Goal: Task Accomplishment & Management: Manage account settings

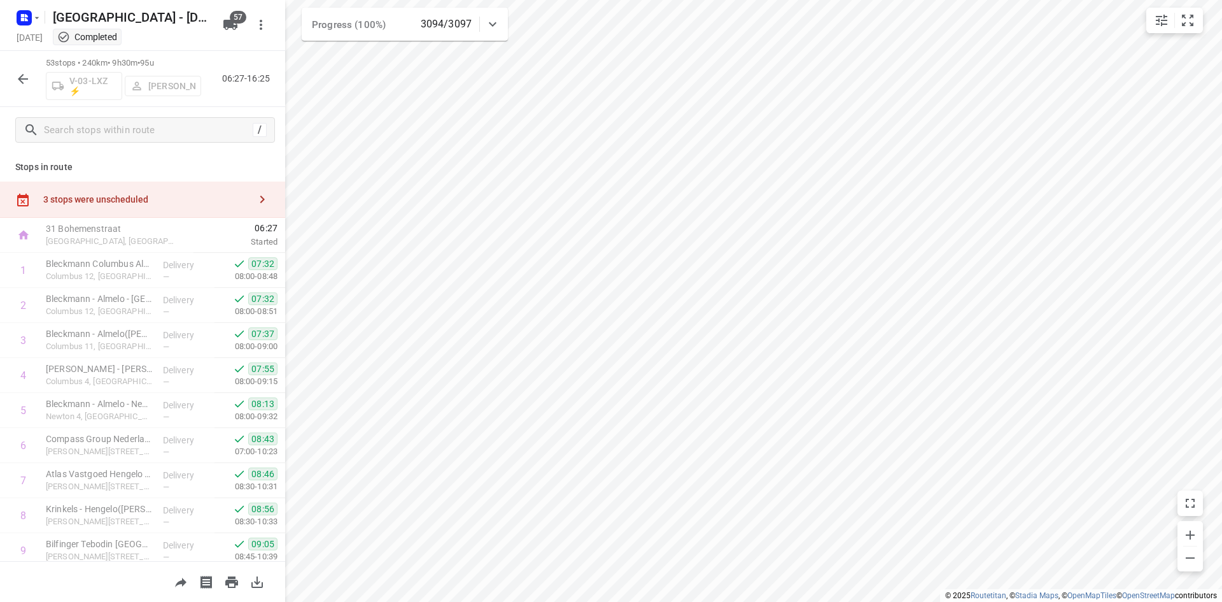
scroll to position [1583, 0]
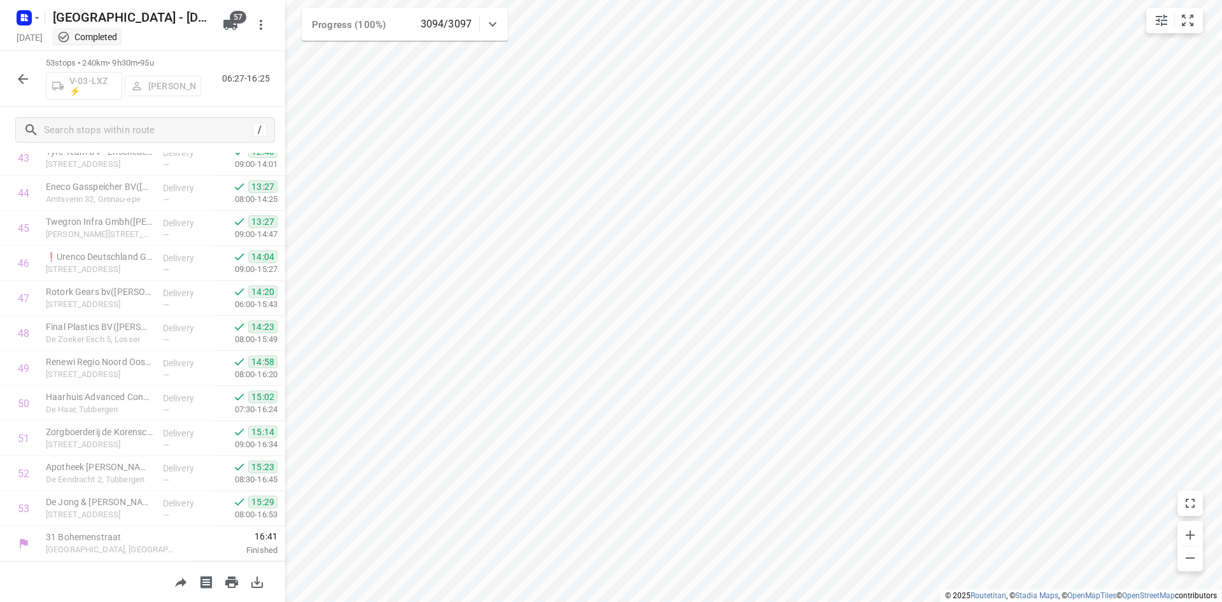
click at [18, 80] on icon "button" at bounding box center [22, 78] width 15 height 15
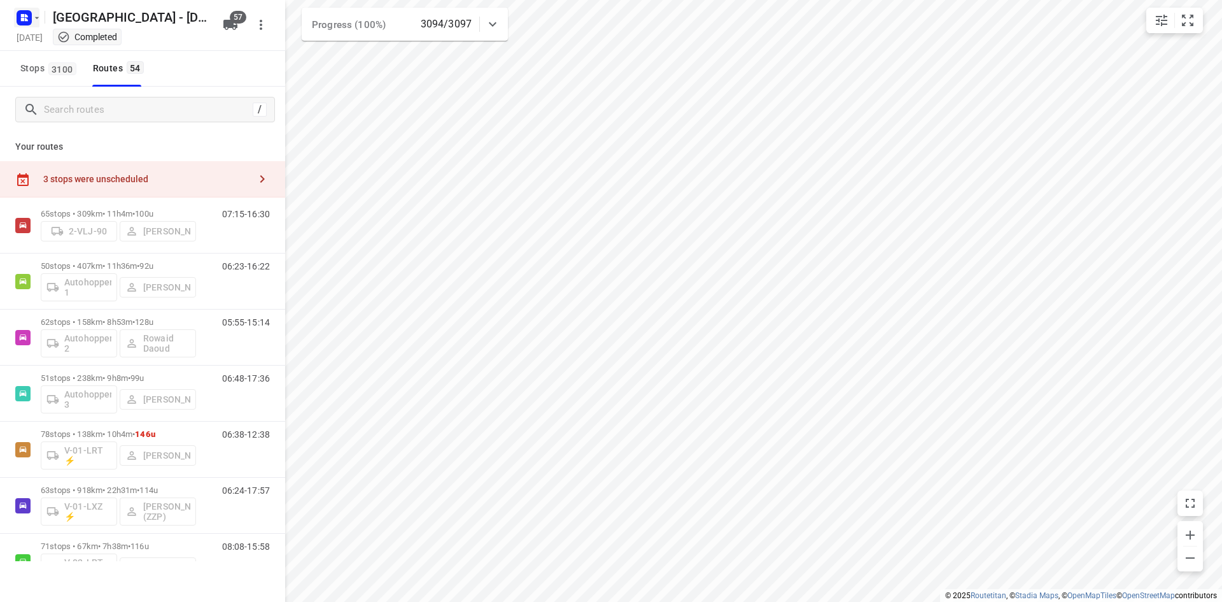
click at [23, 12] on rect "button" at bounding box center [24, 17] width 15 height 15
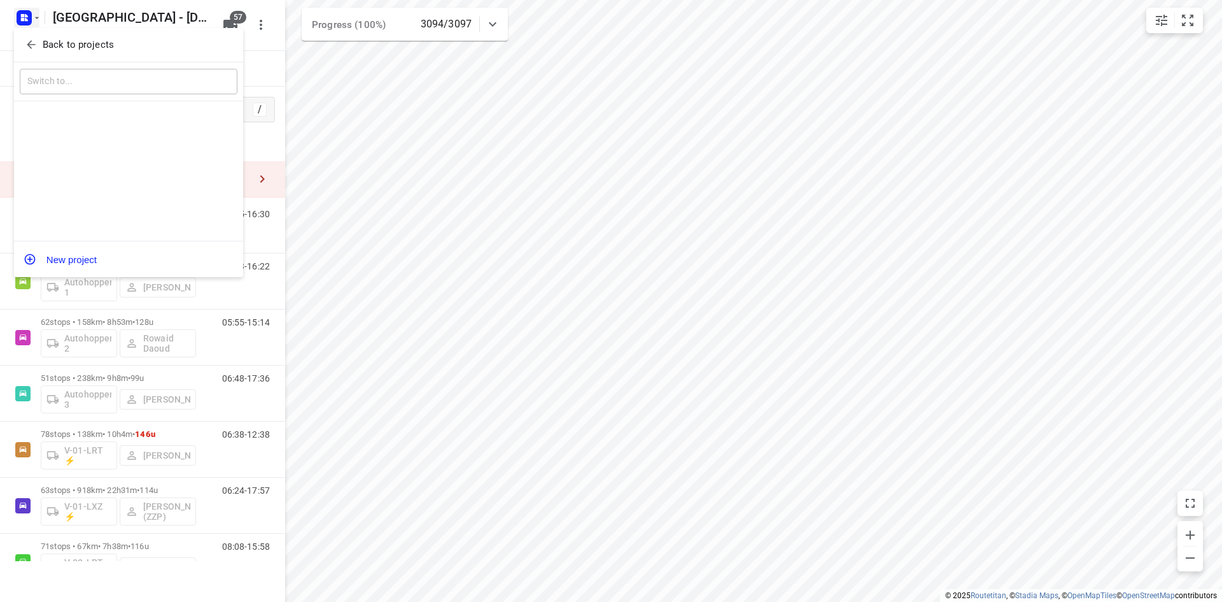
click at [37, 45] on icon "button" at bounding box center [31, 44] width 13 height 13
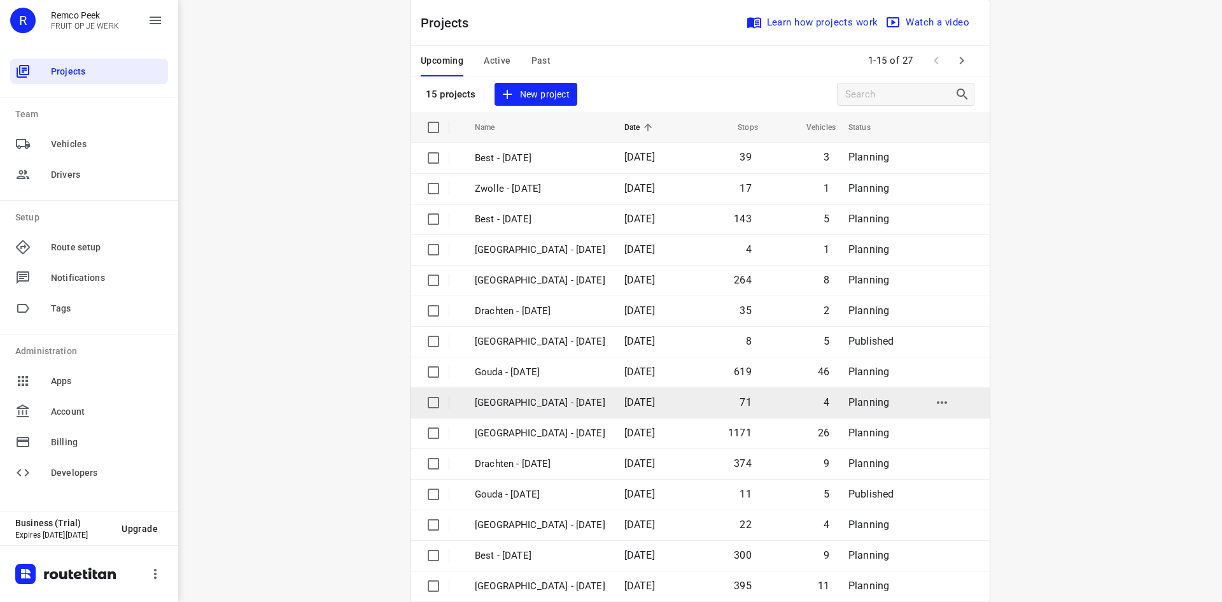
scroll to position [42, 0]
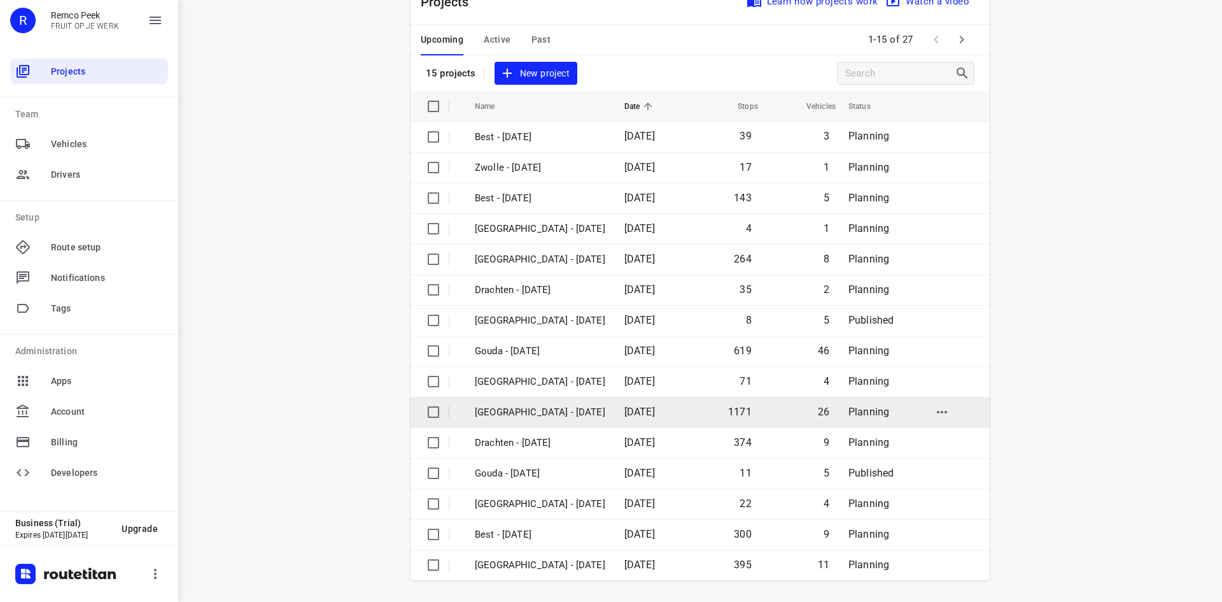
click at [541, 412] on p "[GEOGRAPHIC_DATA] - [DATE]" at bounding box center [540, 412] width 131 height 15
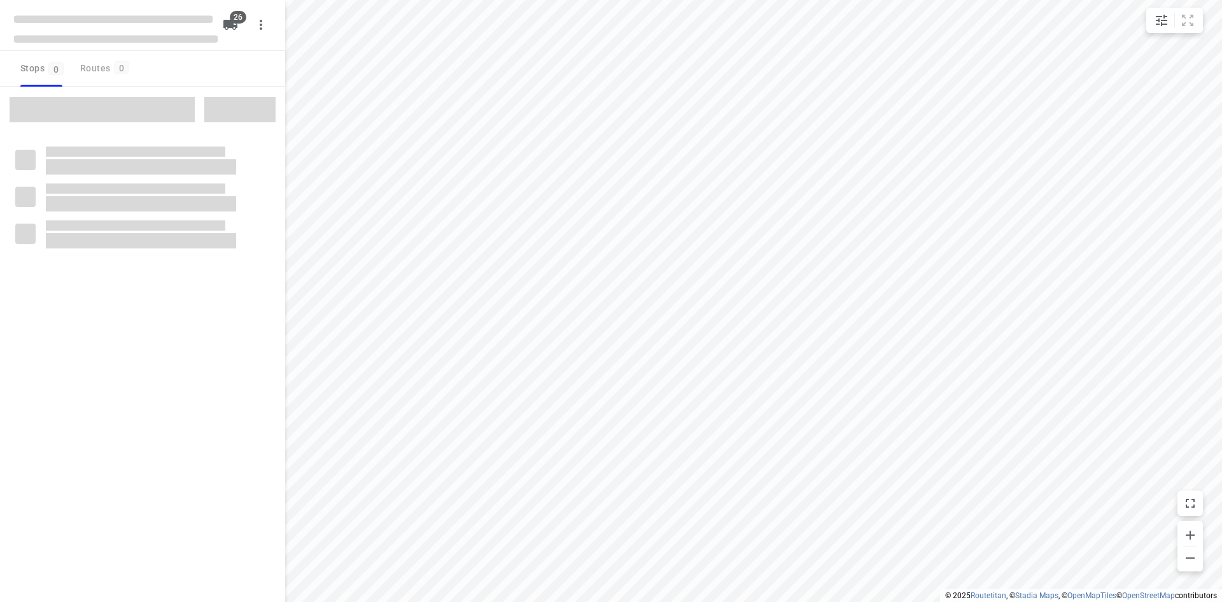
checkbox input "true"
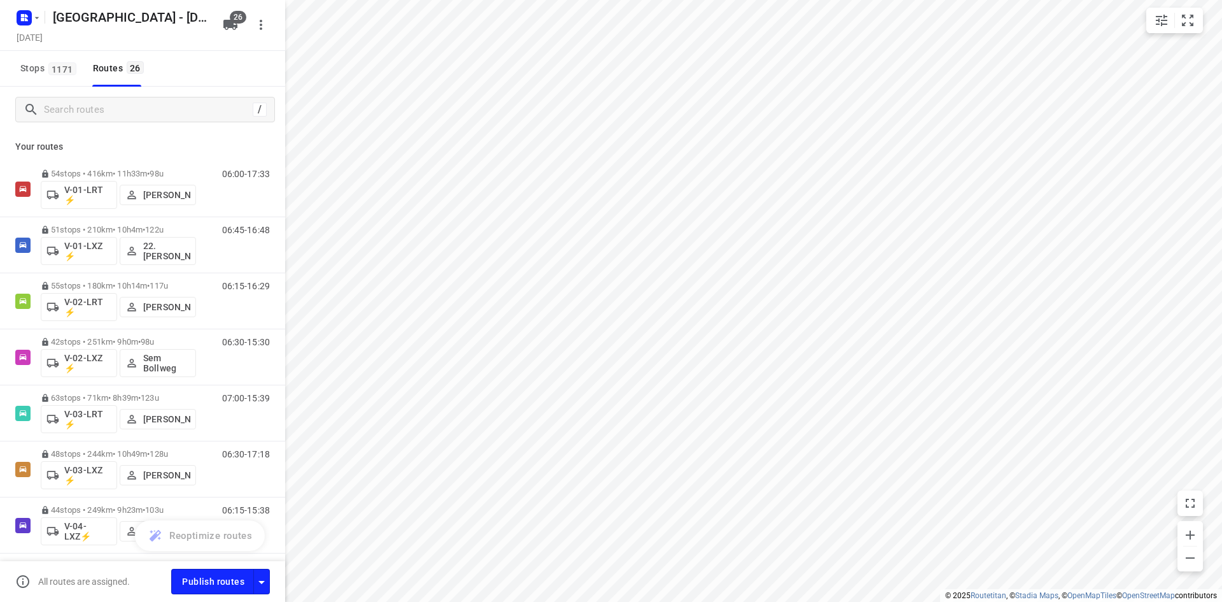
click at [197, 143] on p "Your routes" at bounding box center [142, 146] width 255 height 13
click at [229, 24] on icon "button" at bounding box center [230, 25] width 14 height 10
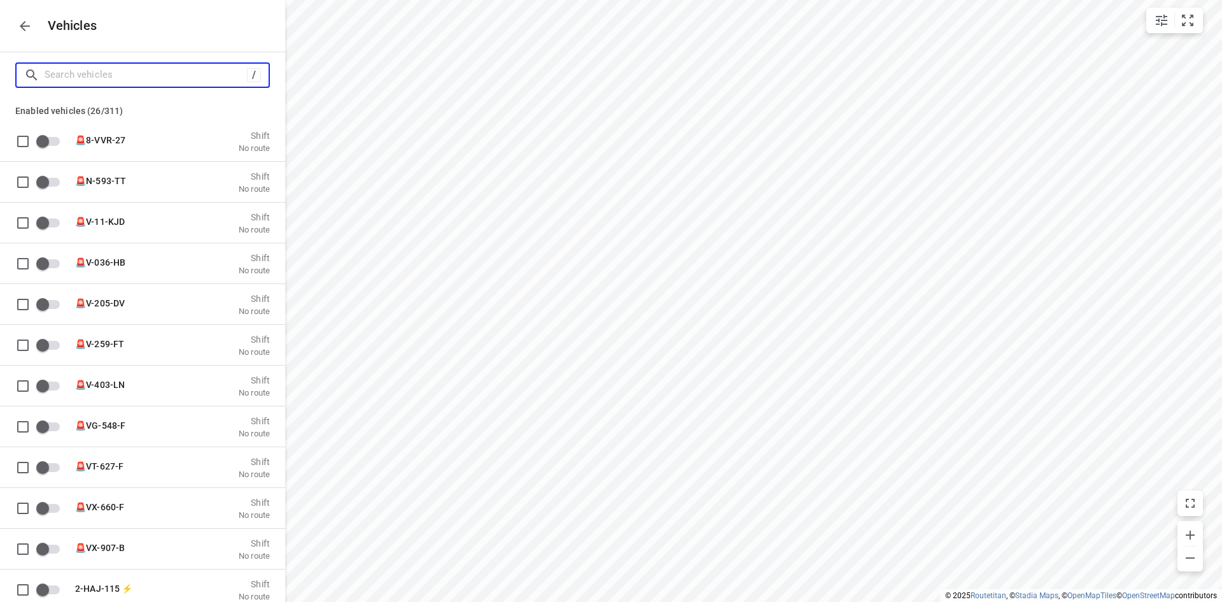
click at [197, 78] on input "Search vehicles" at bounding box center [146, 75] width 202 height 20
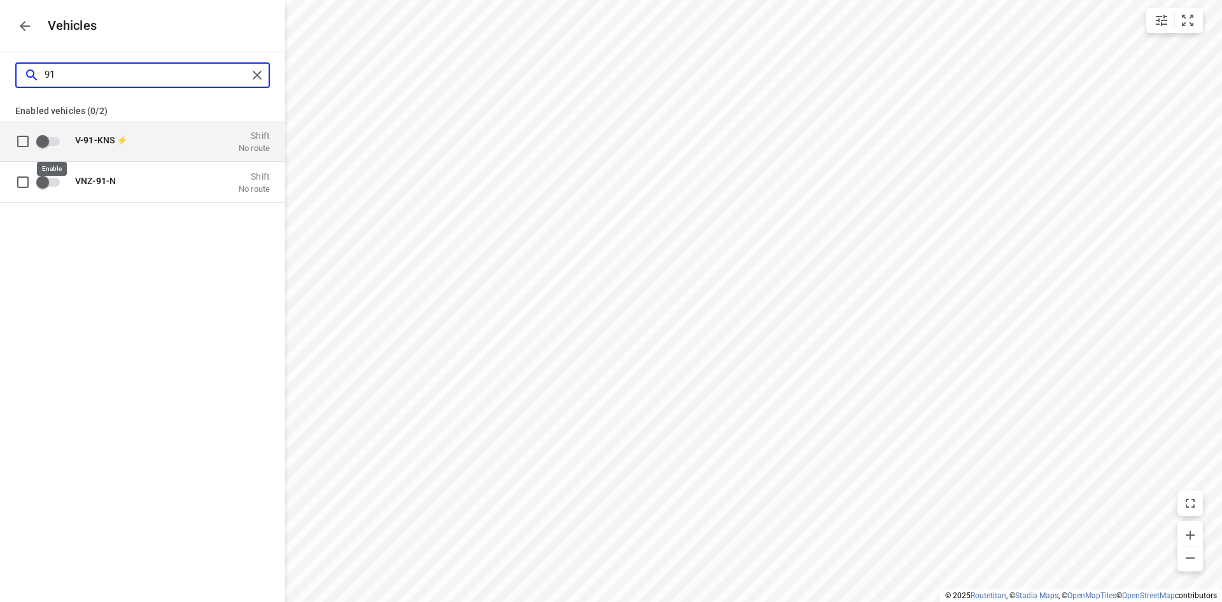
type input "91"
click at [45, 139] on input "grid" at bounding box center [42, 141] width 73 height 24
click at [58, 138] on input "grid" at bounding box center [60, 141] width 73 height 24
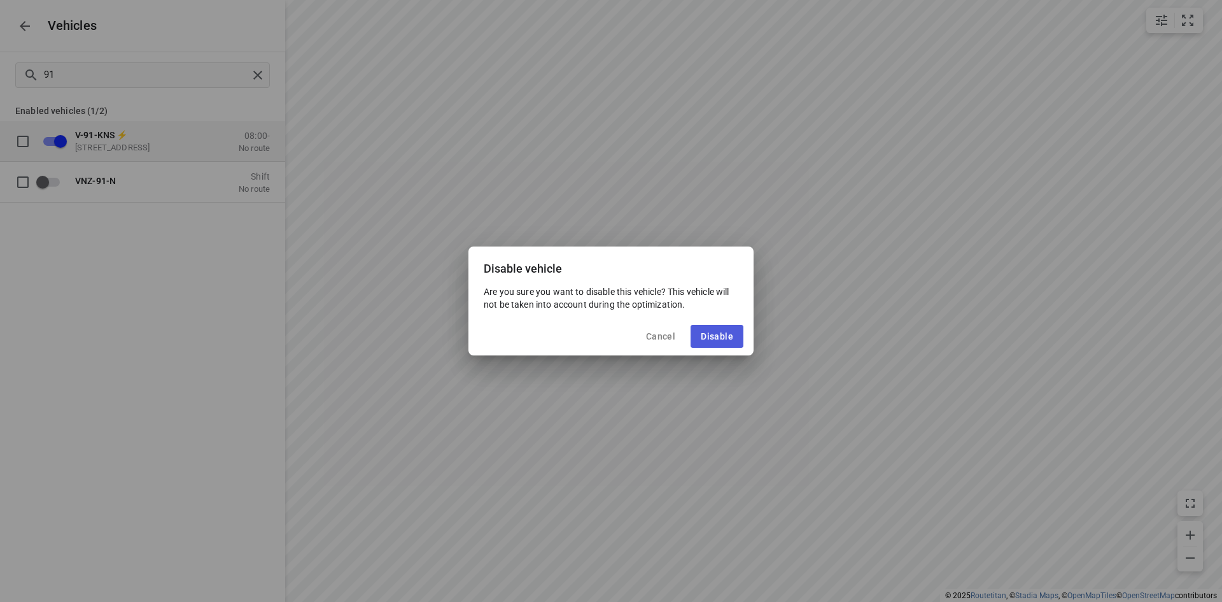
click at [714, 338] on span "Disable" at bounding box center [717, 336] width 32 height 10
checkbox input "false"
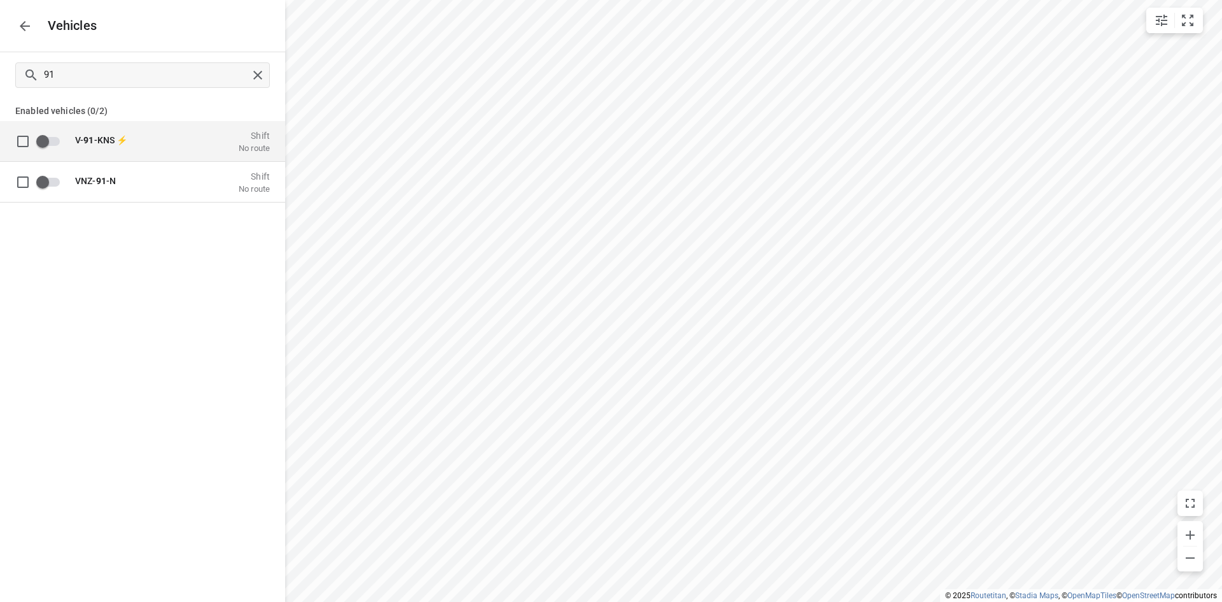
click at [140, 136] on p "V- 91 -KNS ⚡" at bounding box center [138, 139] width 127 height 10
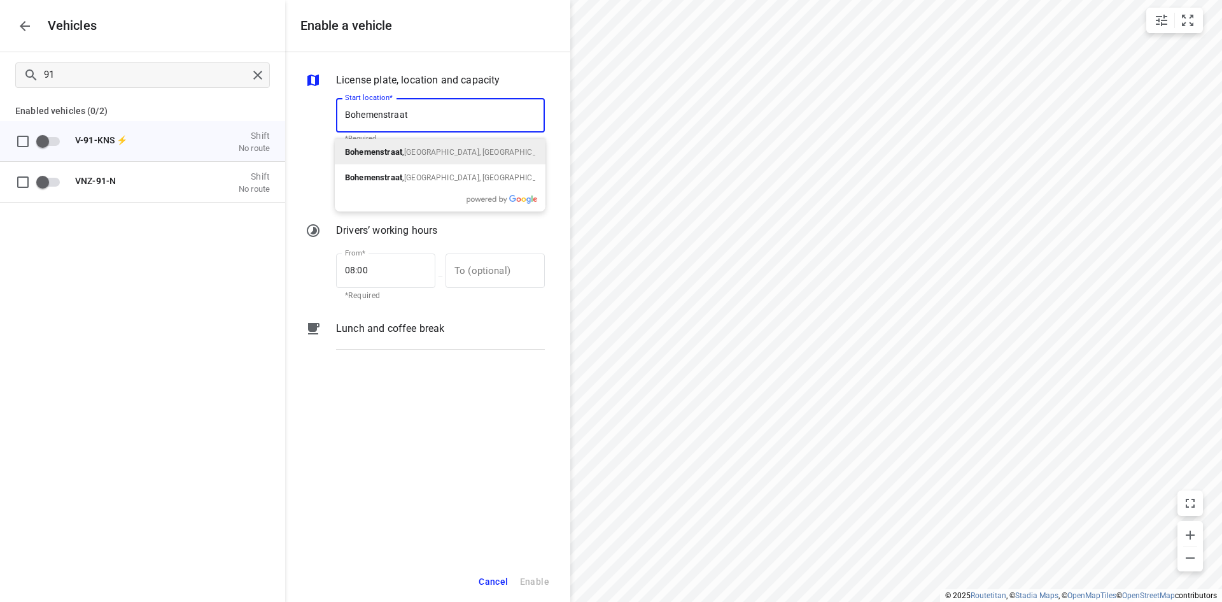
click at [403, 150] on span "Bohemenstraat ," at bounding box center [374, 152] width 59 height 10
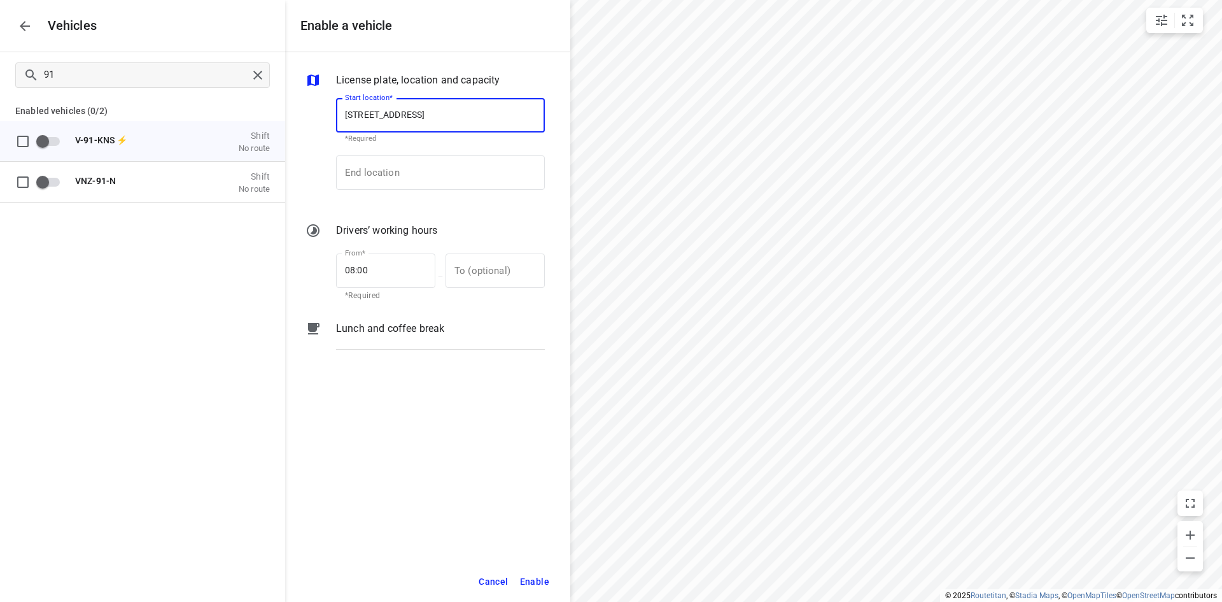
drag, startPoint x: 527, startPoint y: 110, endPoint x: 106, endPoint y: 103, distance: 420.9
click at [106, 103] on div "Enable a vehicle License plate, location and capacity Start location* Bohemenst…" at bounding box center [142, 301] width 285 height 602
type input "[STREET_ADDRESS]"
drag, startPoint x: 465, startPoint y: 174, endPoint x: 368, endPoint y: 199, distance: 100.1
click at [463, 174] on input "End location" at bounding box center [440, 172] width 209 height 34
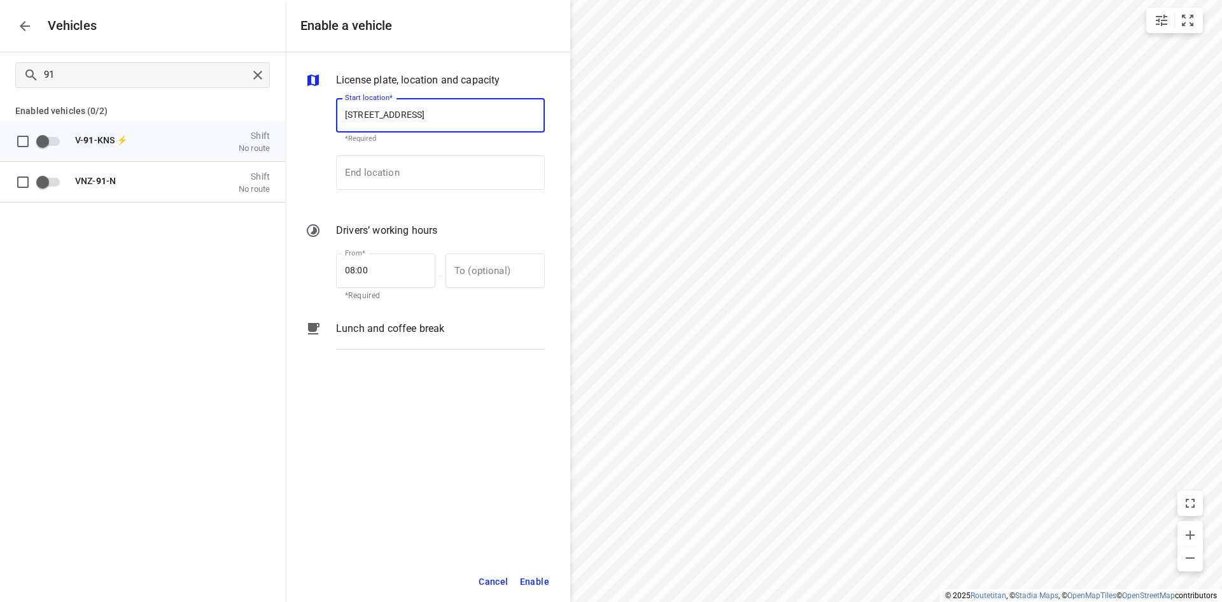
paste input "[STREET_ADDRESS]"
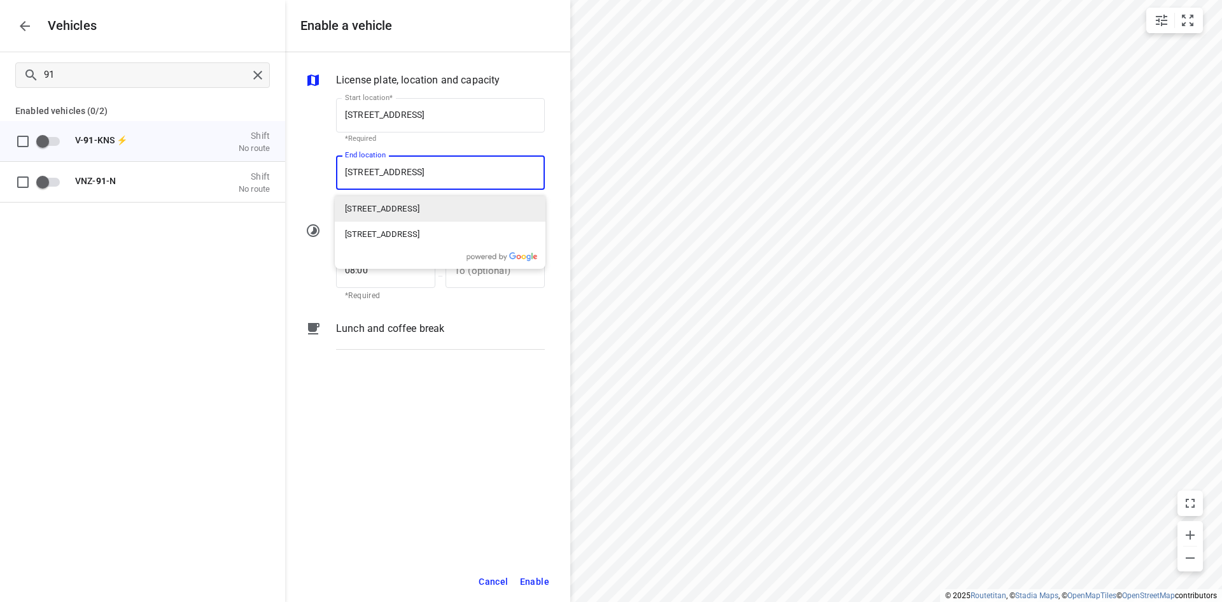
type input "[STREET_ADDRESS]"
click at [398, 445] on div "License plate, location and capacity Start location* Bohemenstraat, 8028 Zwolle…" at bounding box center [427, 306] width 285 height 509
click at [368, 174] on input "End location" at bounding box center [440, 172] width 209 height 34
paste input "[STREET_ADDRESS]"
click at [386, 198] on div "[STREET_ADDRESS]" at bounding box center [440, 208] width 211 height 25
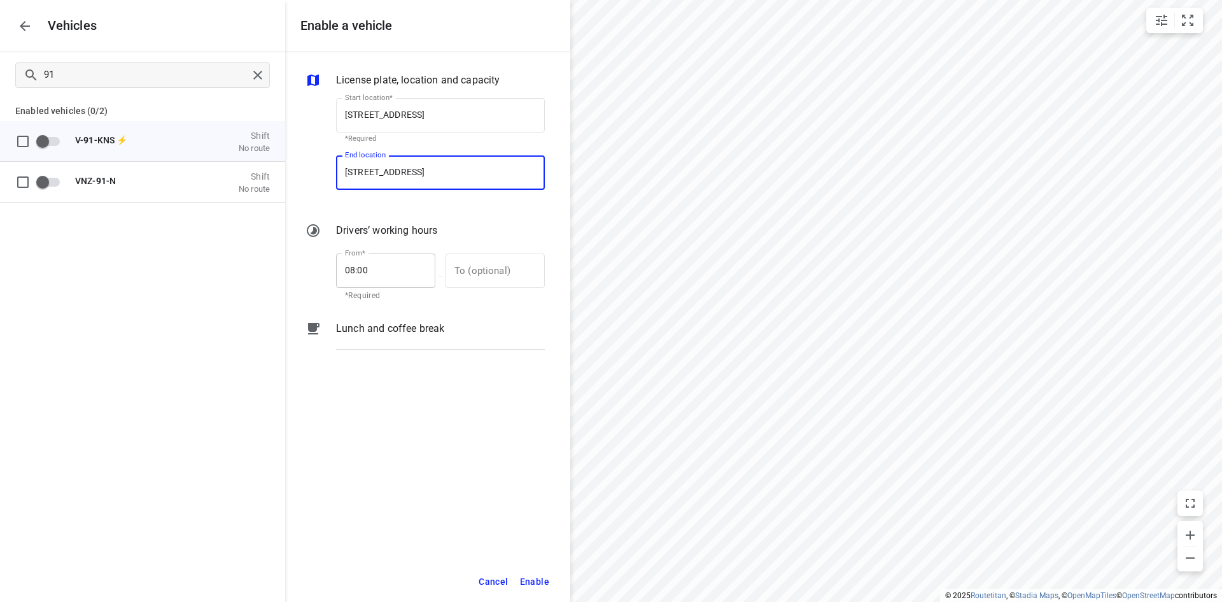
type input "[STREET_ADDRESS]"
drag, startPoint x: 369, startPoint y: 272, endPoint x: 334, endPoint y: 267, distance: 36.0
click at [334, 267] on div "From* 08:00 From* *Required — To (optional) To (optional)" at bounding box center [440, 276] width 219 height 60
type input "06:30"
click at [407, 421] on div "License plate, location and capacity Start location* Bohemenstraat, 8028 Zwolle…" at bounding box center [427, 306] width 285 height 509
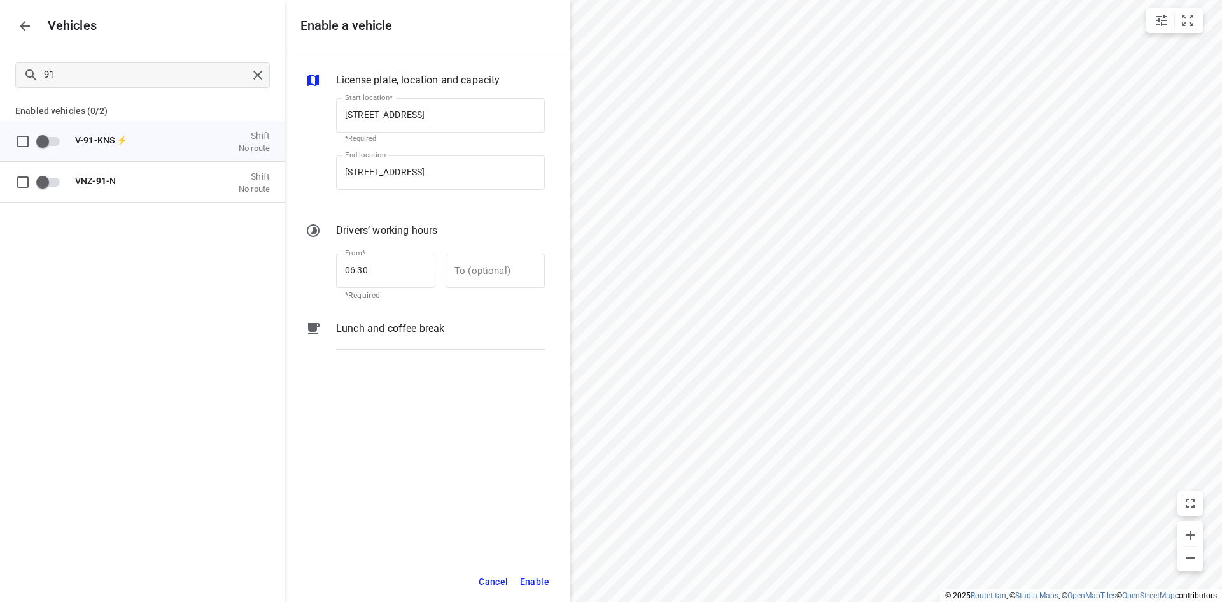
click at [541, 582] on span "Enable" at bounding box center [534, 582] width 29 height 16
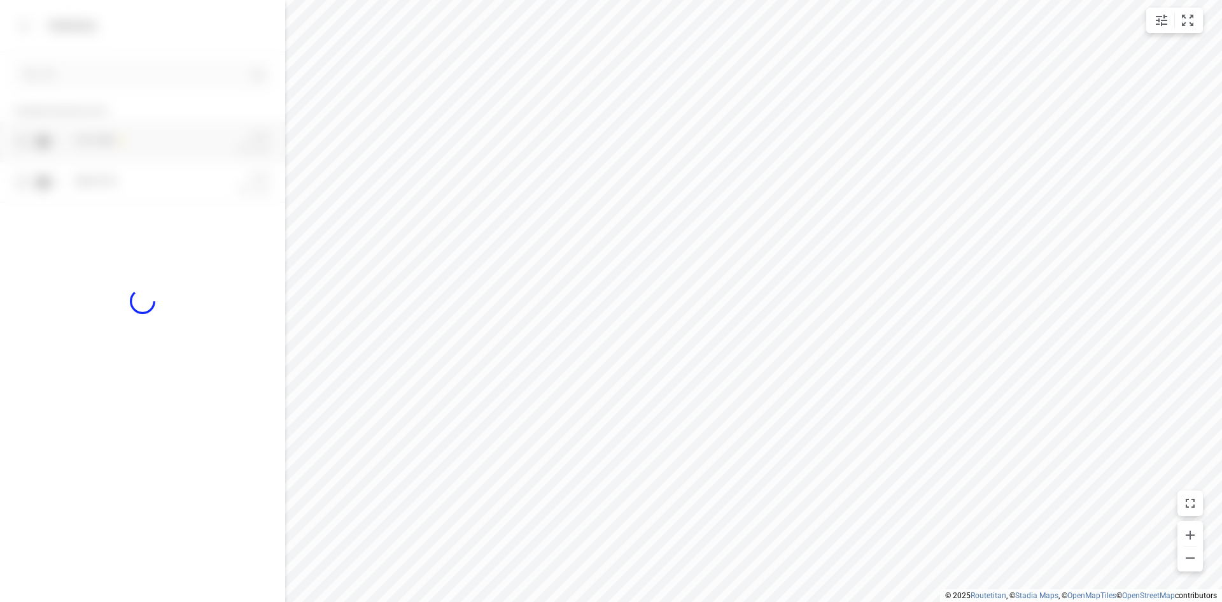
checkbox input "true"
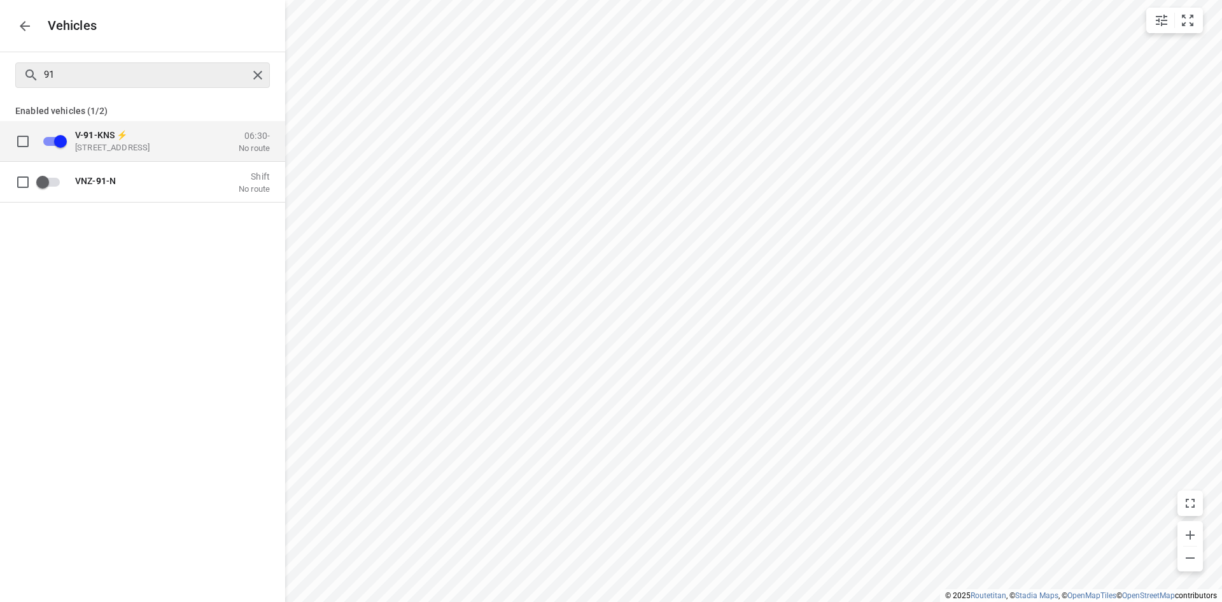
checkbox input "false"
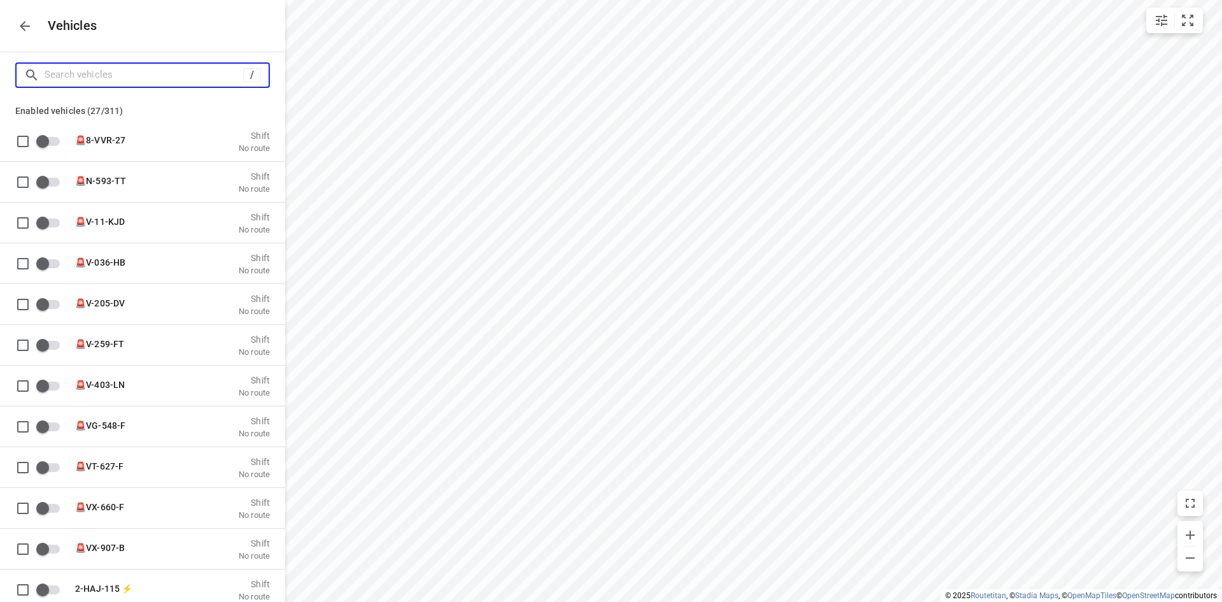
click at [160, 69] on input "Search vehicles" at bounding box center [144, 75] width 199 height 20
click at [29, 19] on icon "button" at bounding box center [24, 25] width 15 height 15
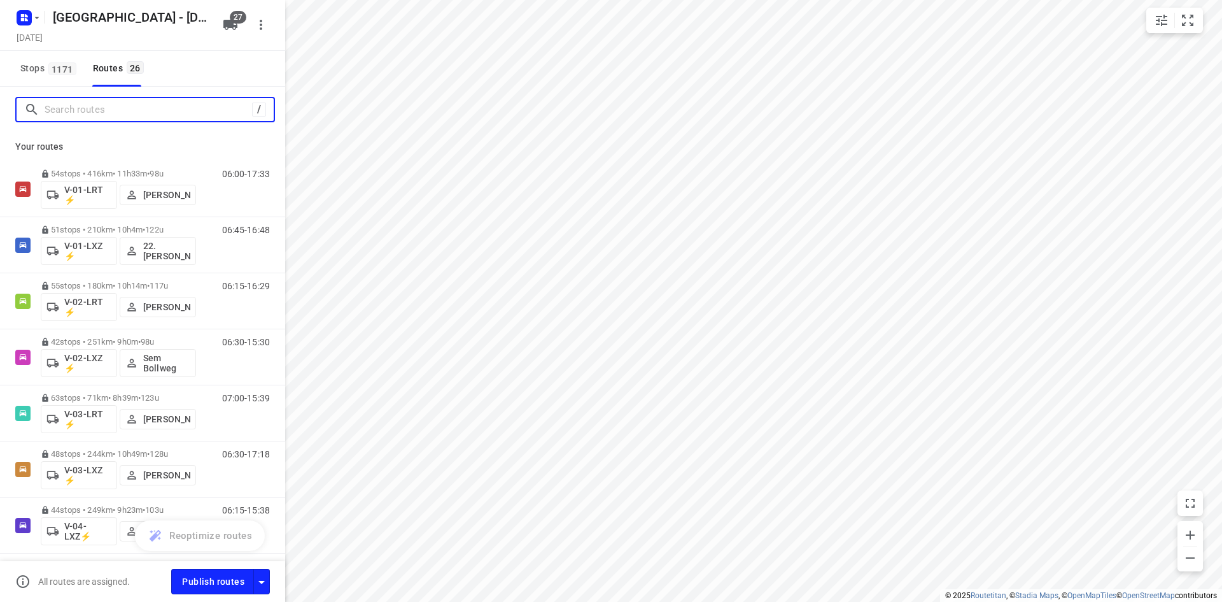
click at [115, 104] on input "Search routes" at bounding box center [149, 110] width 208 height 20
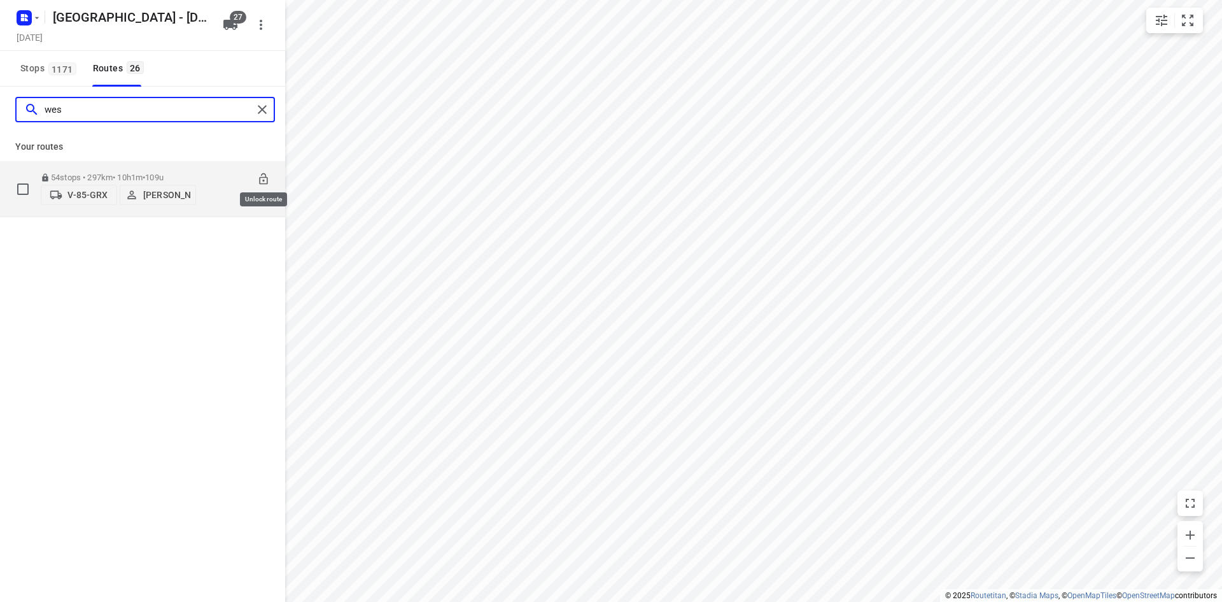
type input "wes"
click at [263, 175] on icon at bounding box center [263, 179] width 13 height 13
click at [94, 195] on p "V-85-GRX" at bounding box center [87, 195] width 40 height 10
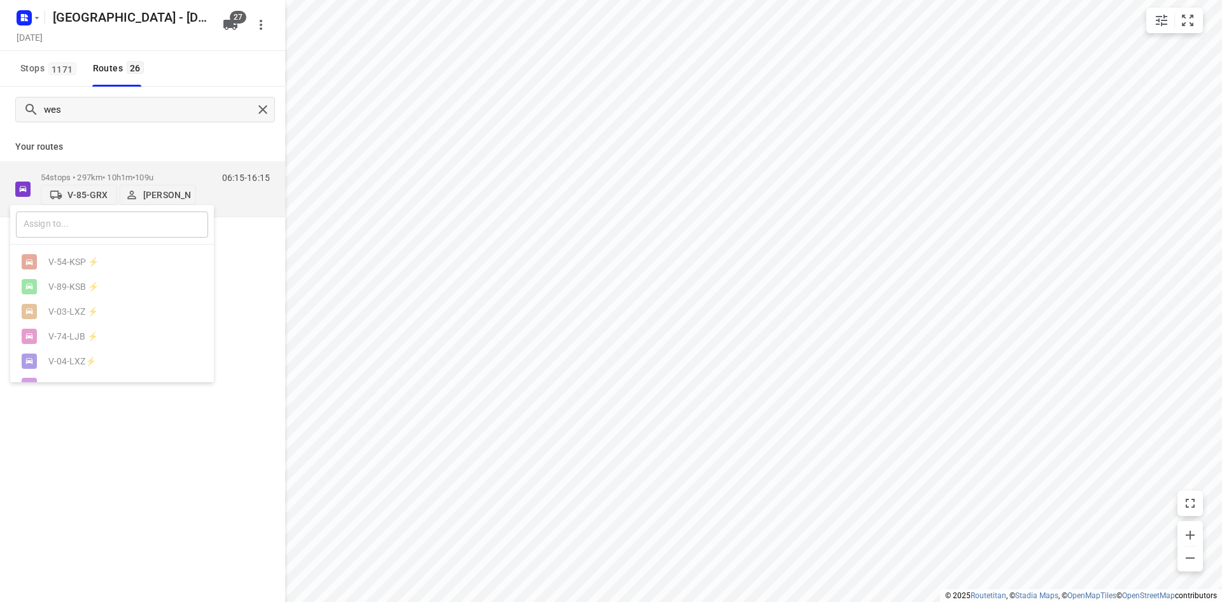
click at [153, 225] on input "text" at bounding box center [112, 224] width 192 height 26
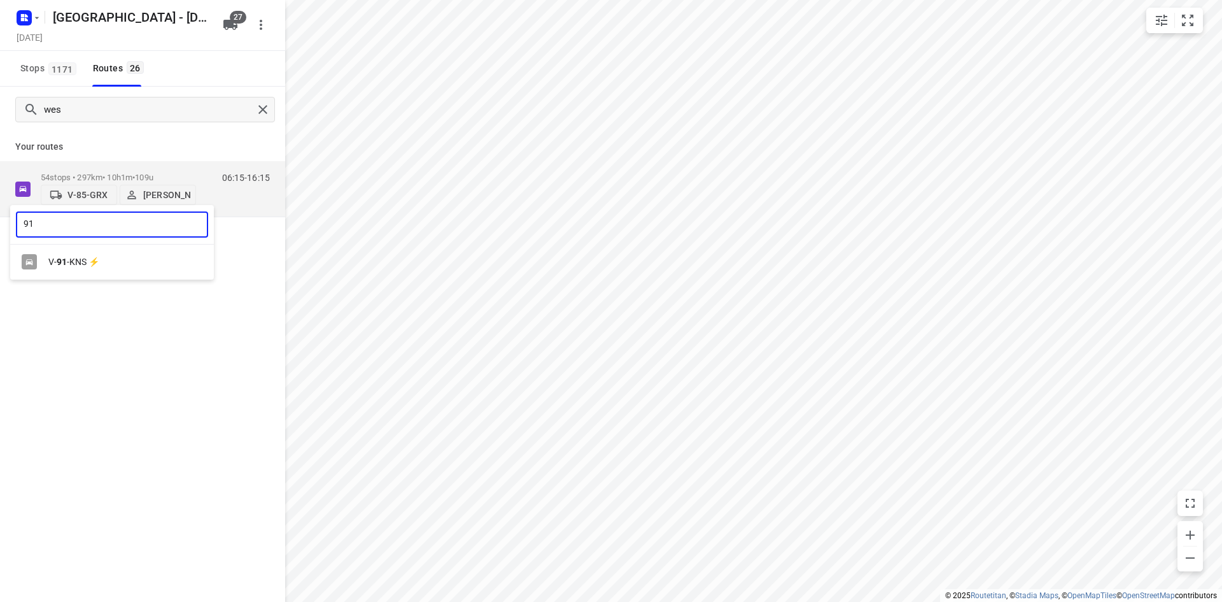
type input "91"
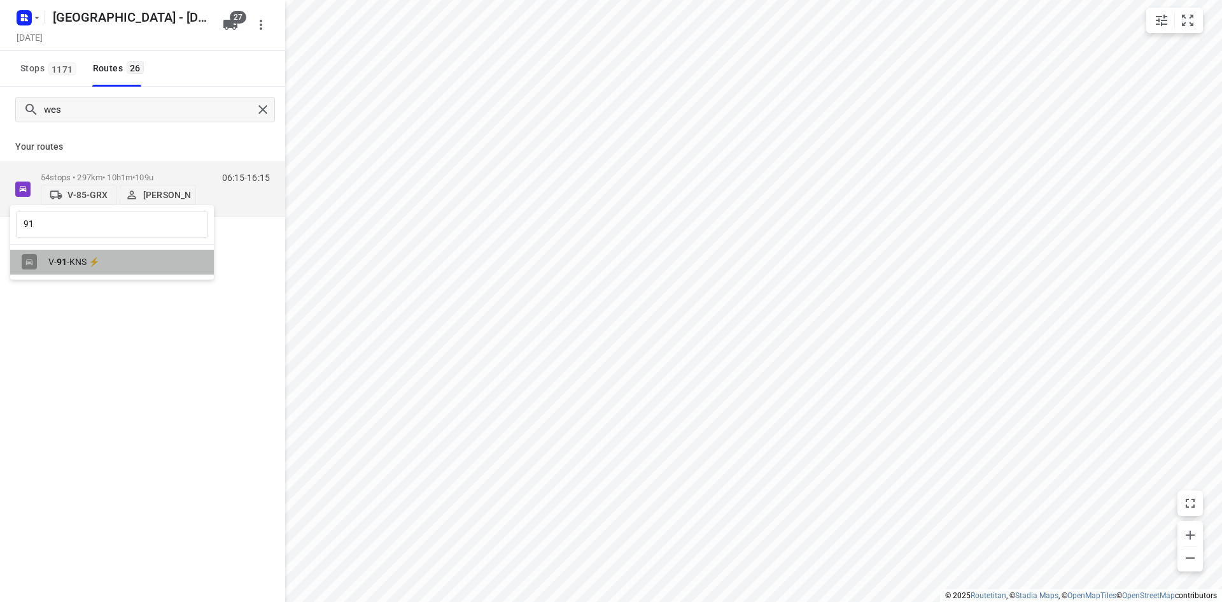
click at [177, 260] on div "V- 91 -KNS ⚡" at bounding box center [115, 262] width 134 height 10
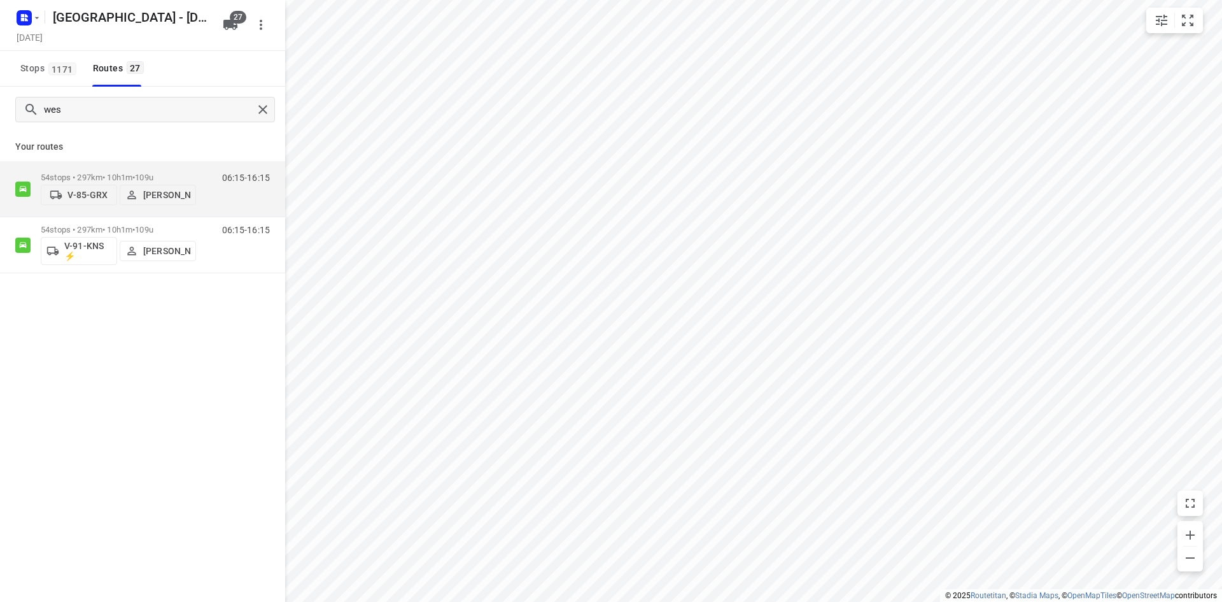
click at [205, 335] on div "wes Your routes 54 stops • 297km • 10h1m • 109u V-85-GRX Wesley Platje 06:15-16…" at bounding box center [142, 362] width 285 height 551
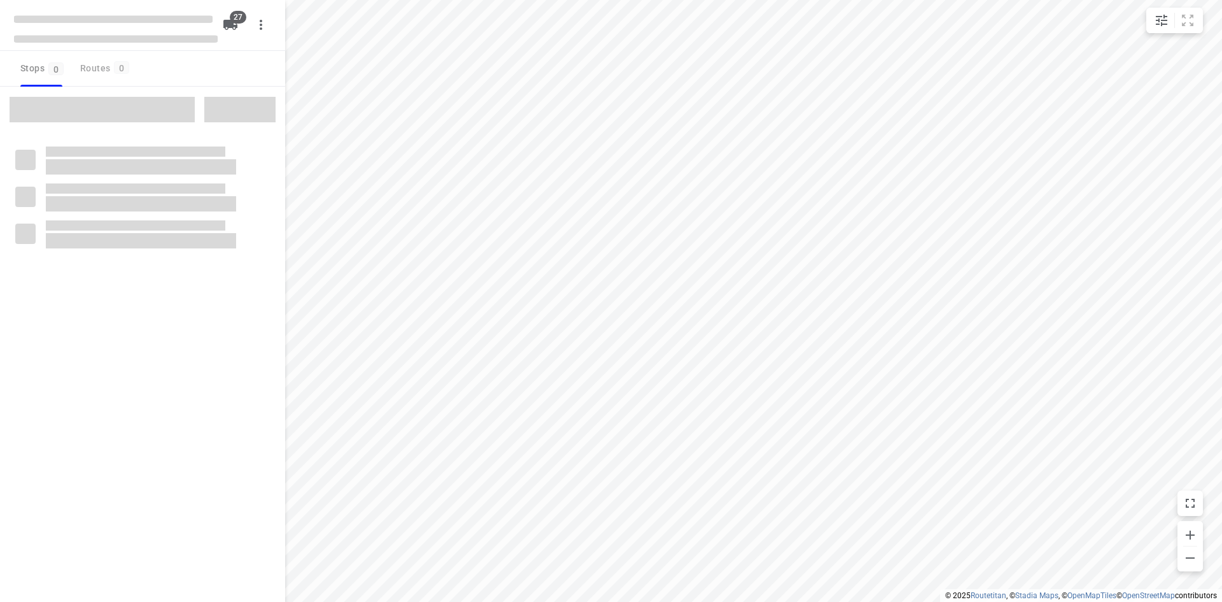
checkbox input "true"
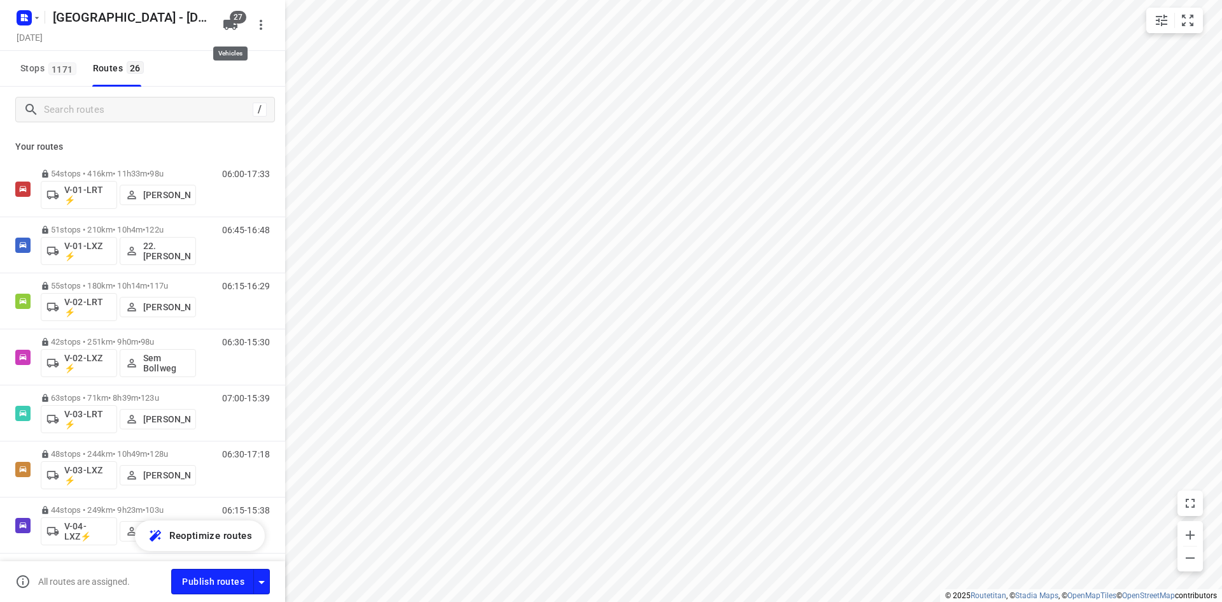
click at [233, 27] on icon "button" at bounding box center [230, 25] width 14 height 10
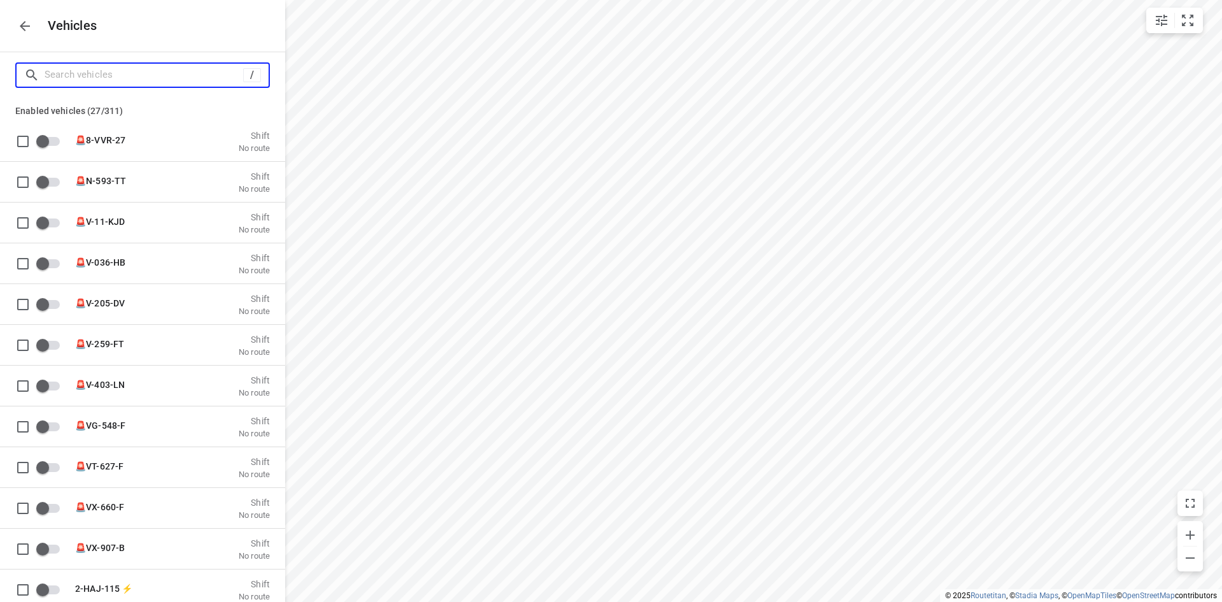
drag, startPoint x: 174, startPoint y: 81, endPoint x: 169, endPoint y: 74, distance: 8.3
click at [171, 78] on input "Search vehicles" at bounding box center [144, 75] width 199 height 20
type input "8"
checkbox input "true"
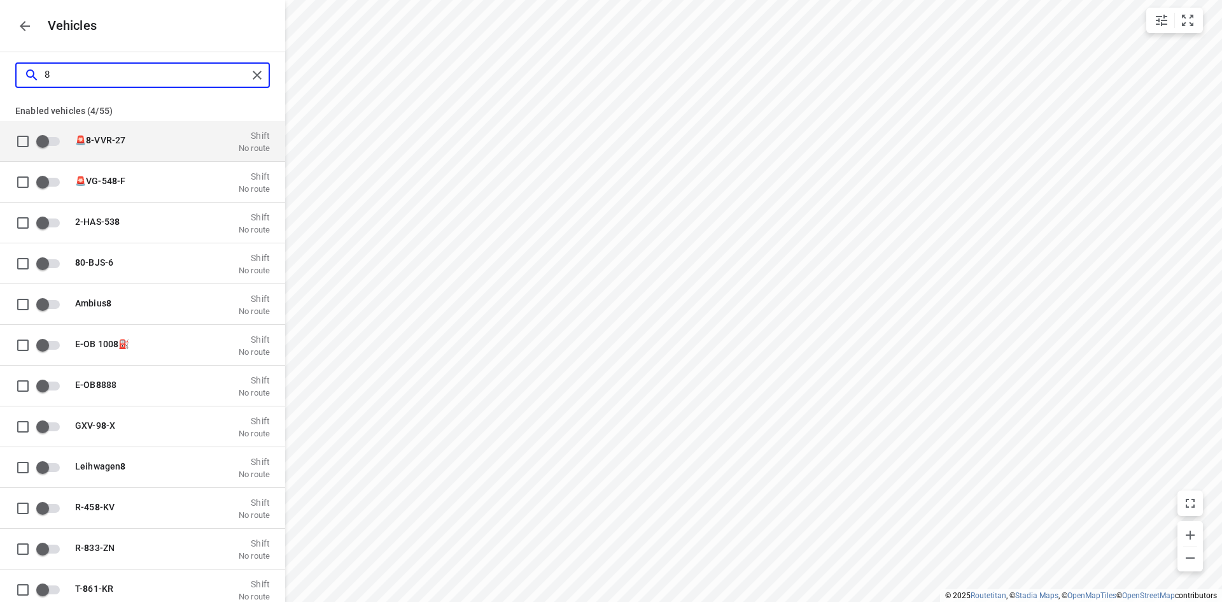
type input "85"
checkbox input "true"
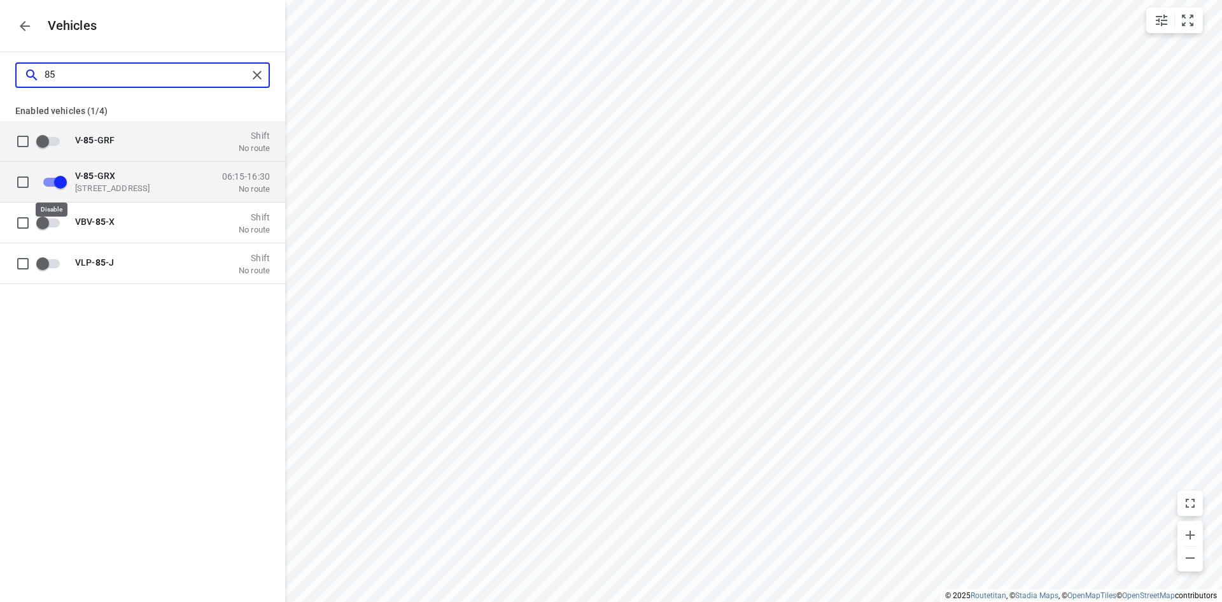
type input "85"
click at [61, 182] on input "grid" at bounding box center [60, 181] width 73 height 24
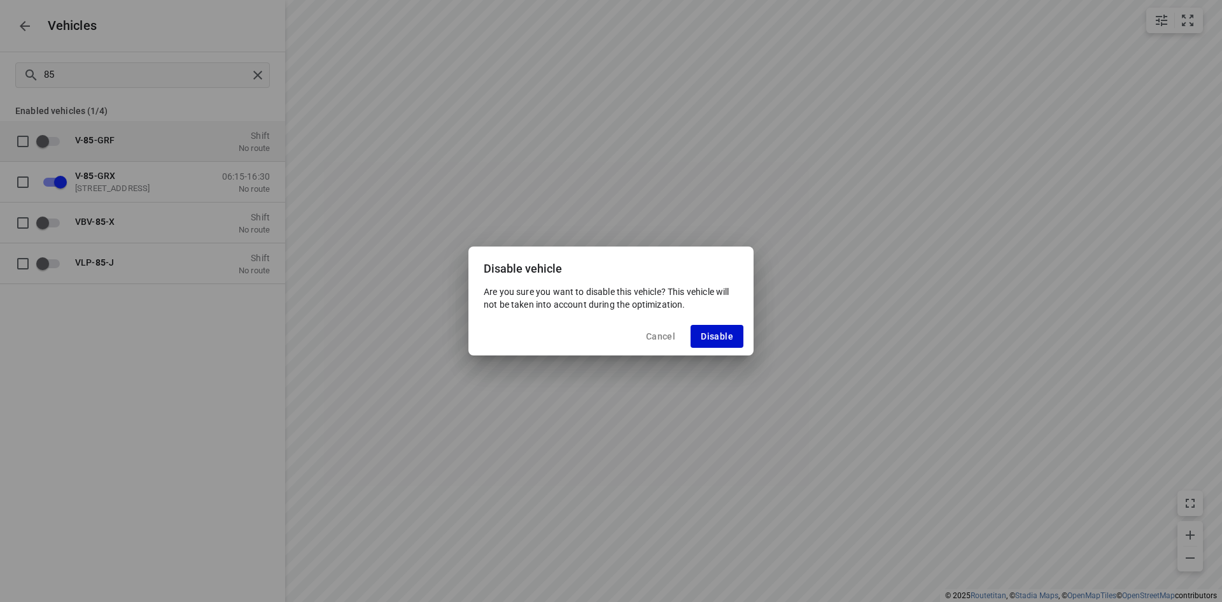
click at [715, 337] on span "Disable" at bounding box center [717, 336] width 32 height 10
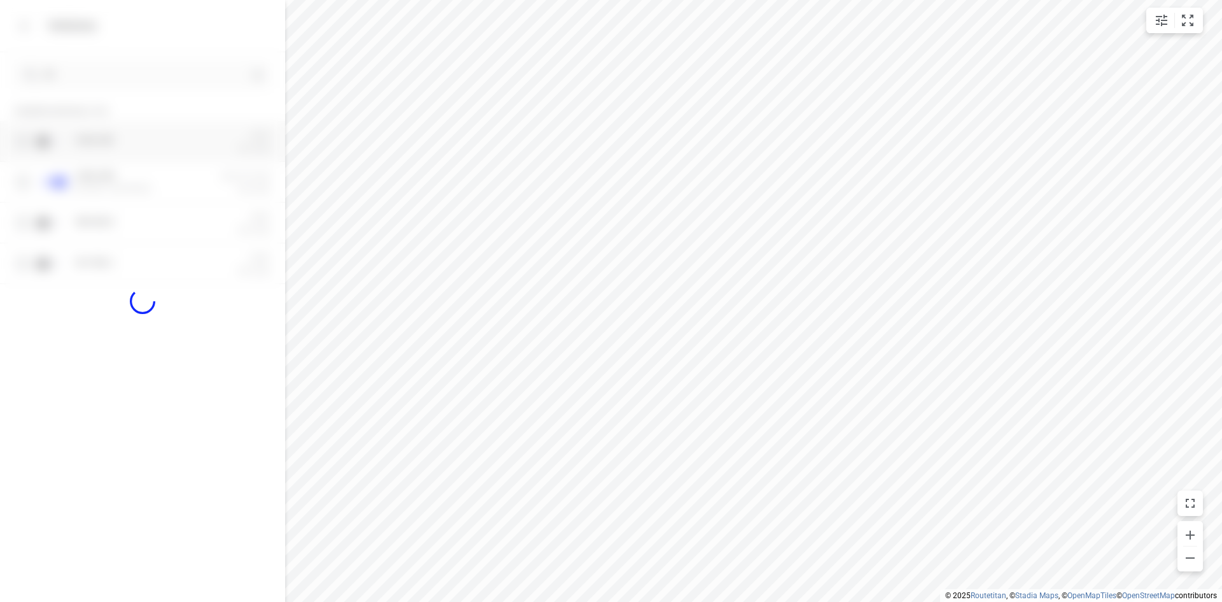
checkbox input "false"
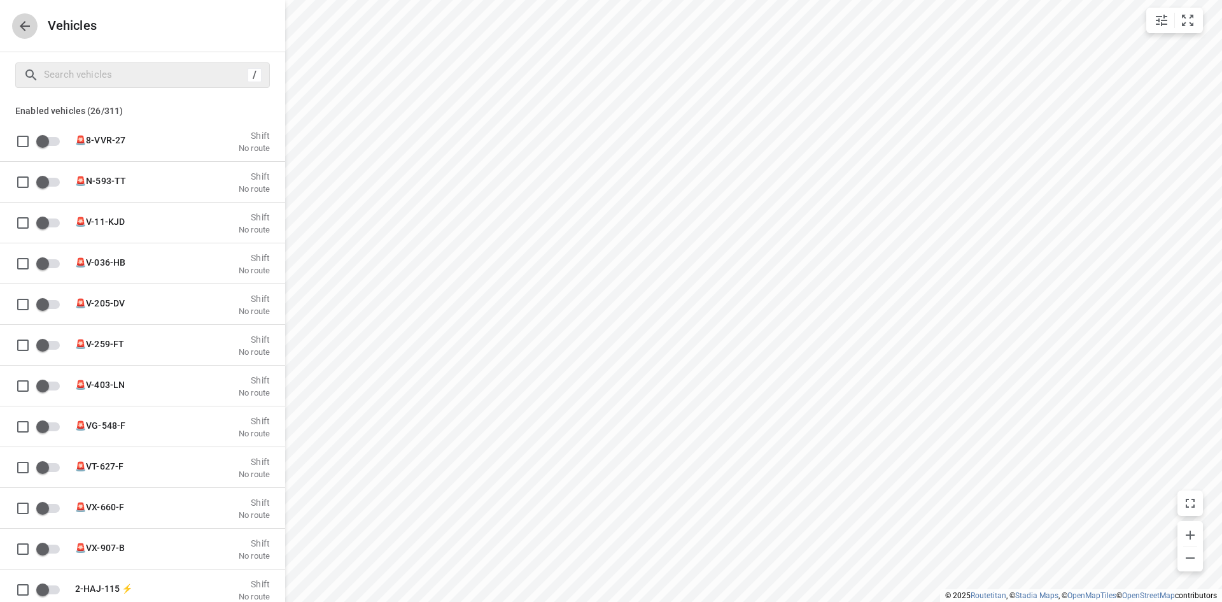
click at [25, 13] on button "button" at bounding box center [24, 25] width 25 height 25
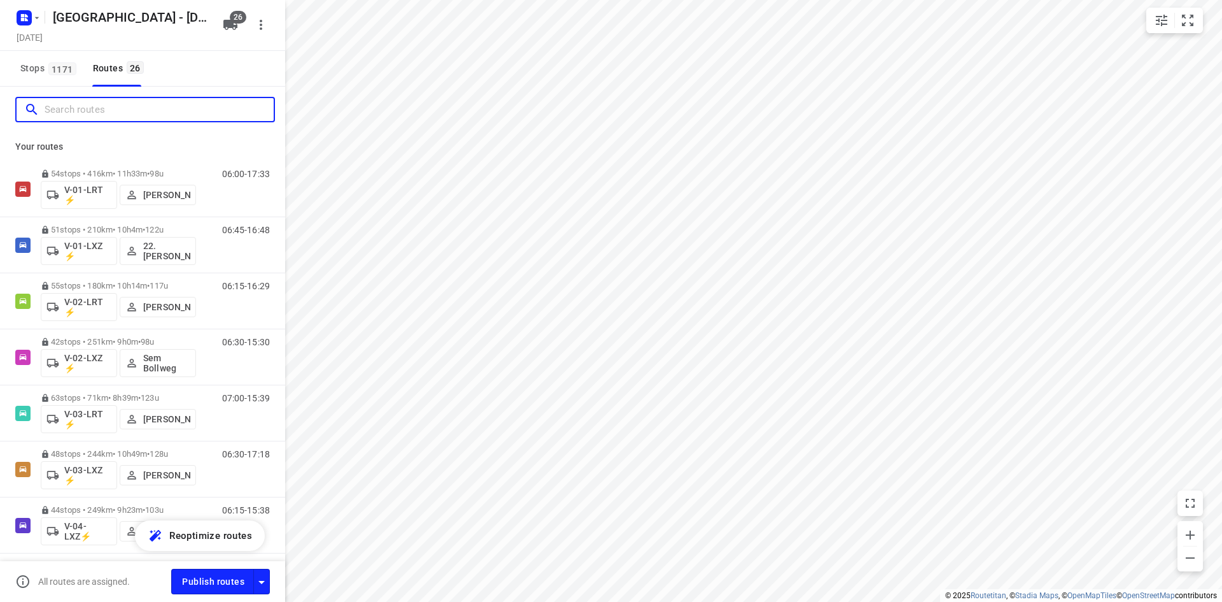
click at [108, 108] on input "Search routes" at bounding box center [159, 110] width 229 height 20
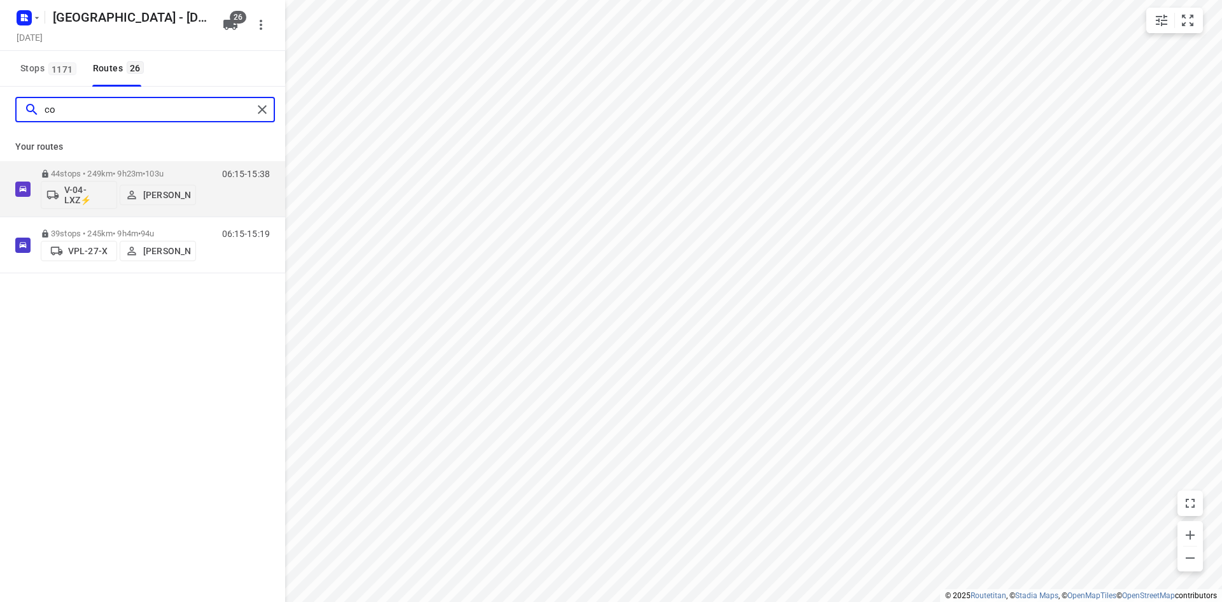
type input "c"
type input "w"
type input "conn"
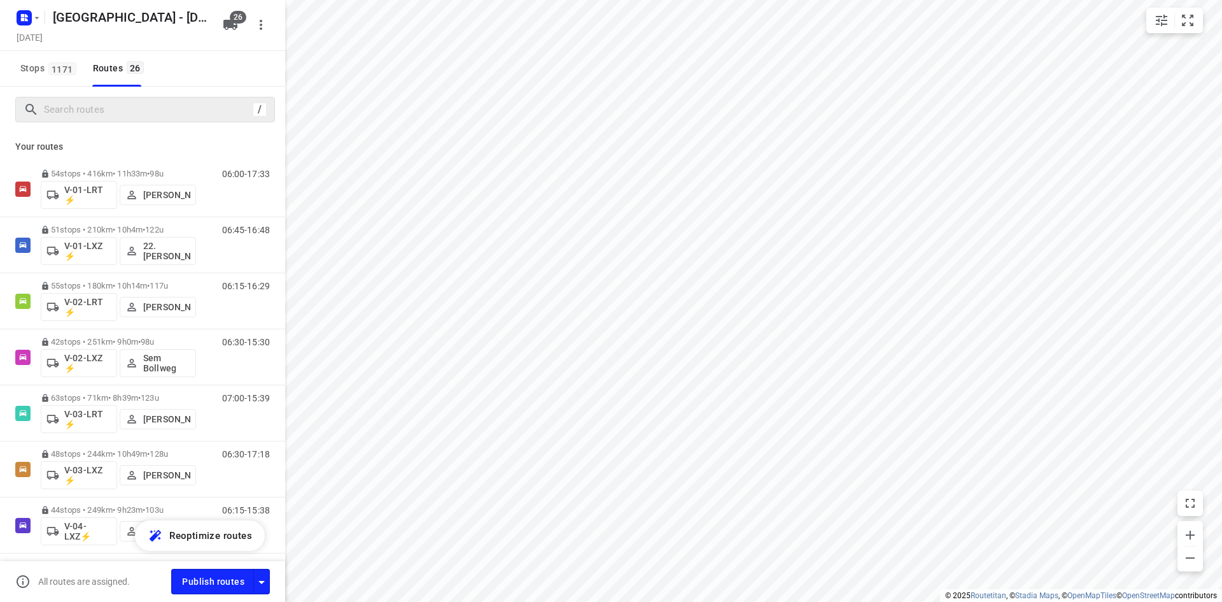
click at [219, 99] on div "/" at bounding box center [145, 109] width 260 height 25
click at [233, 20] on span "26" at bounding box center [238, 17] width 17 height 13
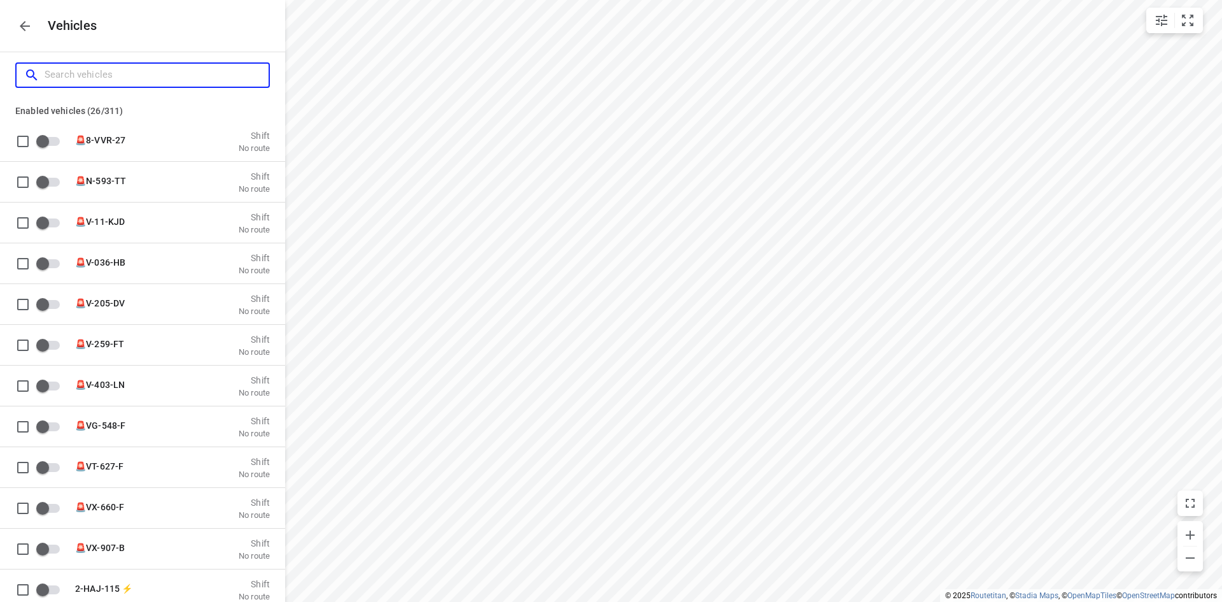
click at [162, 76] on input "Search vehicles" at bounding box center [157, 75] width 224 height 20
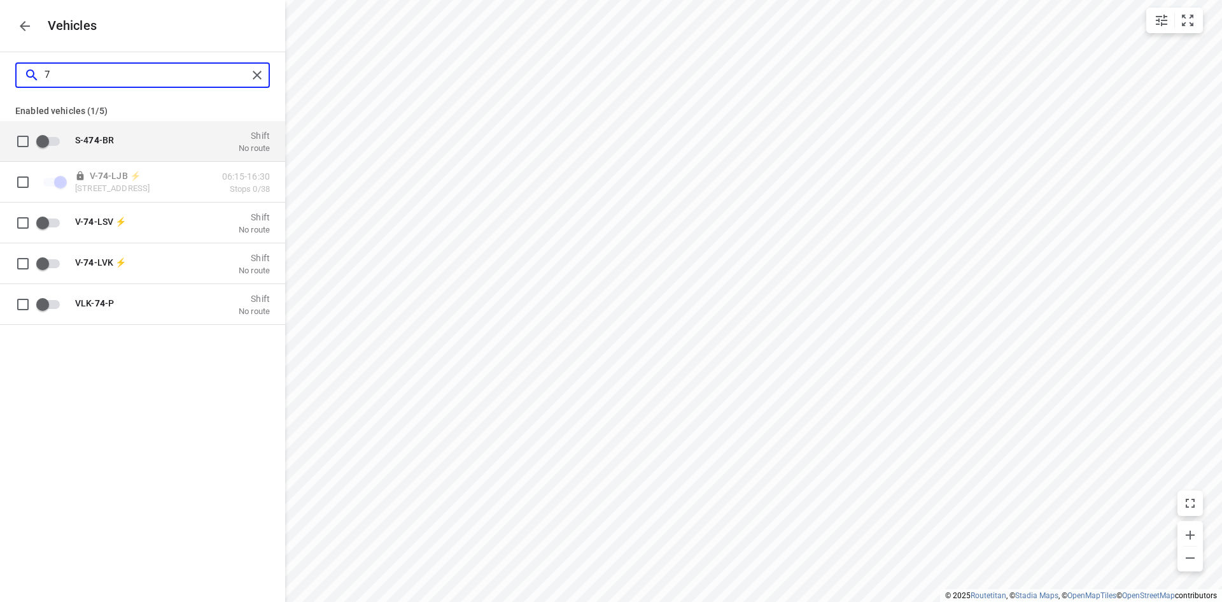
type input "74"
checkbox input "true"
type input "74"
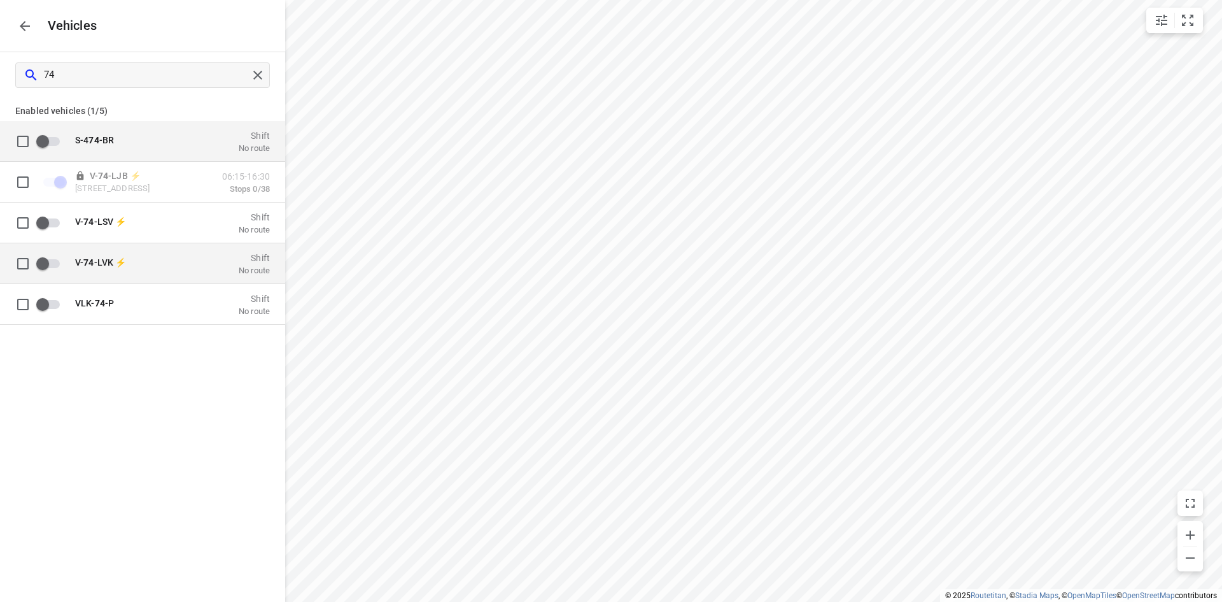
click at [213, 261] on div "V- 74 -LVK ⚡ Shift No route" at bounding box center [168, 263] width 202 height 24
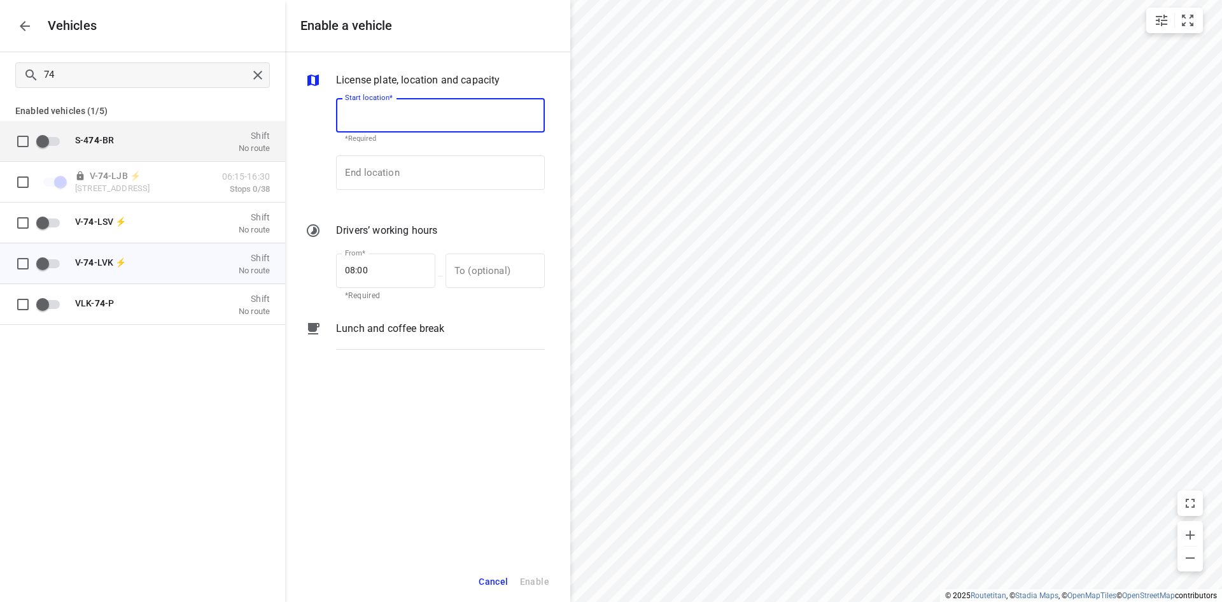
click at [406, 112] on input "Start location*" at bounding box center [440, 115] width 209 height 34
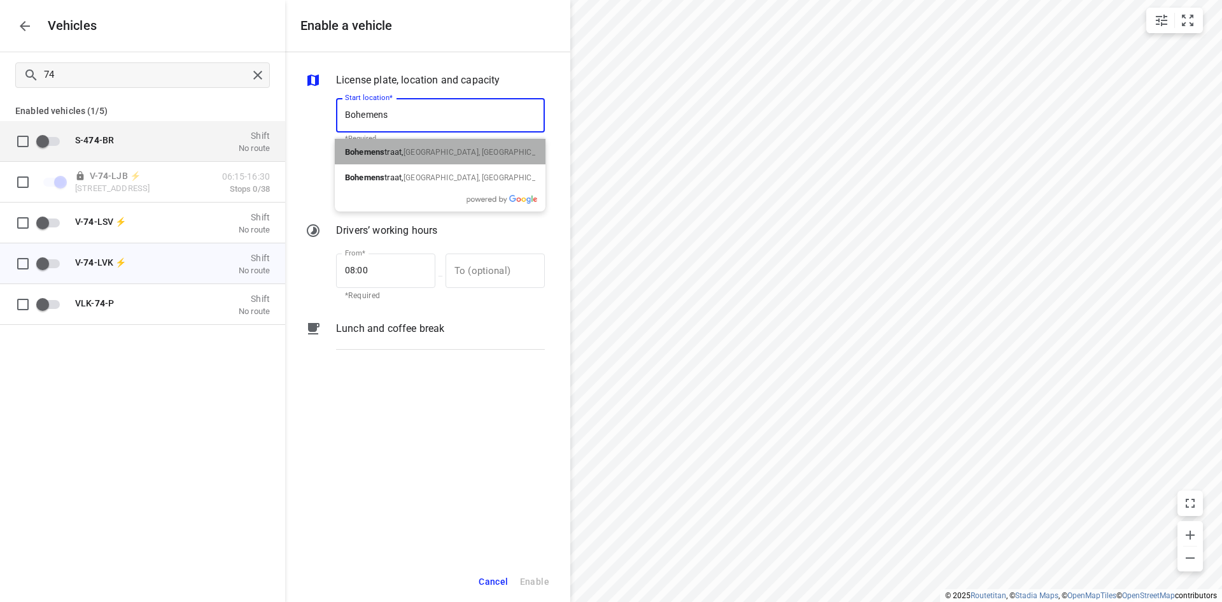
click at [442, 148] on span "[GEOGRAPHIC_DATA], [GEOGRAPHIC_DATA]" at bounding box center [480, 152] width 153 height 9
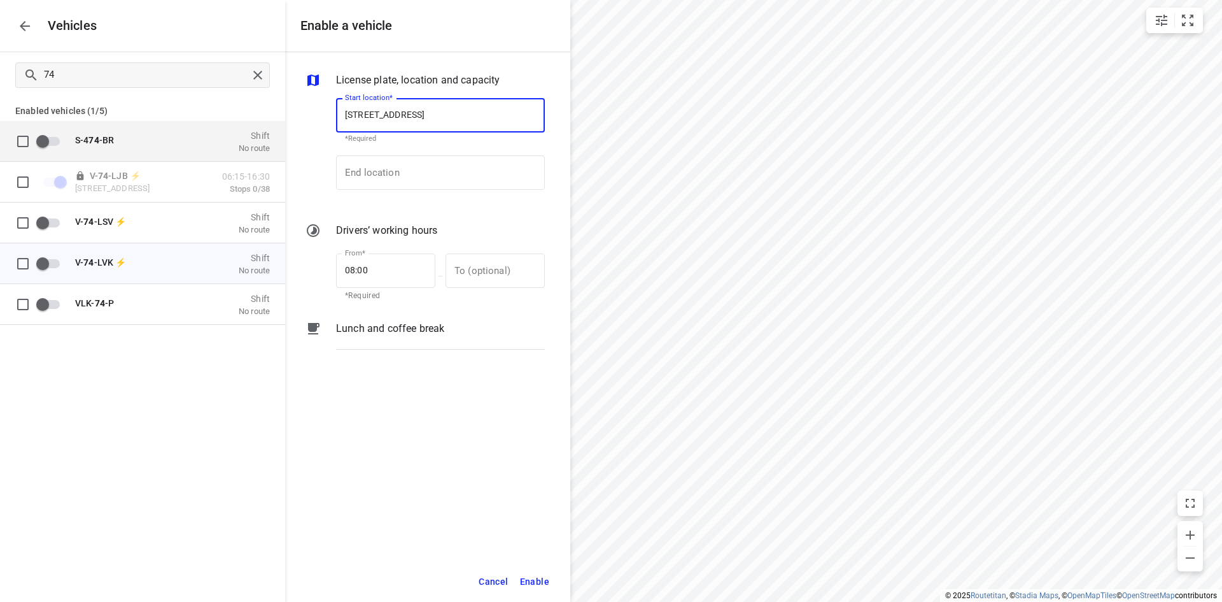
drag, startPoint x: 521, startPoint y: 120, endPoint x: 90, endPoint y: 108, distance: 430.6
click at [81, 111] on div "Enable a vehicle License plate, location and capacity Start location* [STREET_A…" at bounding box center [142, 301] width 285 height 602
type input "[STREET_ADDRESS]"
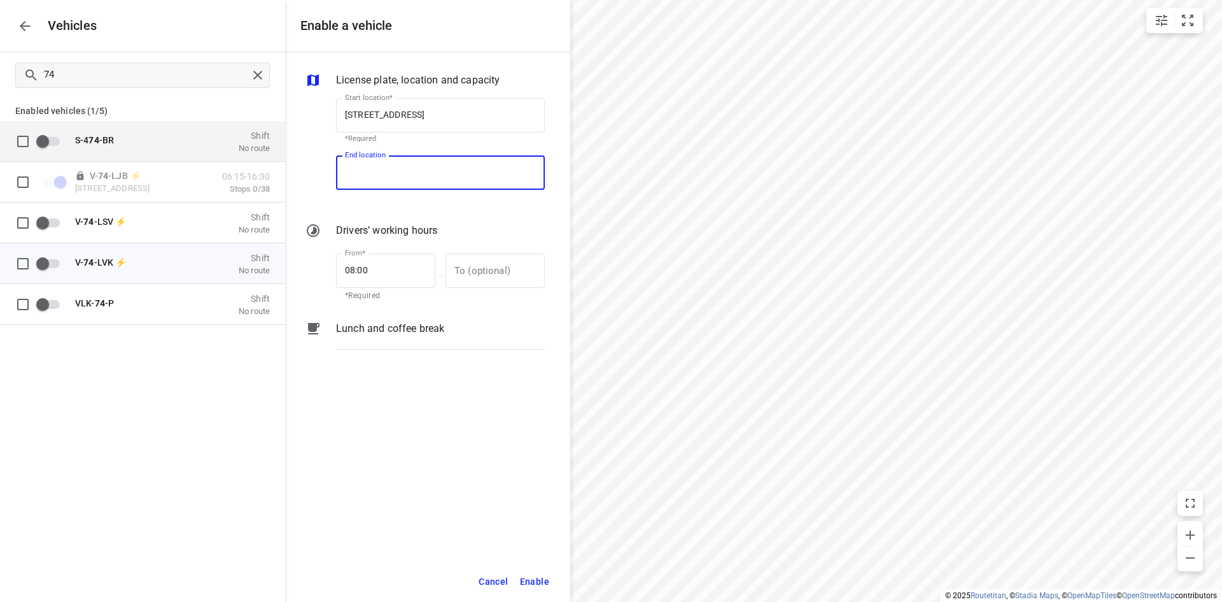
click at [385, 161] on input "End location" at bounding box center [440, 172] width 209 height 34
paste input "[STREET_ADDRESS]"
click at [408, 207] on p "[STREET_ADDRESS]" at bounding box center [382, 208] width 74 height 13
type input "[STREET_ADDRESS]"
click at [403, 392] on div "License plate, location and capacity Start location* [STREET_ADDRESS] Start loc…" at bounding box center [427, 306] width 285 height 509
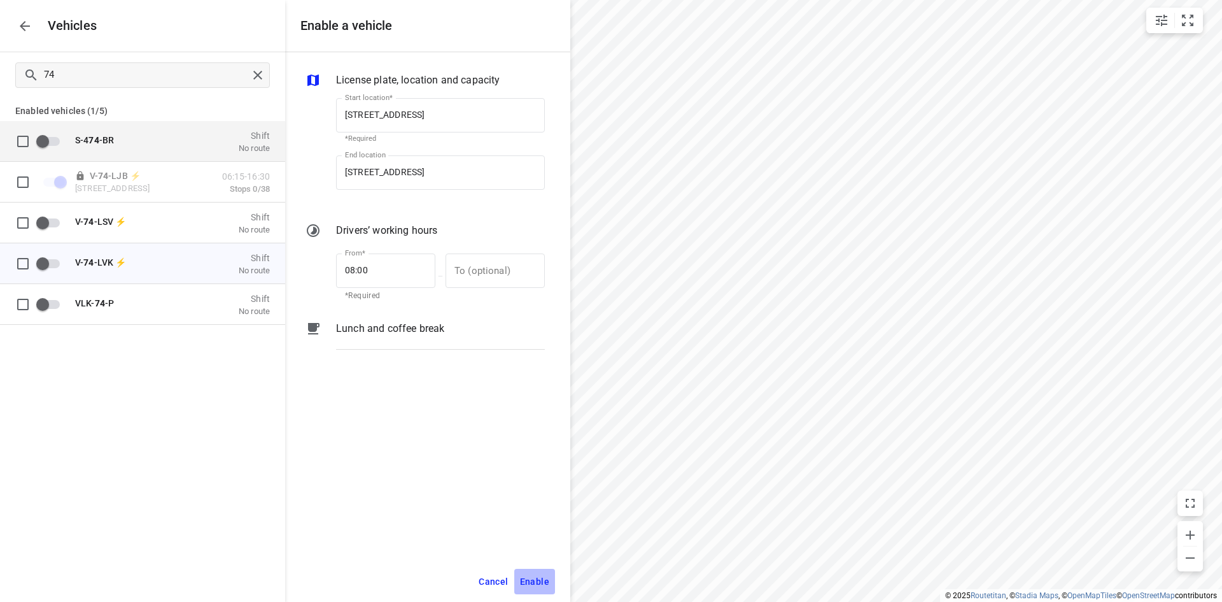
click at [542, 587] on span "Enable" at bounding box center [534, 582] width 29 height 16
checkbox input "true"
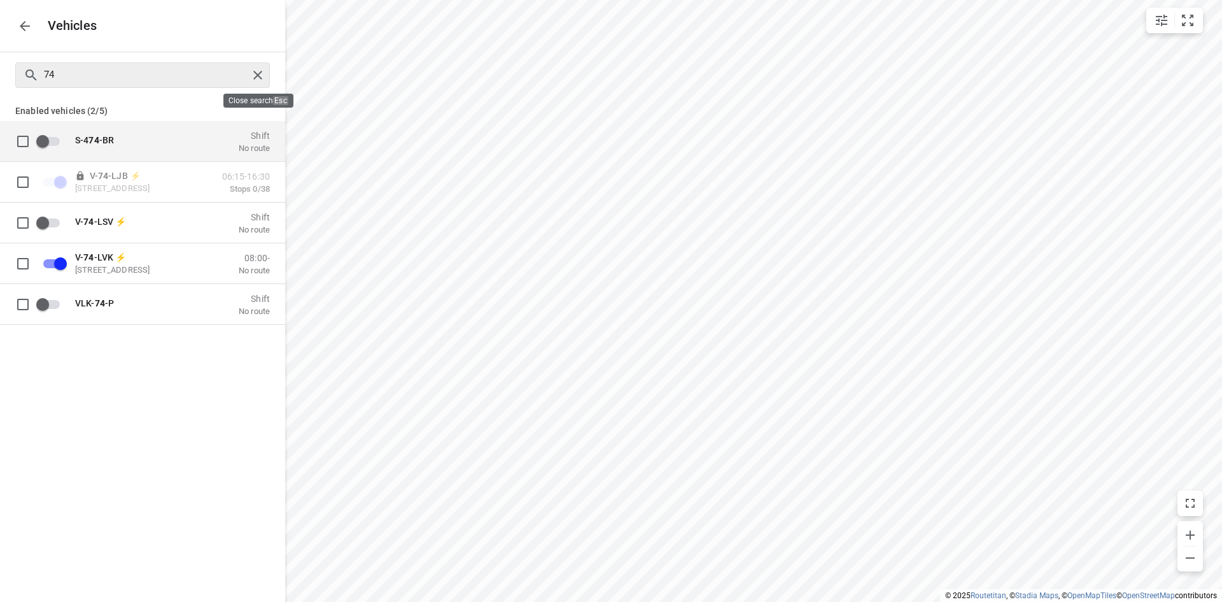
checkbox input "false"
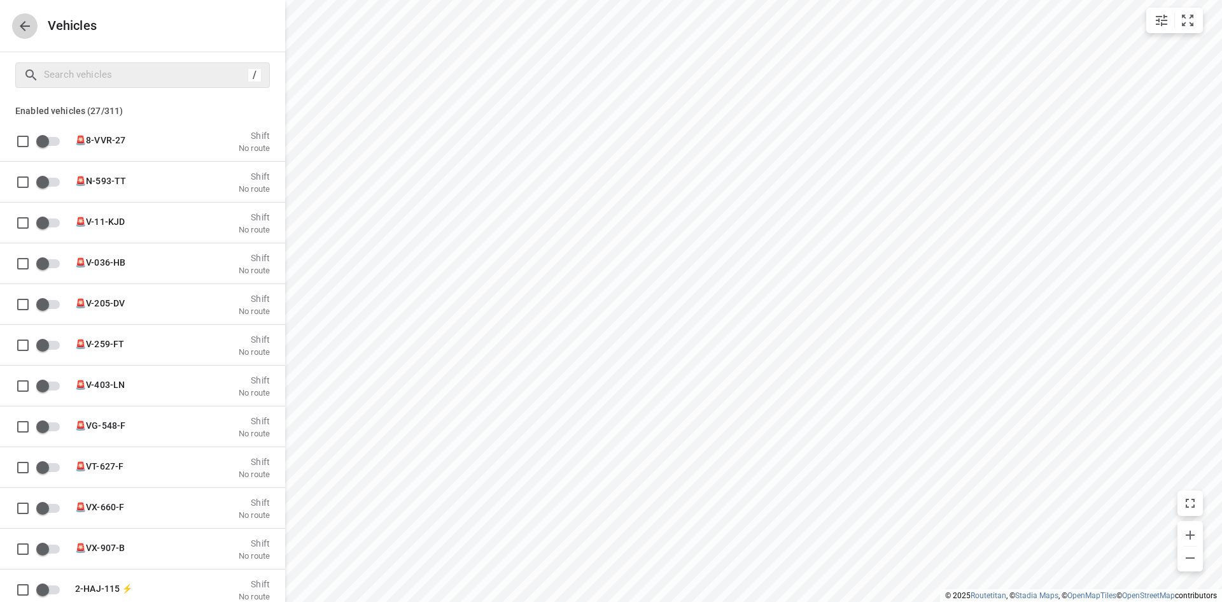
click at [21, 28] on icon "button" at bounding box center [24, 25] width 15 height 15
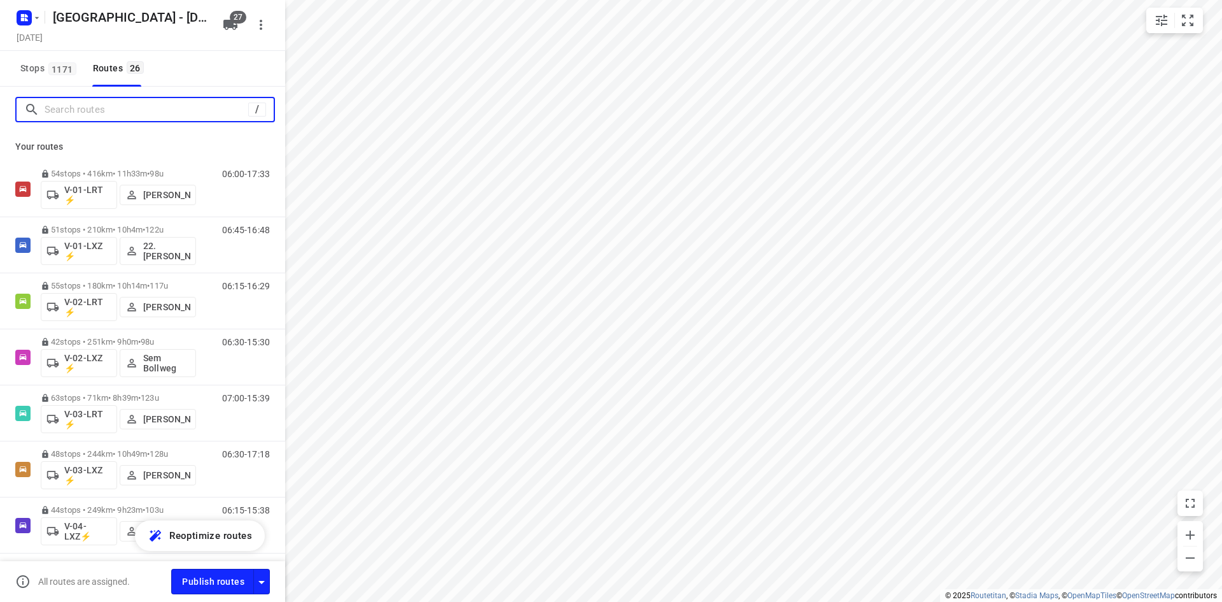
click at [124, 104] on input "Search routes" at bounding box center [147, 110] width 204 height 20
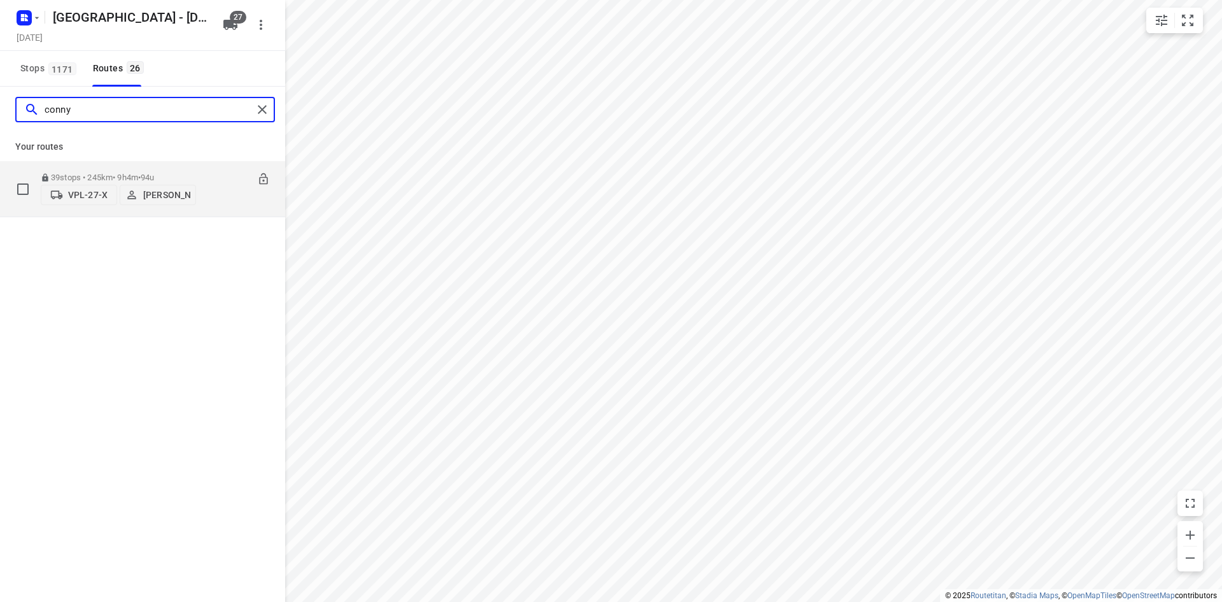
type input "conny"
click at [83, 183] on div "VPL-27-X Conny Fikse" at bounding box center [118, 193] width 155 height 23
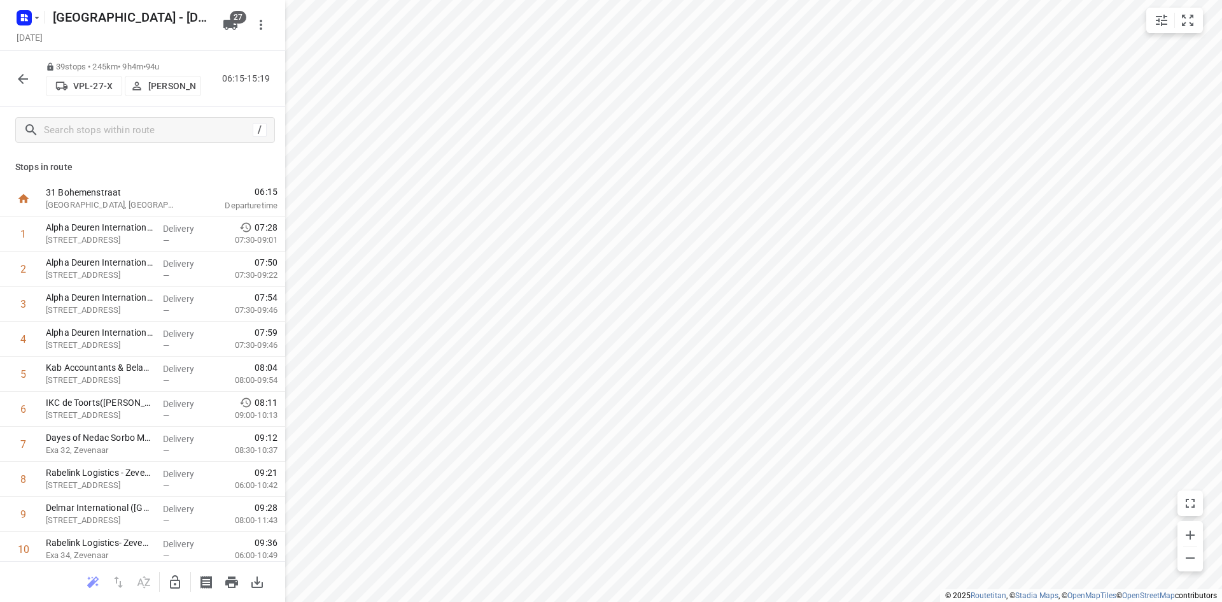
click at [89, 90] on p "VPL-27-X" at bounding box center [92, 86] width 39 height 10
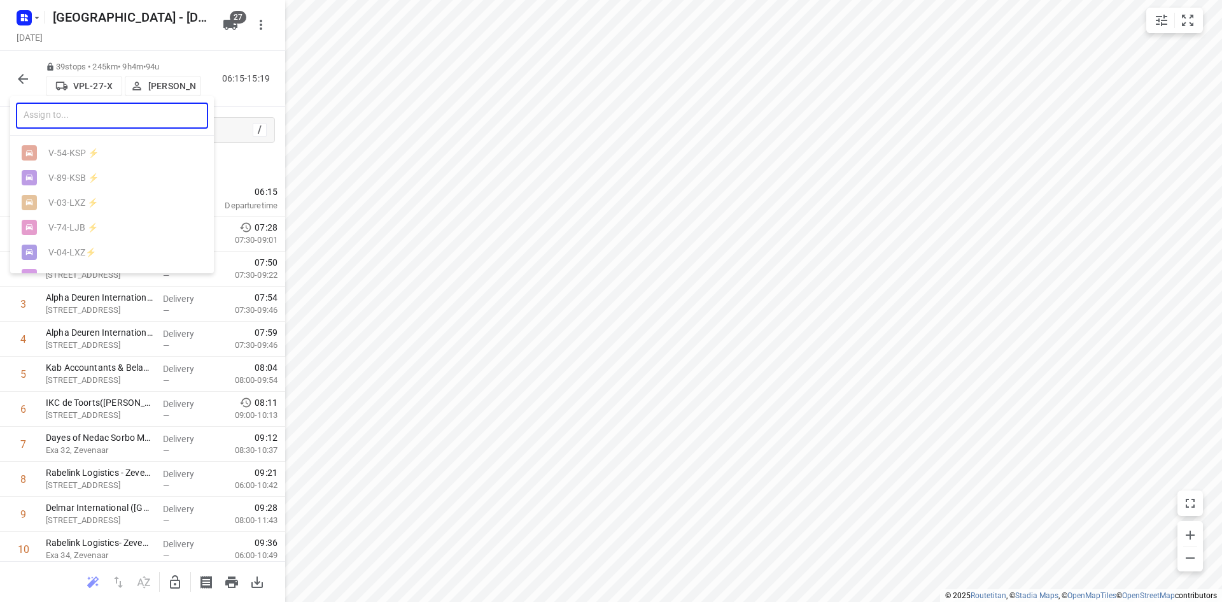
click at [106, 122] on input "text" at bounding box center [112, 116] width 192 height 26
type input "74"
click at [103, 181] on div "V- 74 -LVK ⚡" at bounding box center [115, 178] width 134 height 10
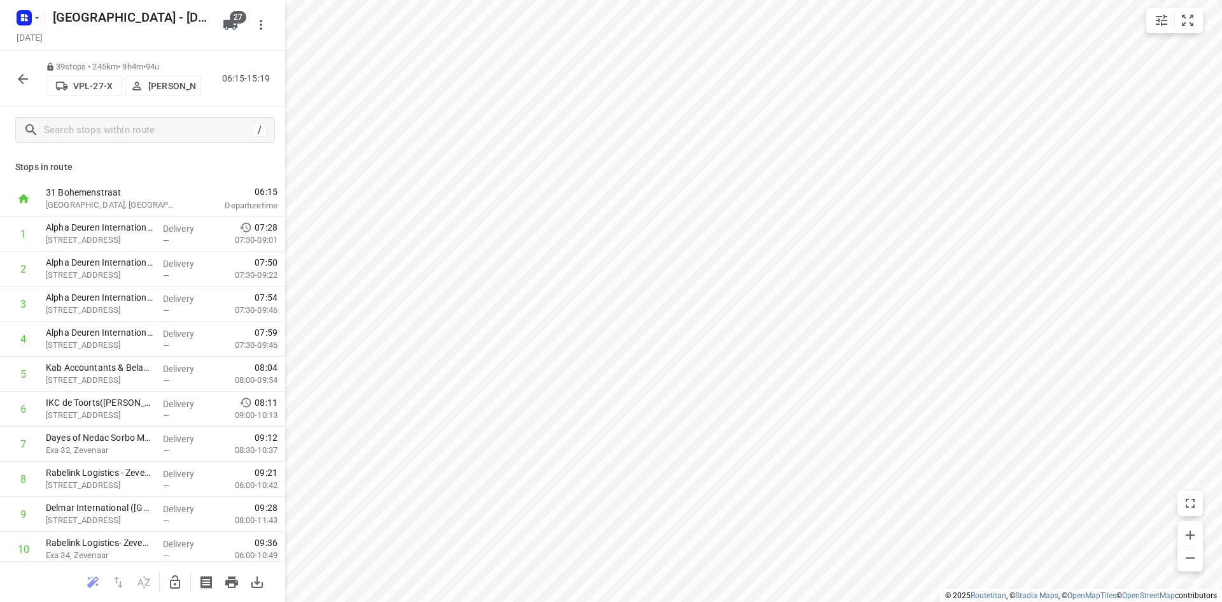
click at [27, 80] on icon "button" at bounding box center [22, 78] width 15 height 15
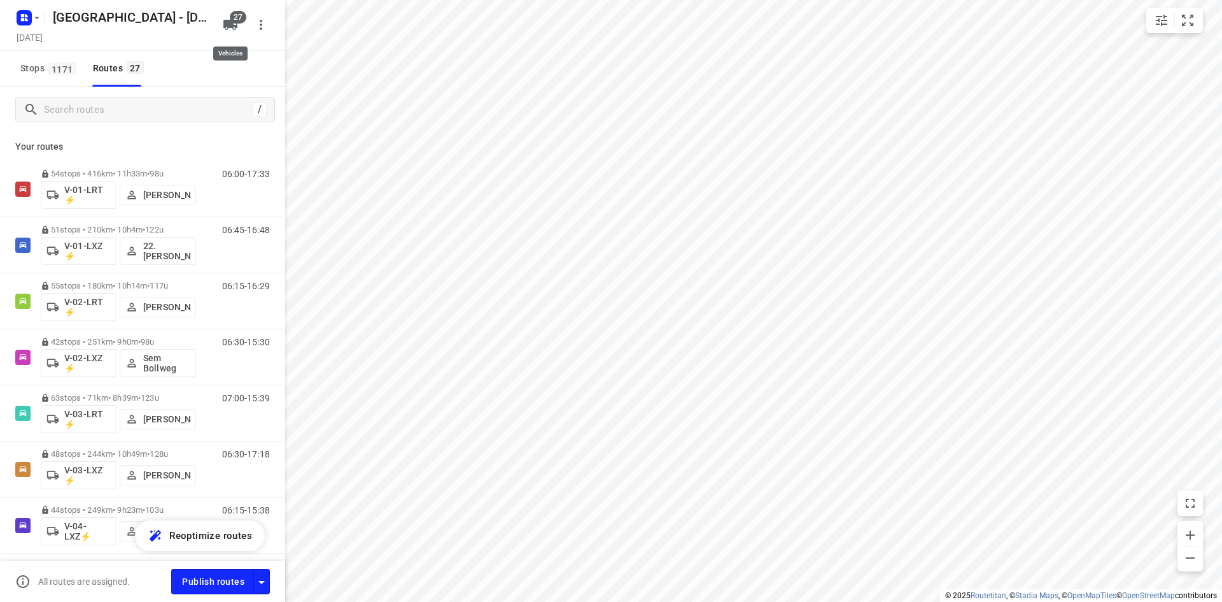
click at [237, 22] on span "27" at bounding box center [238, 17] width 17 height 13
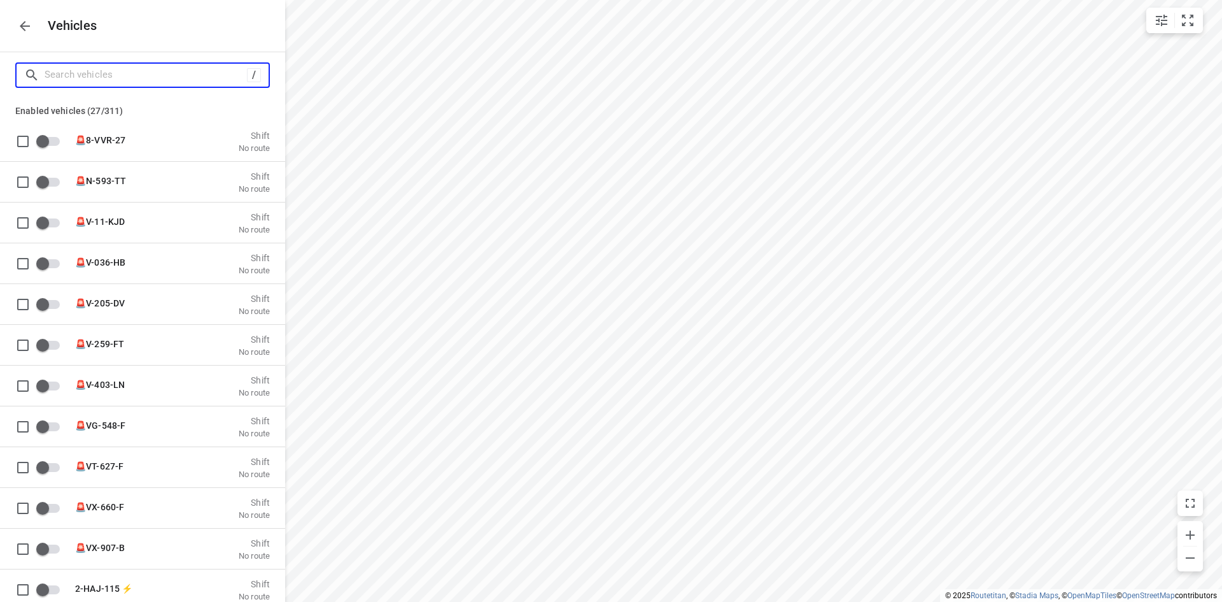
click at [139, 73] on input "Search vehicles" at bounding box center [146, 75] width 202 height 20
type input "27"
checkbox input "true"
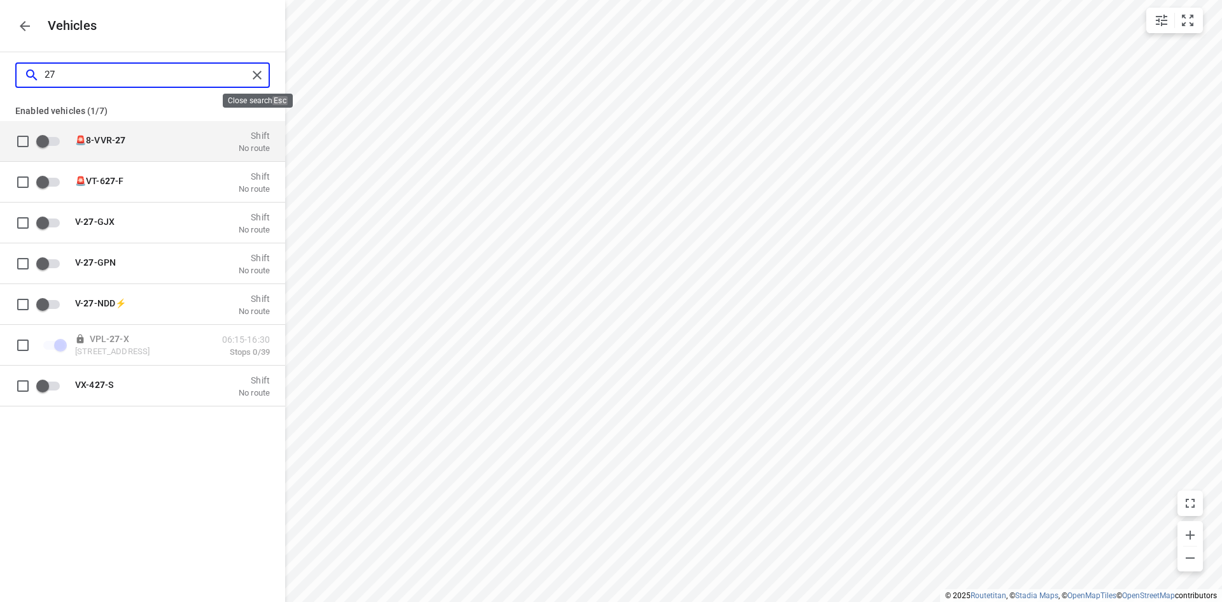
type input "27"
checkbox input "false"
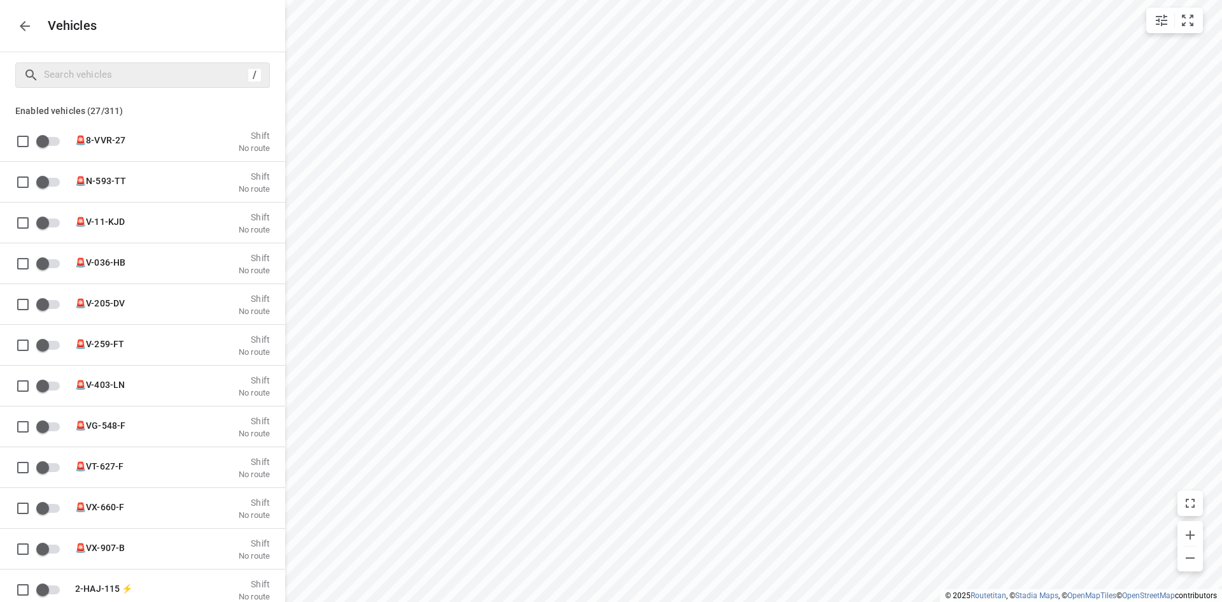
click at [17, 19] on icon "button" at bounding box center [24, 25] width 15 height 15
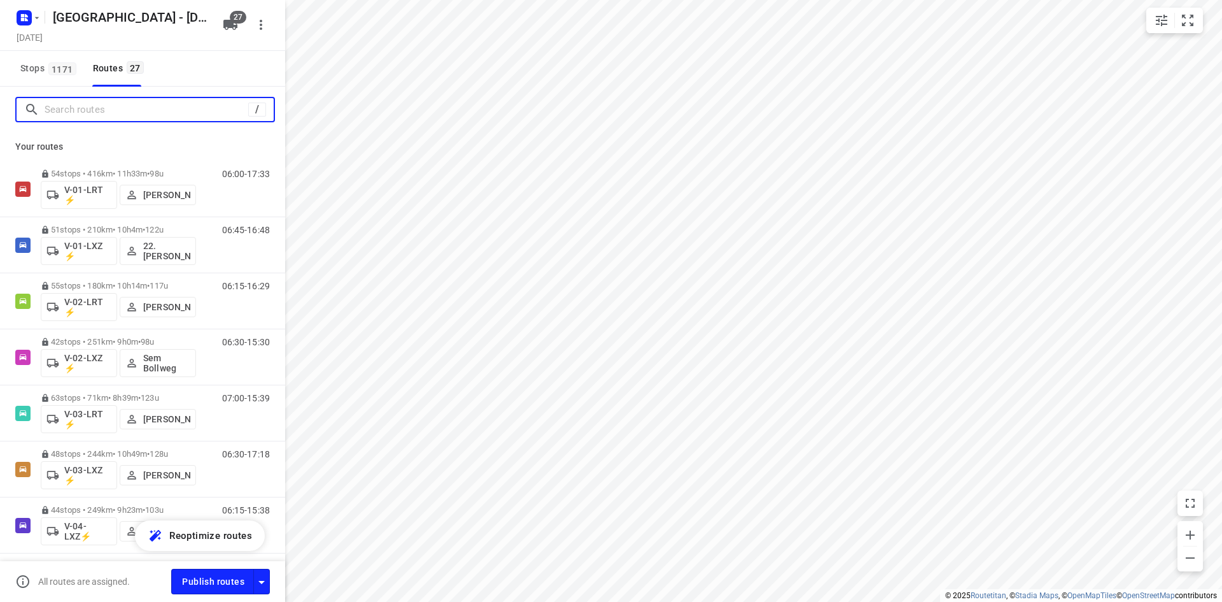
click at [121, 108] on input "Search routes" at bounding box center [147, 110] width 204 height 20
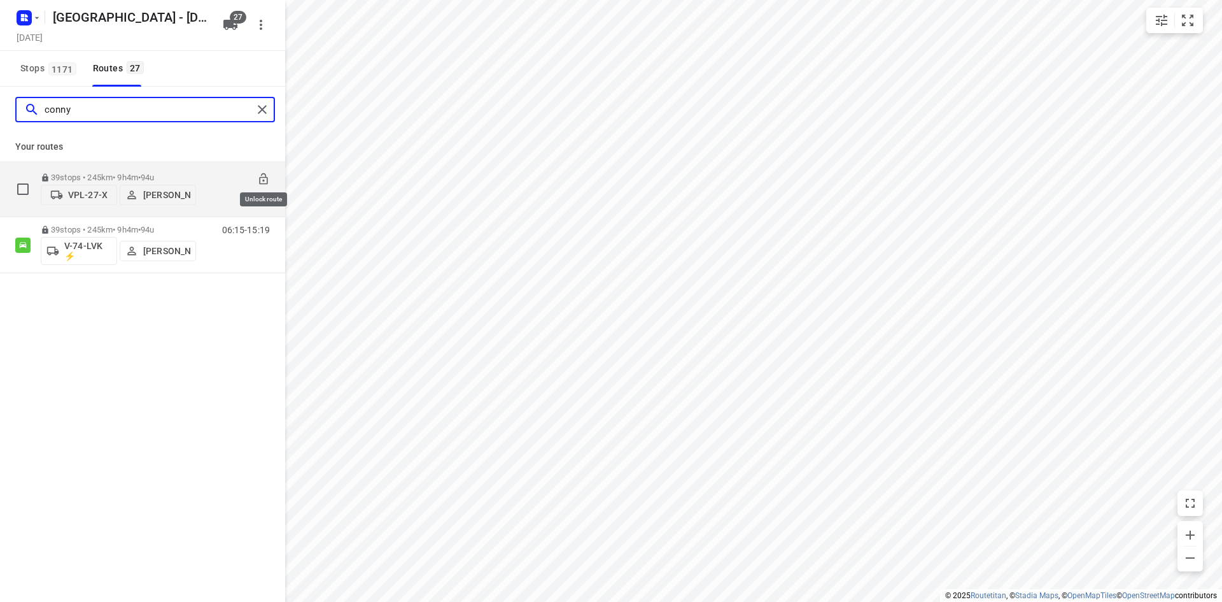
type input "conny"
click at [264, 176] on icon at bounding box center [263, 178] width 8 height 11
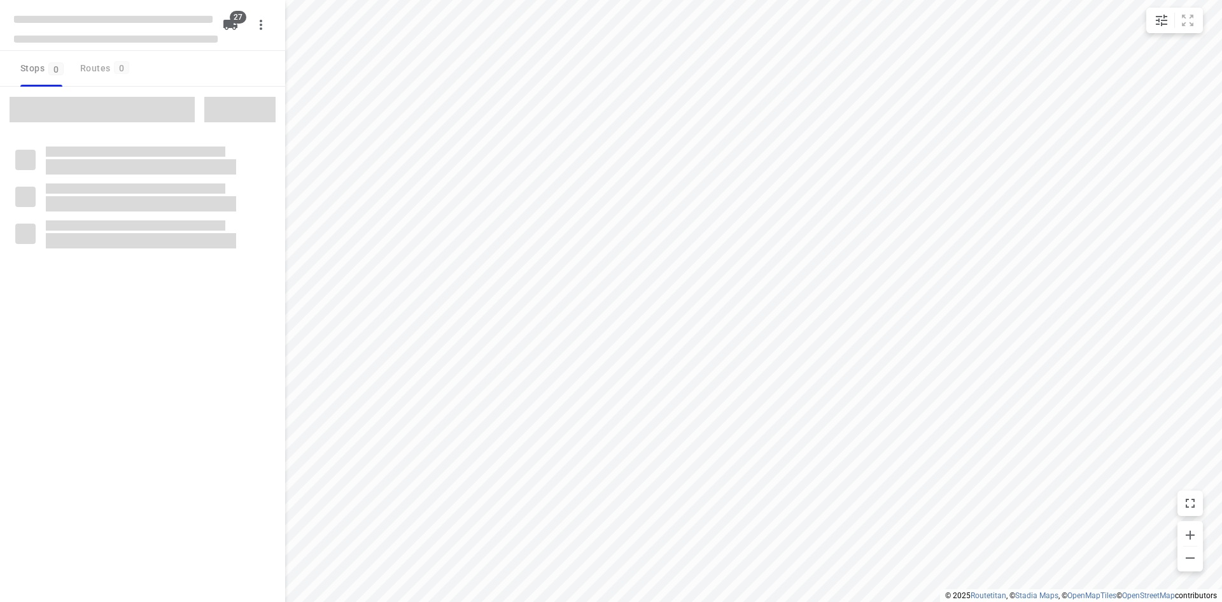
checkbox input "true"
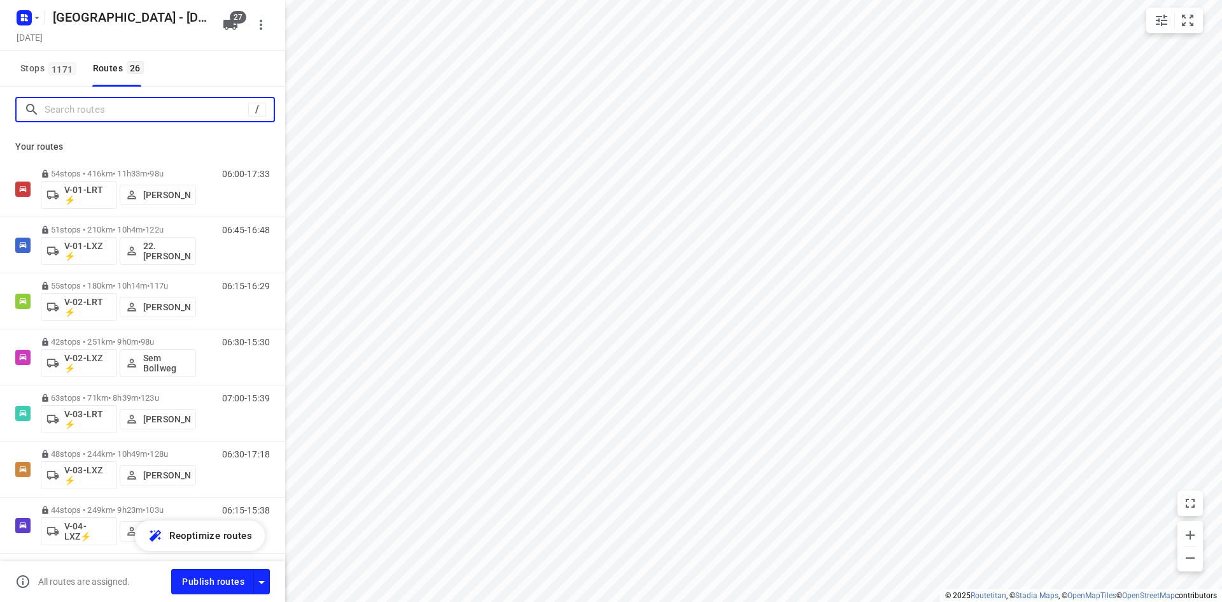
click at [152, 109] on input "Search routes" at bounding box center [147, 110] width 204 height 20
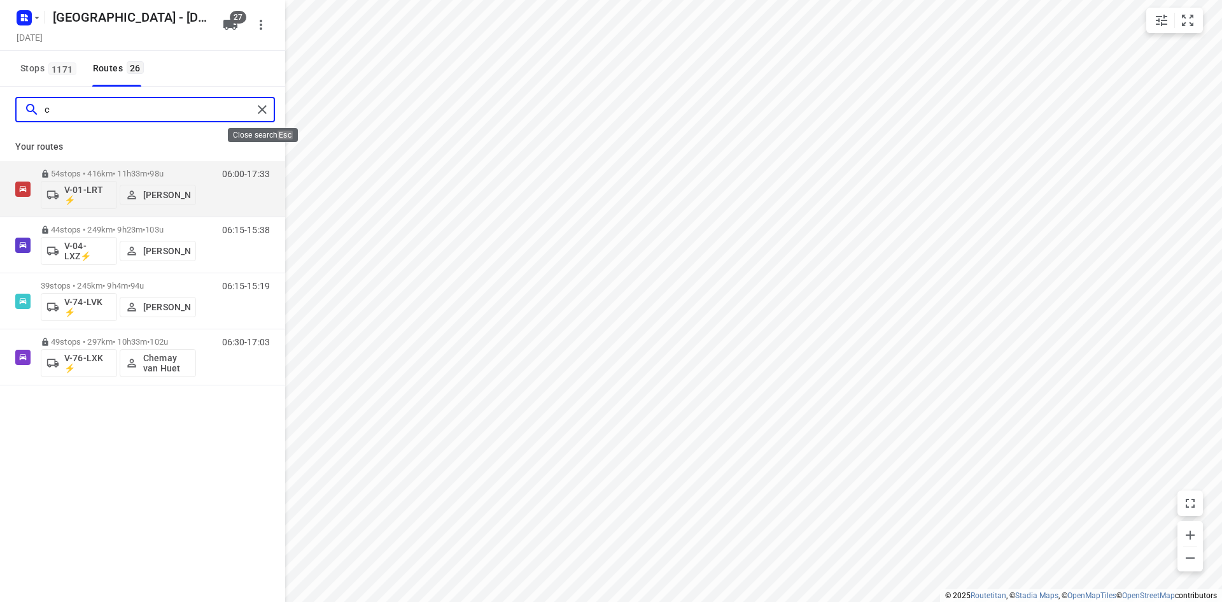
type input "c"
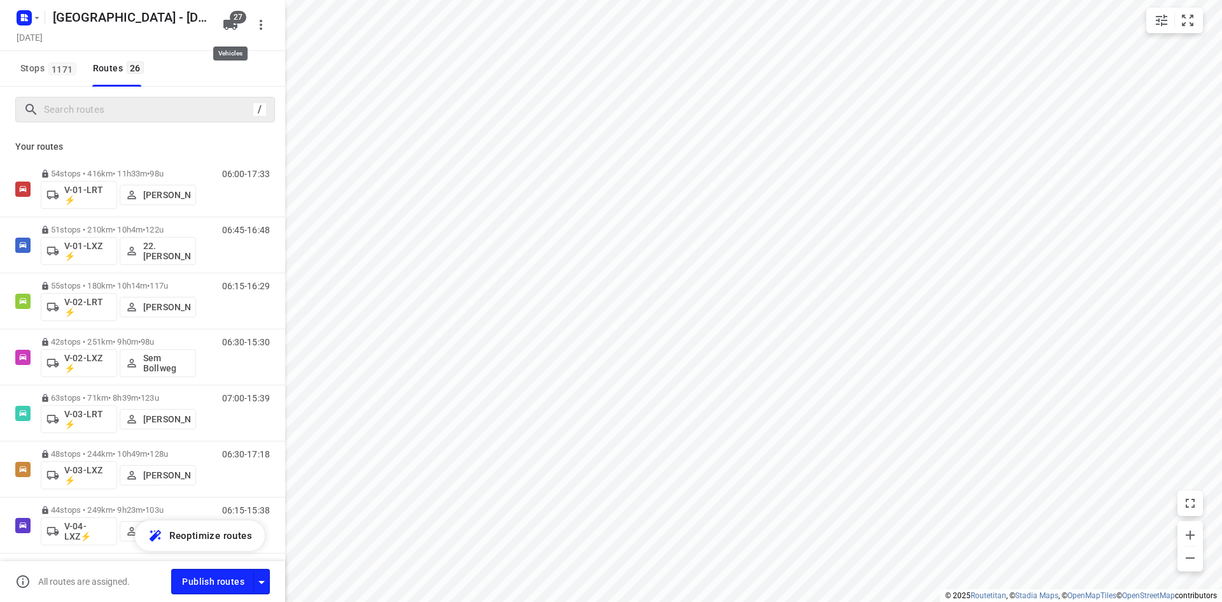
click at [223, 17] on button "27" at bounding box center [230, 24] width 25 height 25
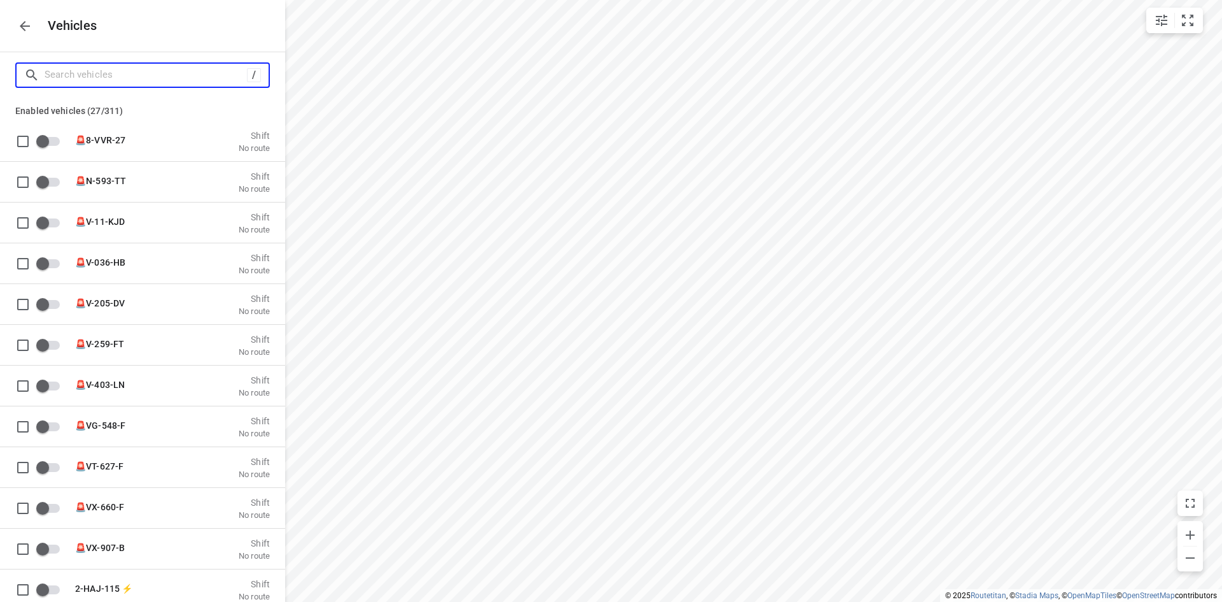
click at [184, 71] on input "Search vehicles" at bounding box center [146, 75] width 202 height 20
type input "27"
checkbox input "true"
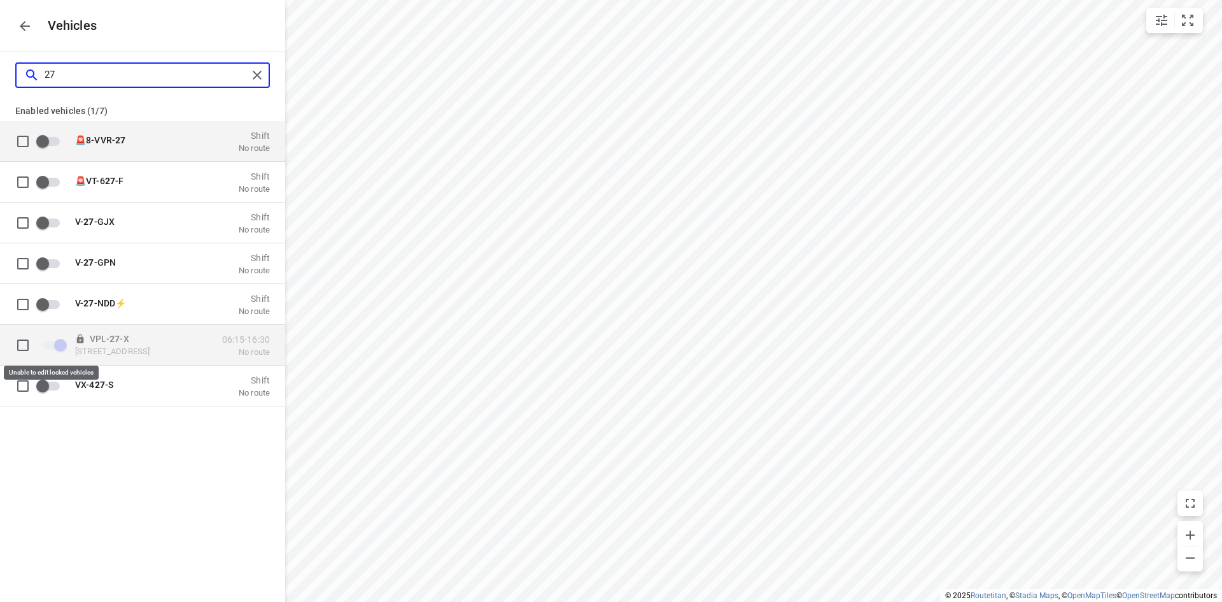
type input "27"
click at [58, 344] on span "grid" at bounding box center [54, 344] width 22 height 9
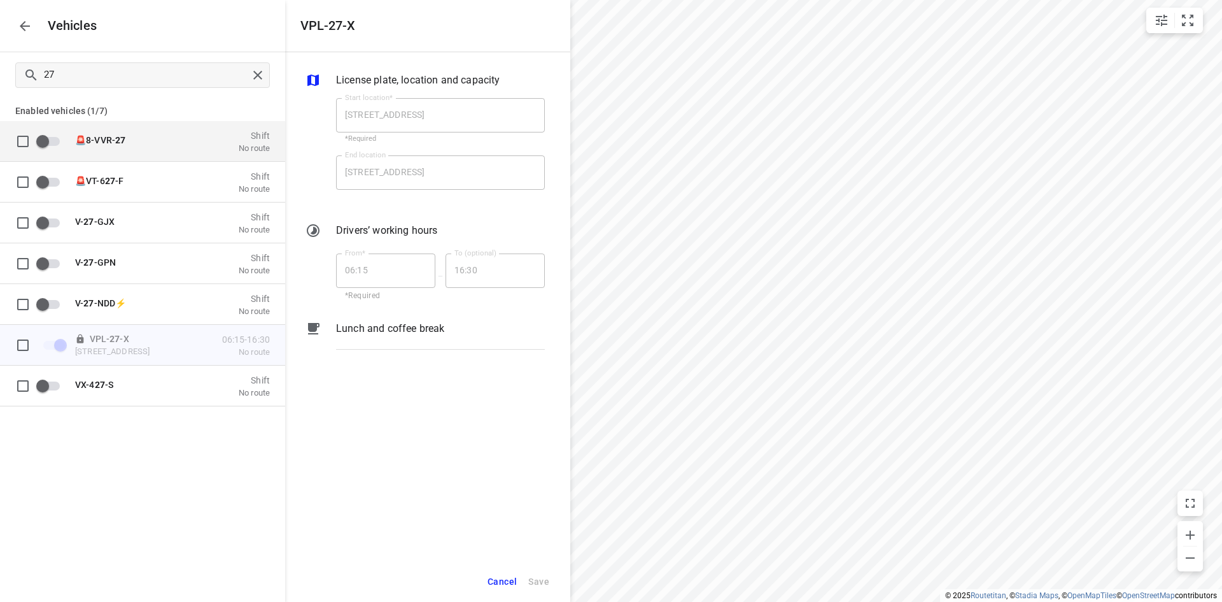
click at [508, 576] on span "Cancel" at bounding box center [502, 582] width 29 height 16
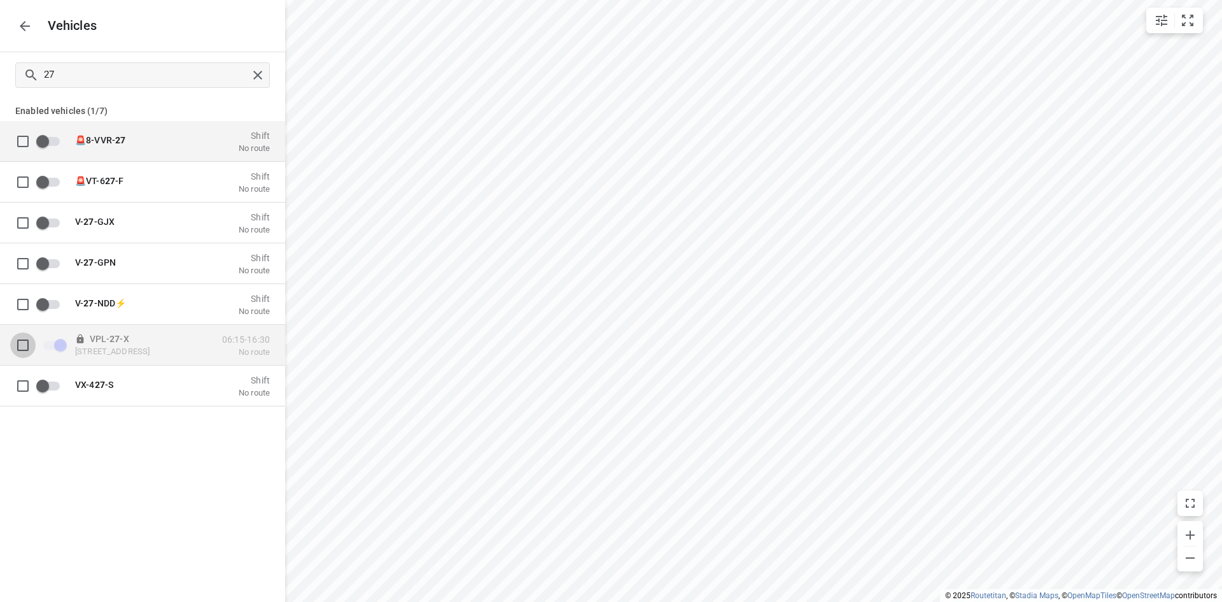
click at [25, 343] on input "grid" at bounding box center [22, 344] width 25 height 25
checkbox input "true"
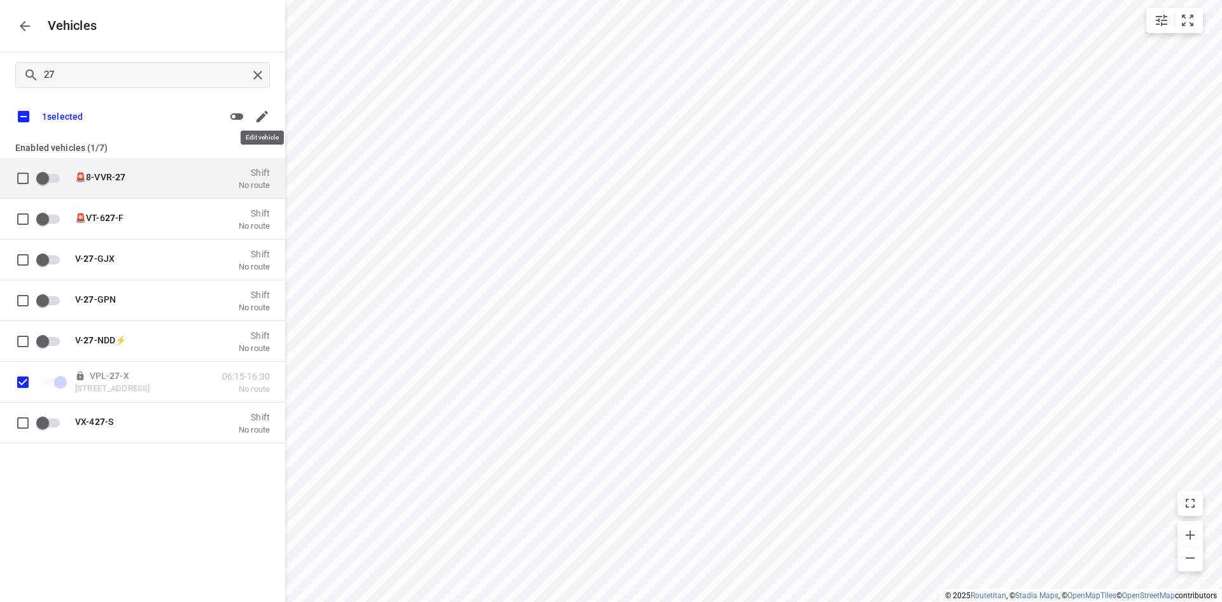
click at [261, 117] on icon "button" at bounding box center [262, 116] width 11 height 11
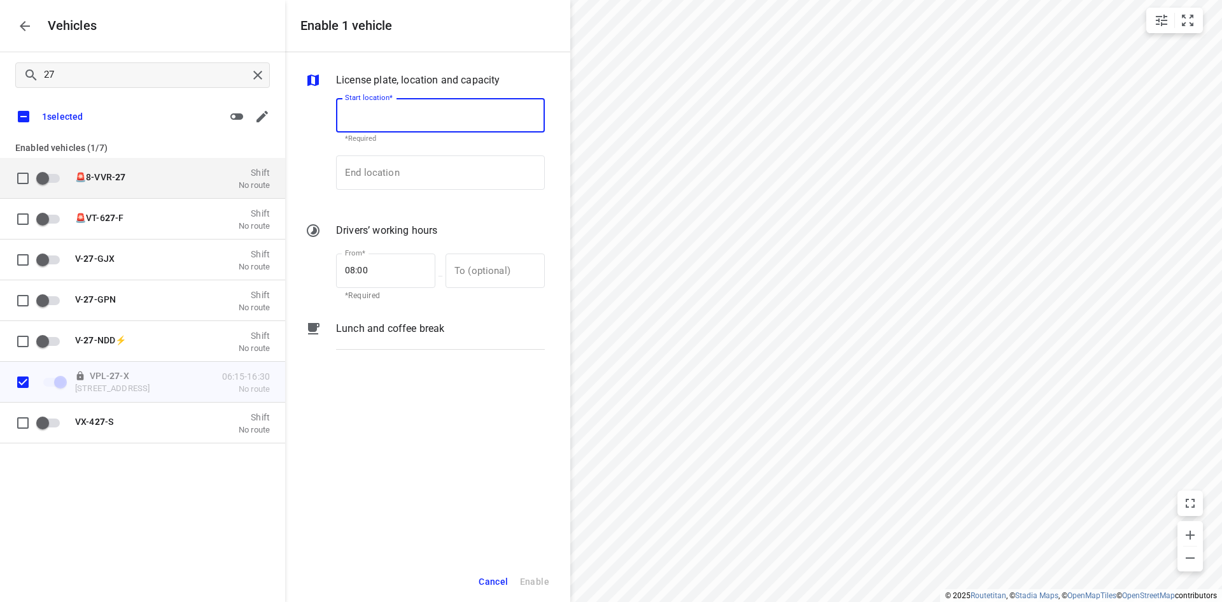
click at [499, 572] on button "Cancel" at bounding box center [493, 582] width 41 height 26
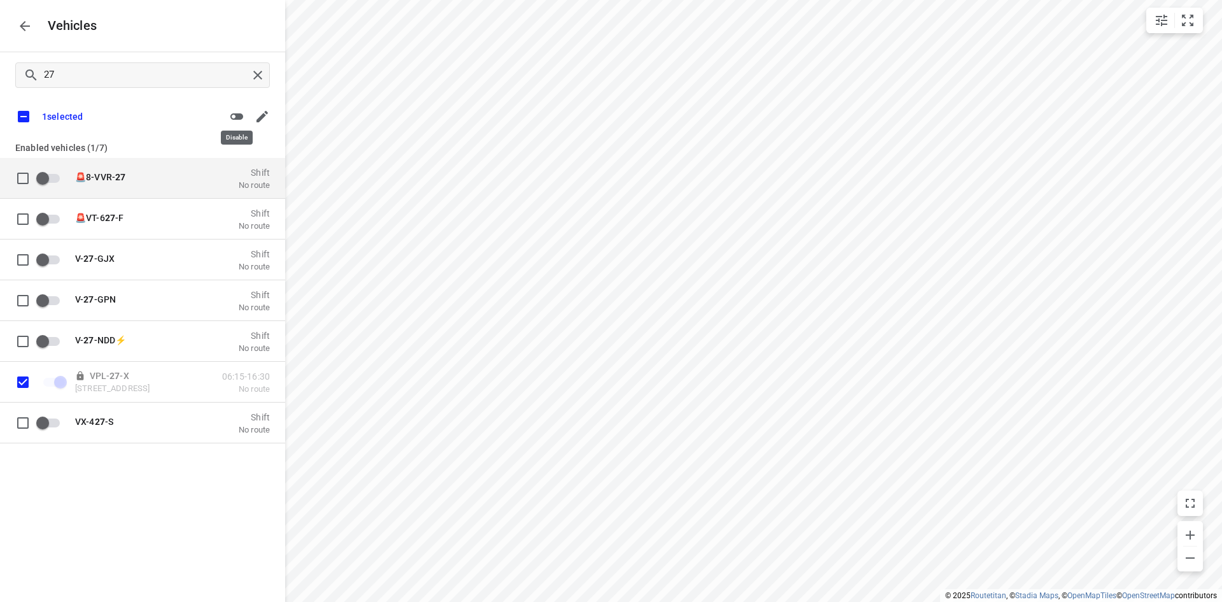
click at [238, 118] on icon "button" at bounding box center [236, 116] width 13 height 6
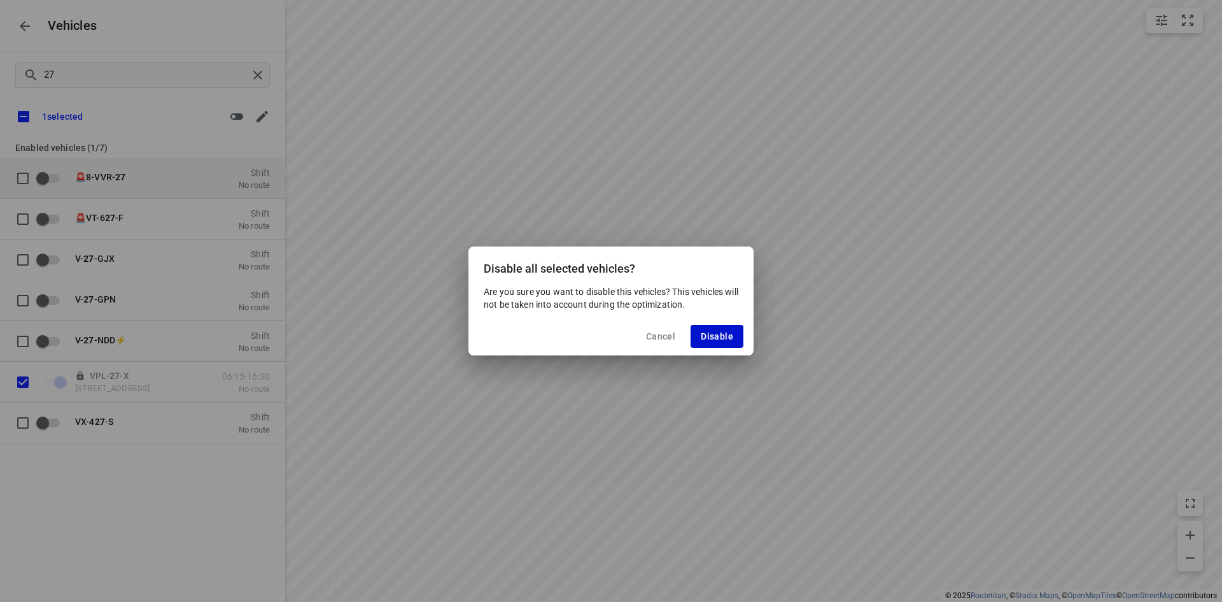
click at [711, 331] on span "Disable" at bounding box center [717, 336] width 32 height 10
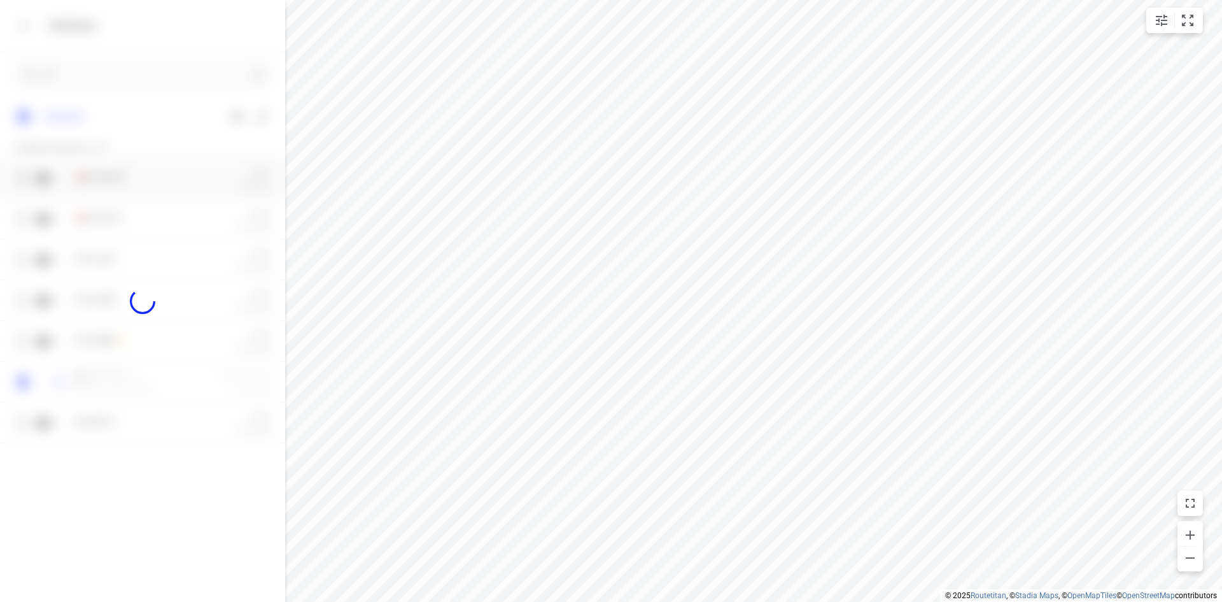
checkbox input "false"
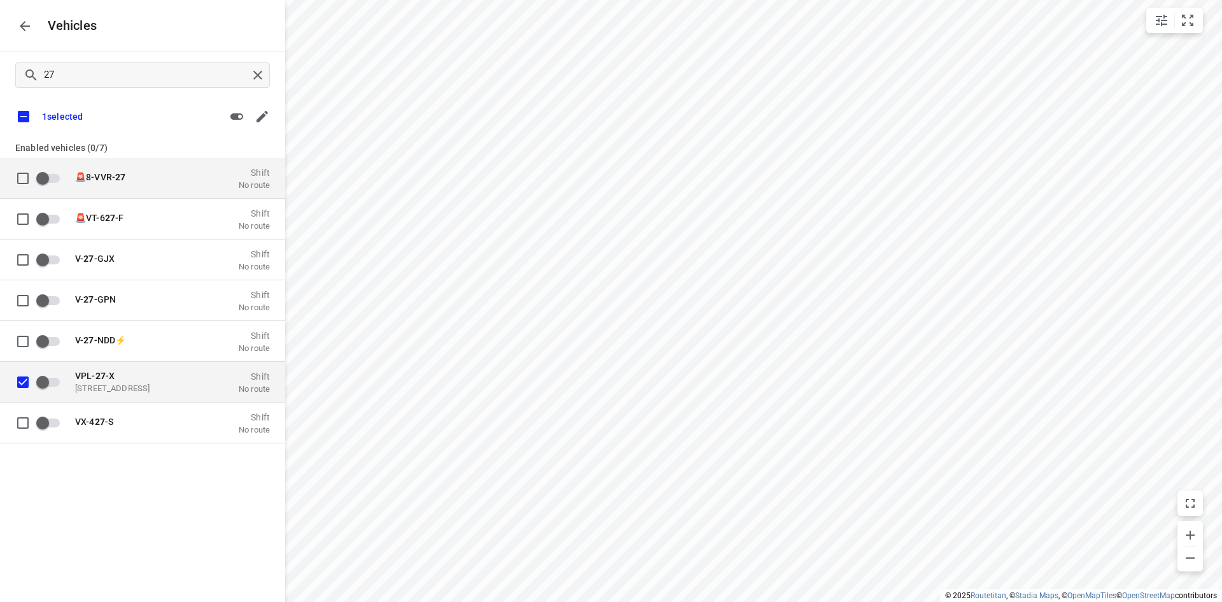
click at [18, 376] on input "grid" at bounding box center [22, 381] width 25 height 25
checkbox input "false"
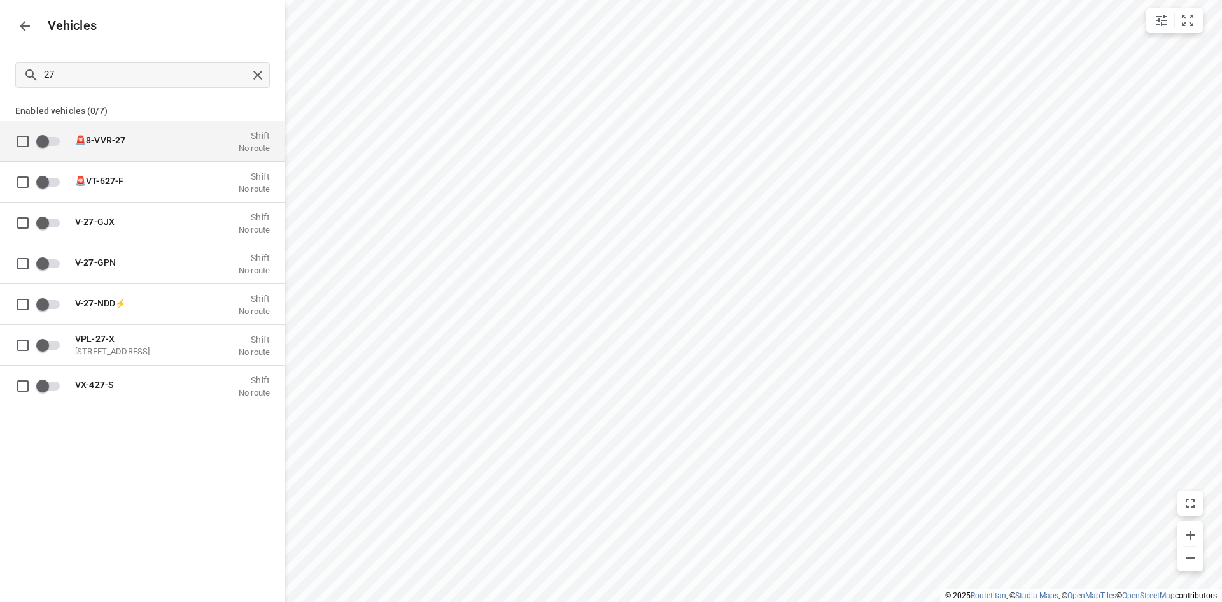
click at [34, 23] on button "button" at bounding box center [24, 25] width 25 height 25
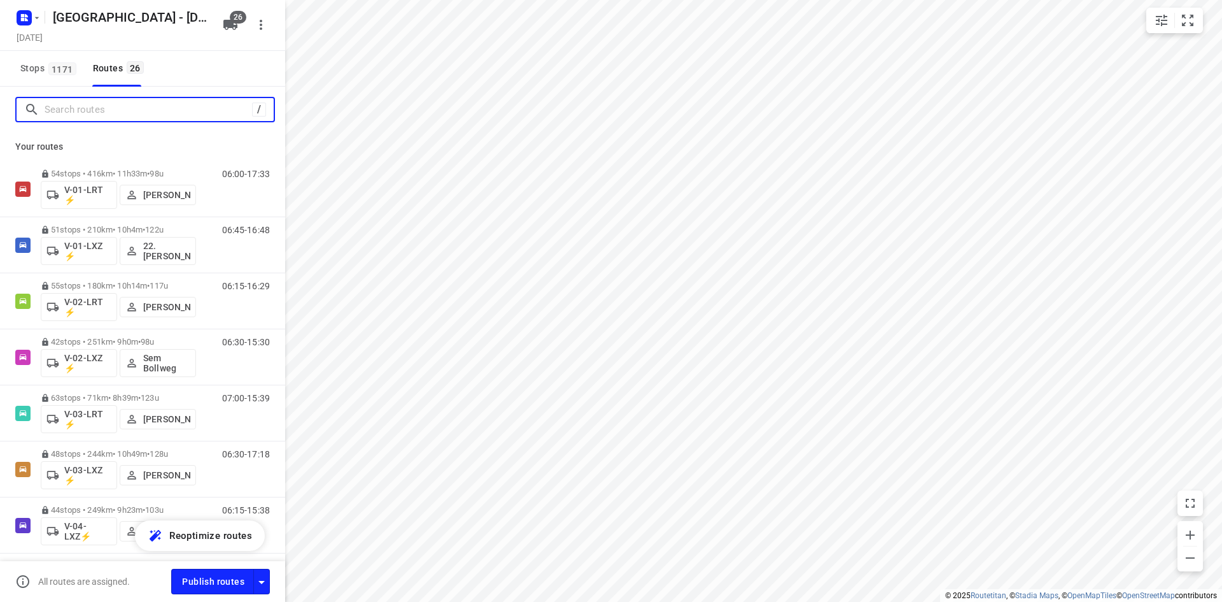
click at [226, 112] on input "Search routes" at bounding box center [149, 110] width 208 height 20
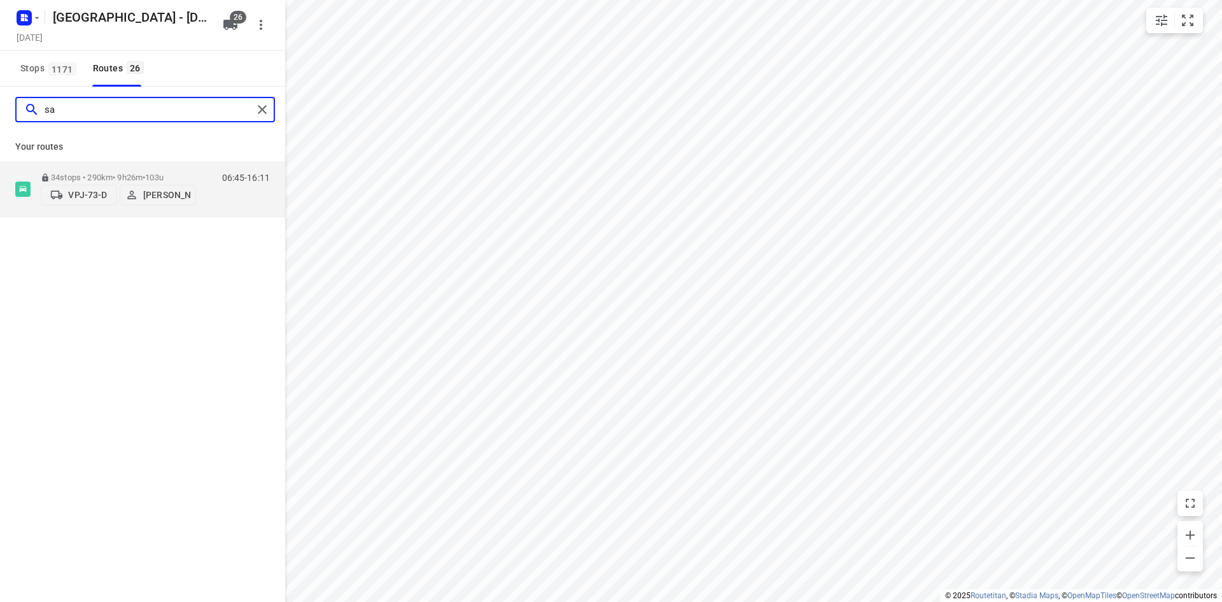
type input "sa"
click at [190, 348] on div "sa Your routes 34 stops • 290km • 9h26m • 103u VPJ-73-D Sander Grooten 06:45-16…" at bounding box center [142, 362] width 285 height 551
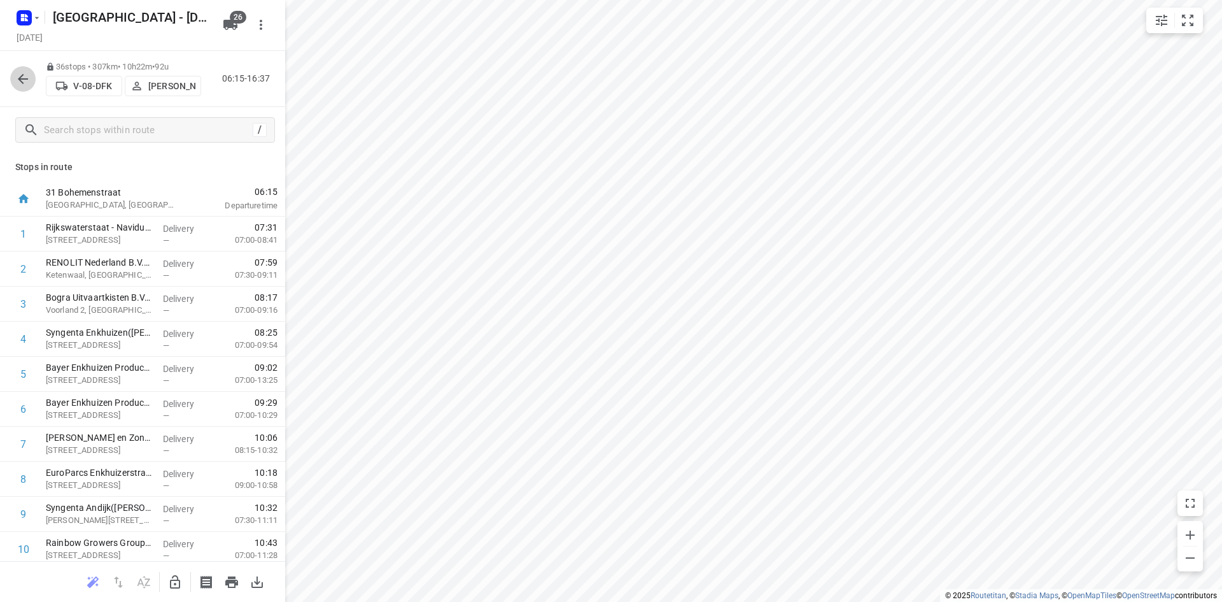
click at [29, 74] on icon "button" at bounding box center [22, 78] width 15 height 15
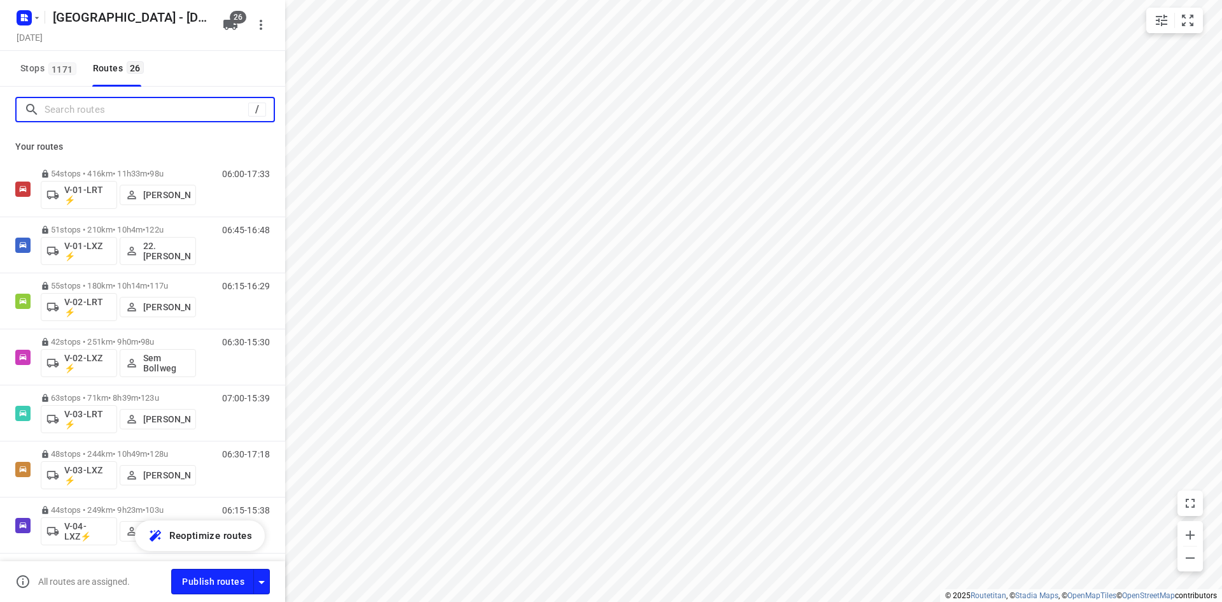
click at [78, 108] on input "Search routes" at bounding box center [147, 110] width 204 height 20
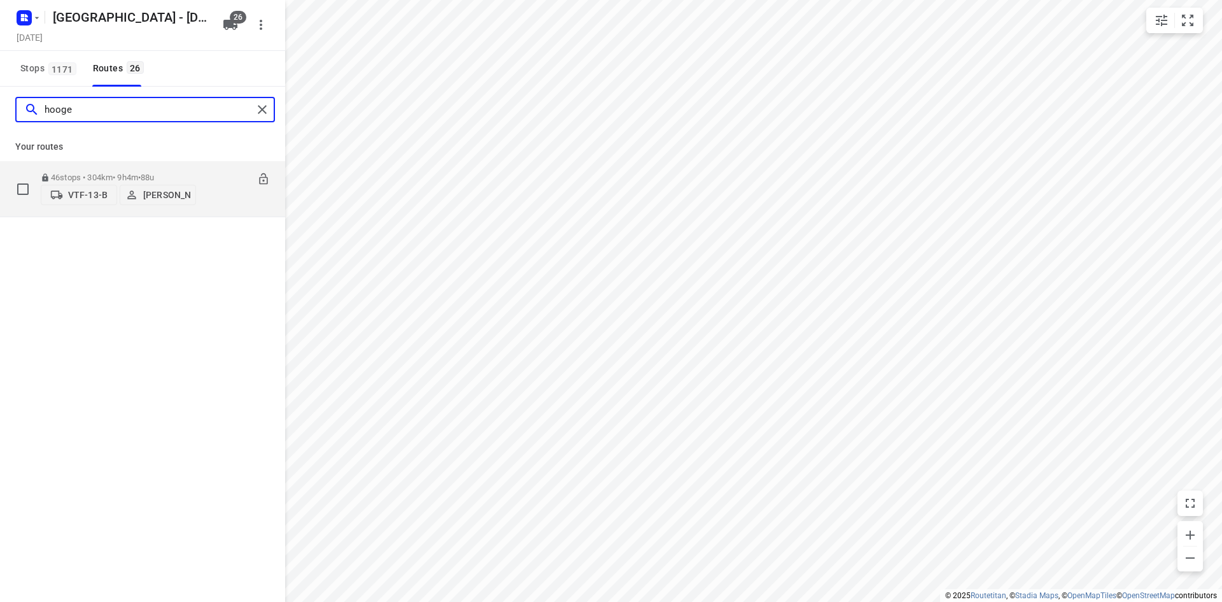
type input "hooge"
click at [221, 199] on div "06:30-15:34" at bounding box center [238, 192] width 64 height 39
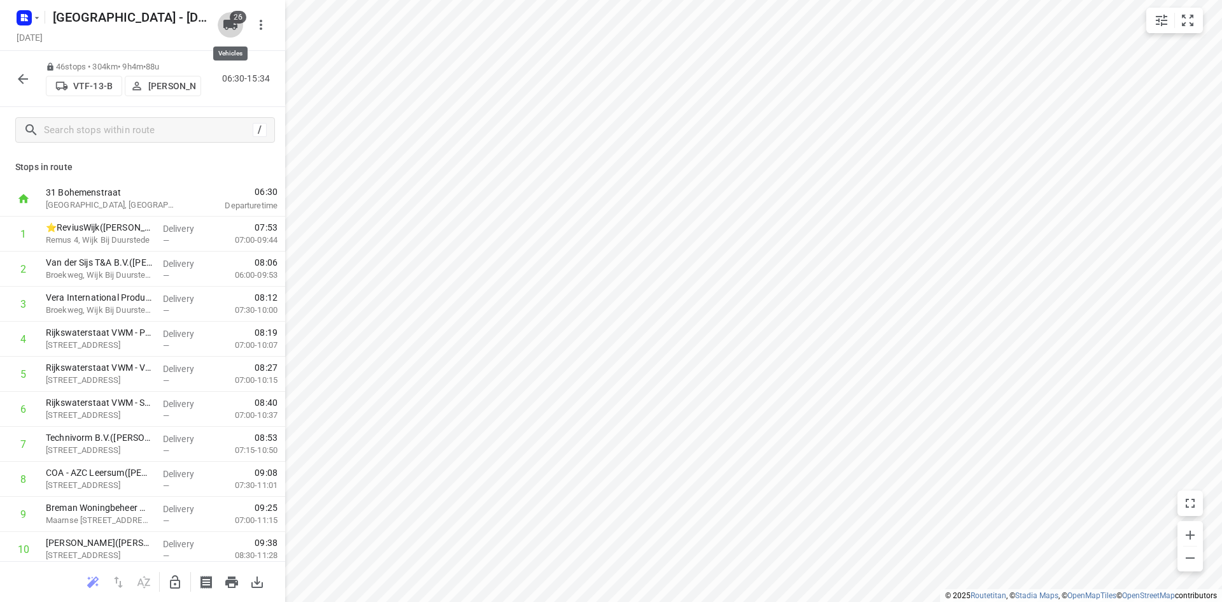
drag, startPoint x: 233, startPoint y: 18, endPoint x: 232, endPoint y: 36, distance: 18.5
click at [232, 18] on span "26" at bounding box center [238, 17] width 17 height 13
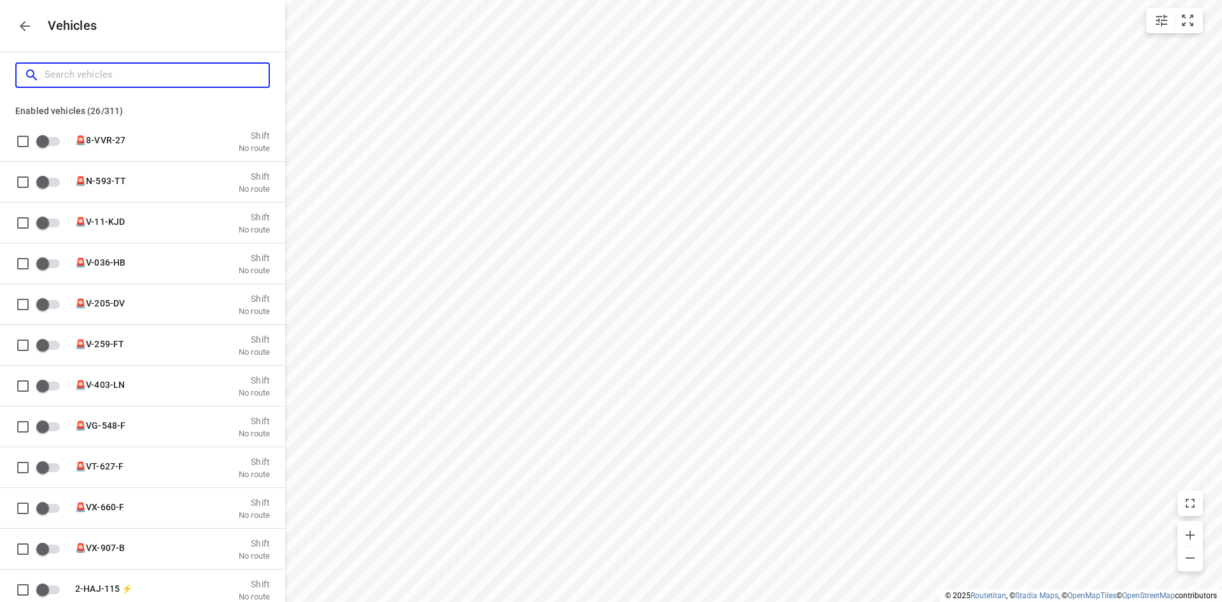
click at [202, 68] on input "Search vehicles" at bounding box center [157, 75] width 224 height 20
type input "0"
checkbox input "true"
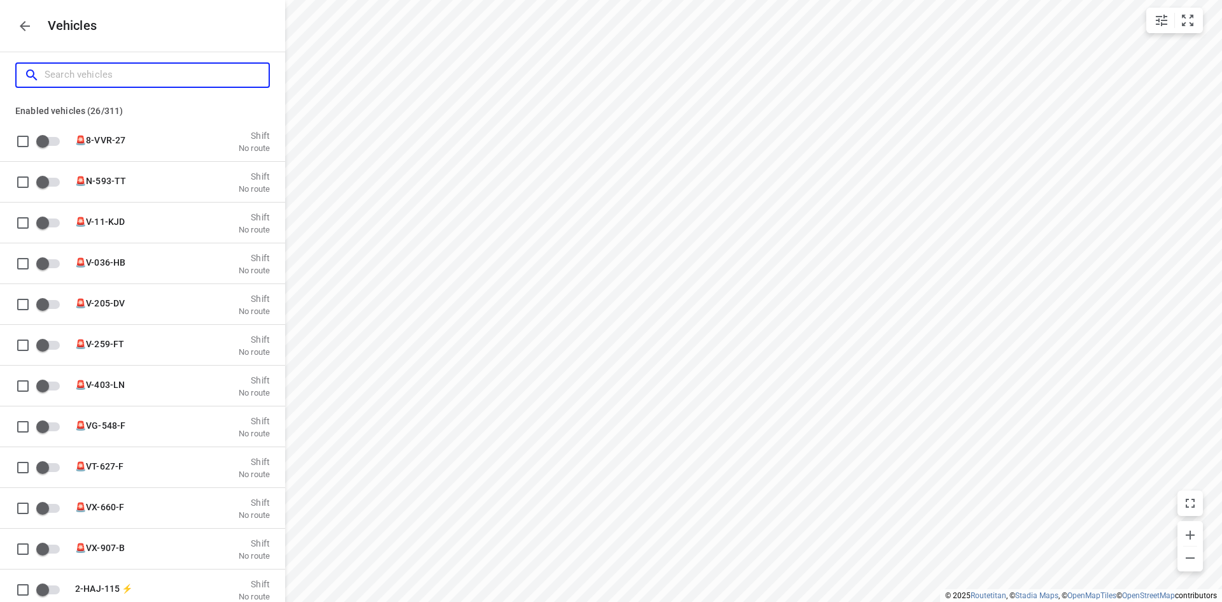
checkbox input "true"
type input "04"
checkbox input "true"
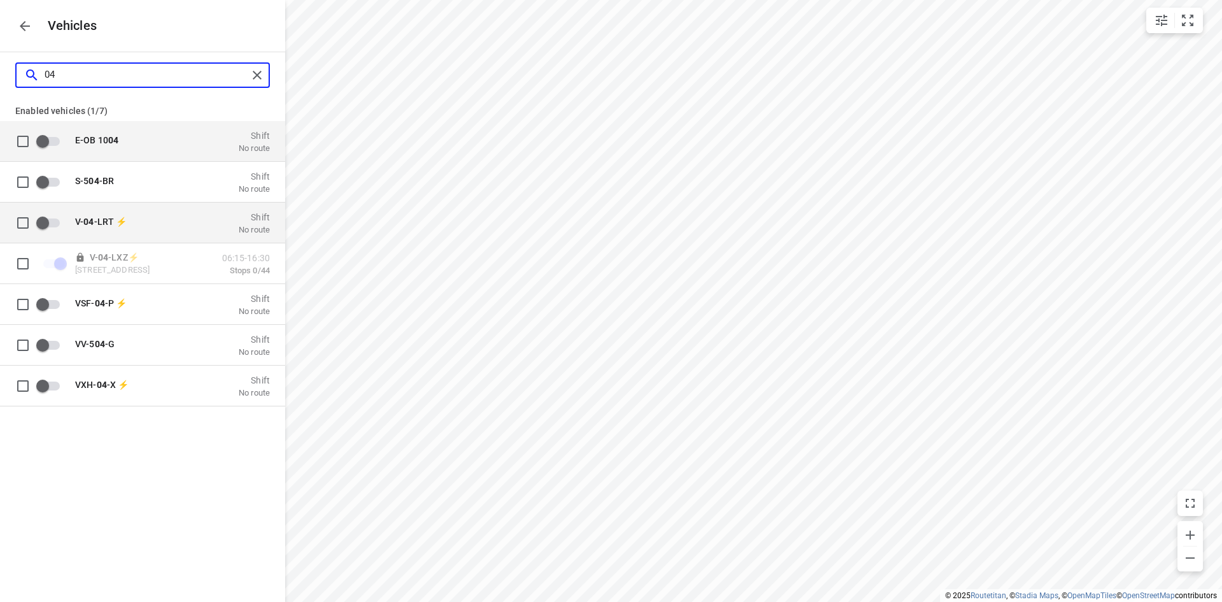
type input "04"
click at [188, 223] on p "V- 04 -LRT ⚡" at bounding box center [138, 221] width 127 height 10
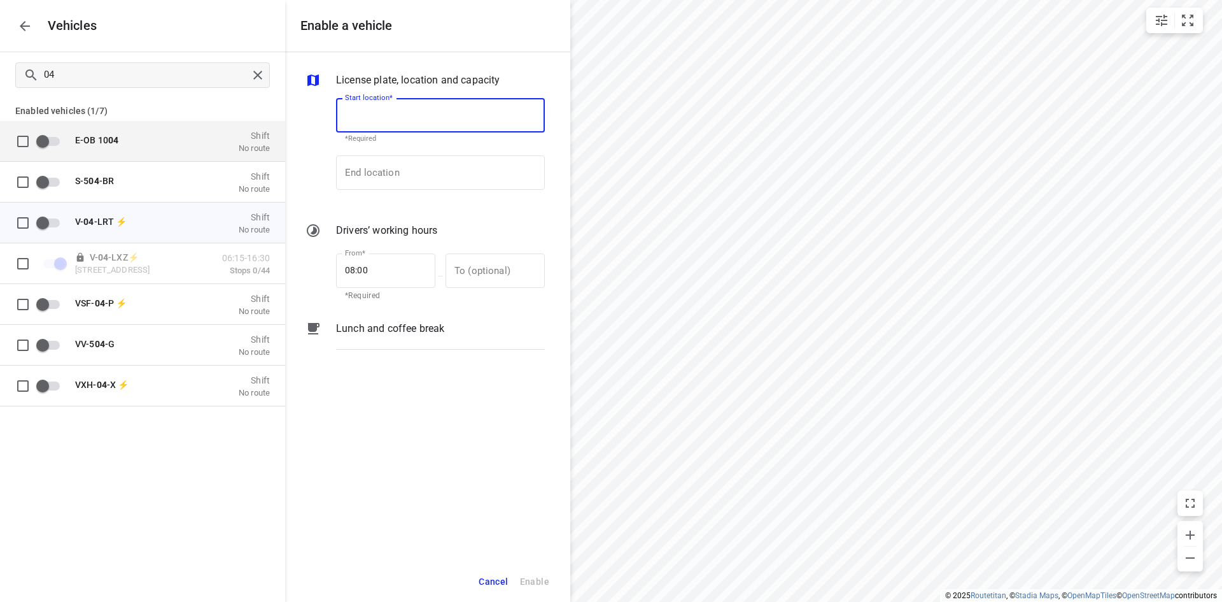
click at [384, 105] on input "Start location*" at bounding box center [440, 115] width 209 height 34
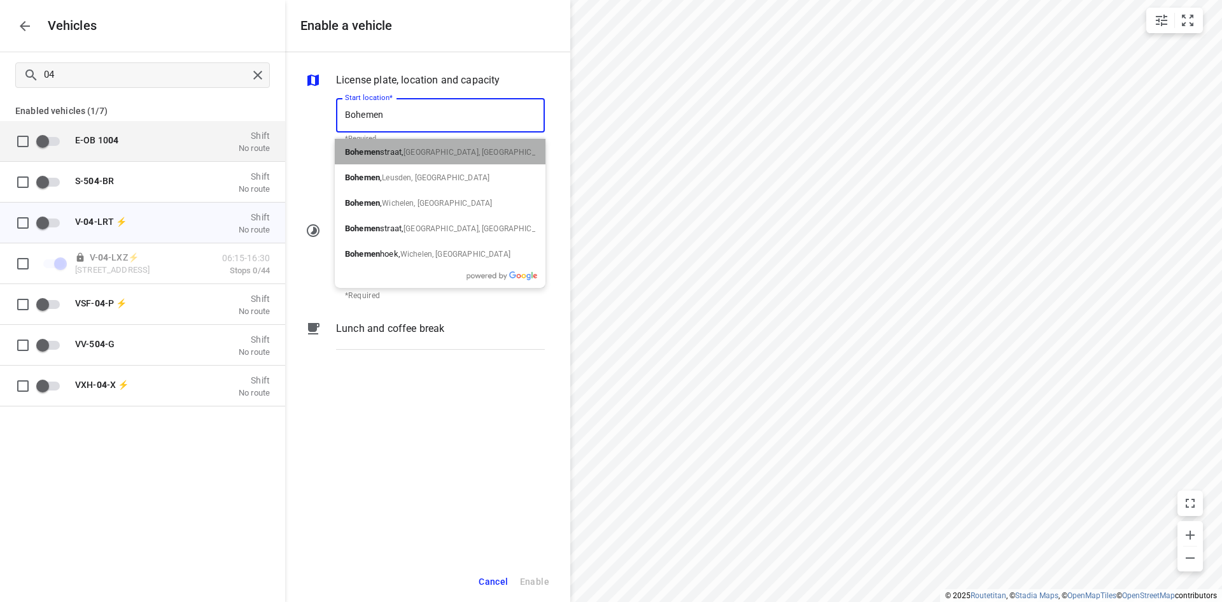
click at [395, 153] on span "Bohemen straat," at bounding box center [374, 152] width 59 height 10
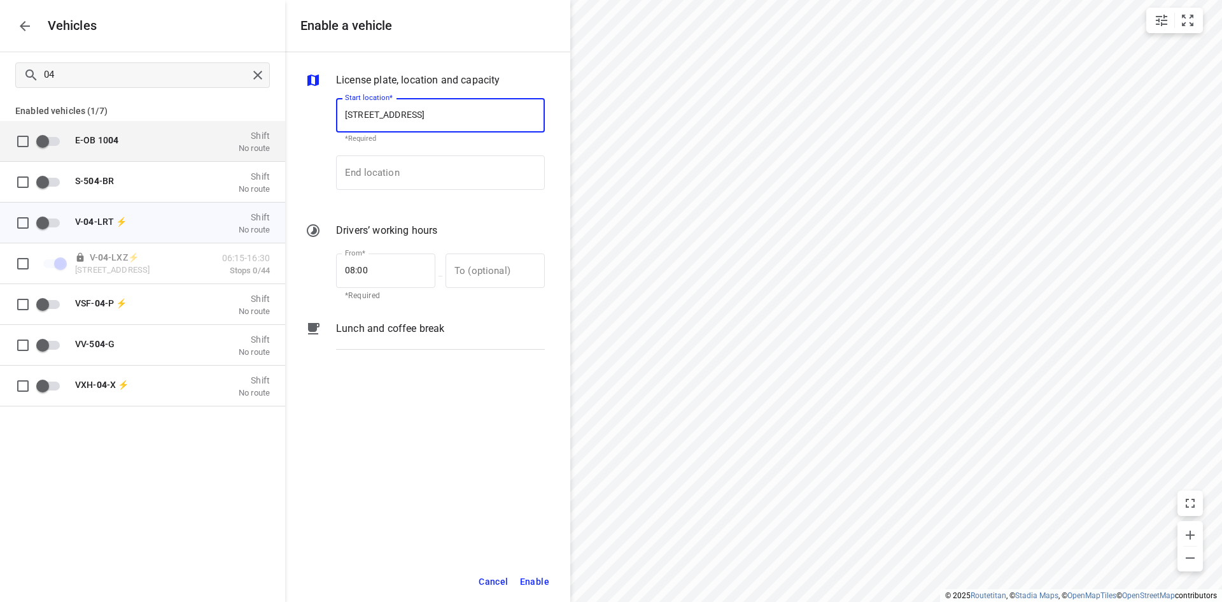
drag, startPoint x: 489, startPoint y: 117, endPoint x: 248, endPoint y: 109, distance: 240.8
click at [248, 108] on div "Enable a vehicle License plate, location and capacity Start location* Bohemenst…" at bounding box center [142, 301] width 285 height 602
type input "Bohemenstraat, 8028 Zwolle, Netherlands"
click at [465, 180] on input "End location" at bounding box center [440, 172] width 209 height 34
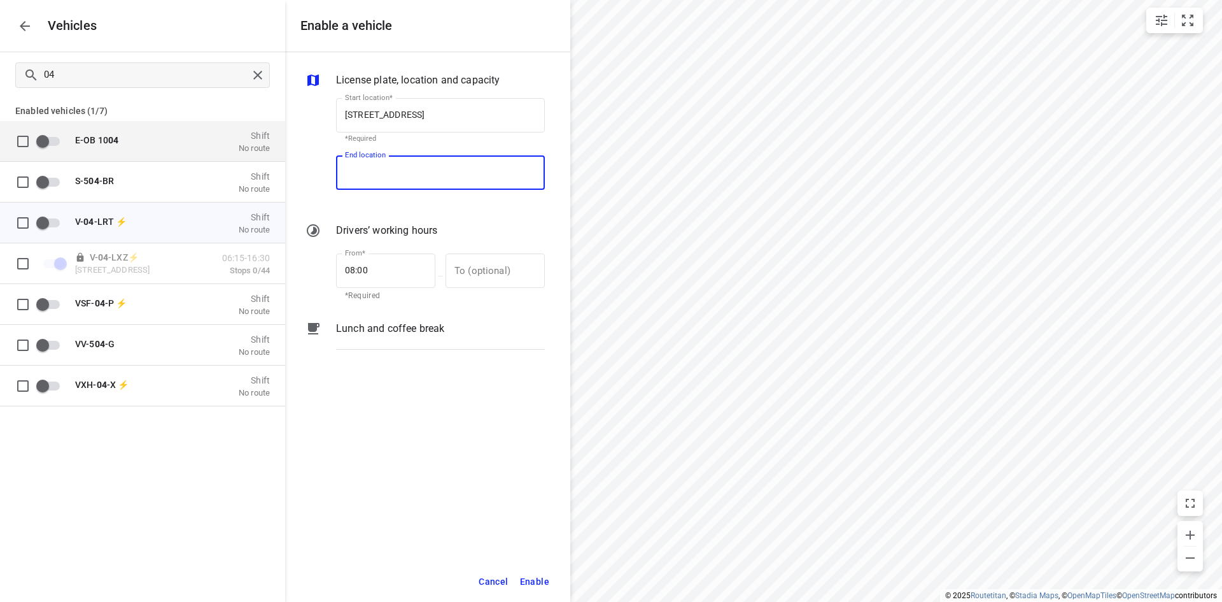
paste input "Bohemenstraat, 8028 Zwolle, Netherlands"
click at [420, 209] on p "Bohemenstraat, 8028 RT Zwolle, Netherlands" at bounding box center [382, 208] width 74 height 13
type input "Bohemenstraat, 8028 RT Zwolle, Netherlands"
click at [432, 427] on div "License plate, location and capacity Start location* Bohemenstraat, 8028 Zwolle…" at bounding box center [427, 306] width 285 height 509
click at [536, 584] on span "Enable" at bounding box center [534, 582] width 29 height 16
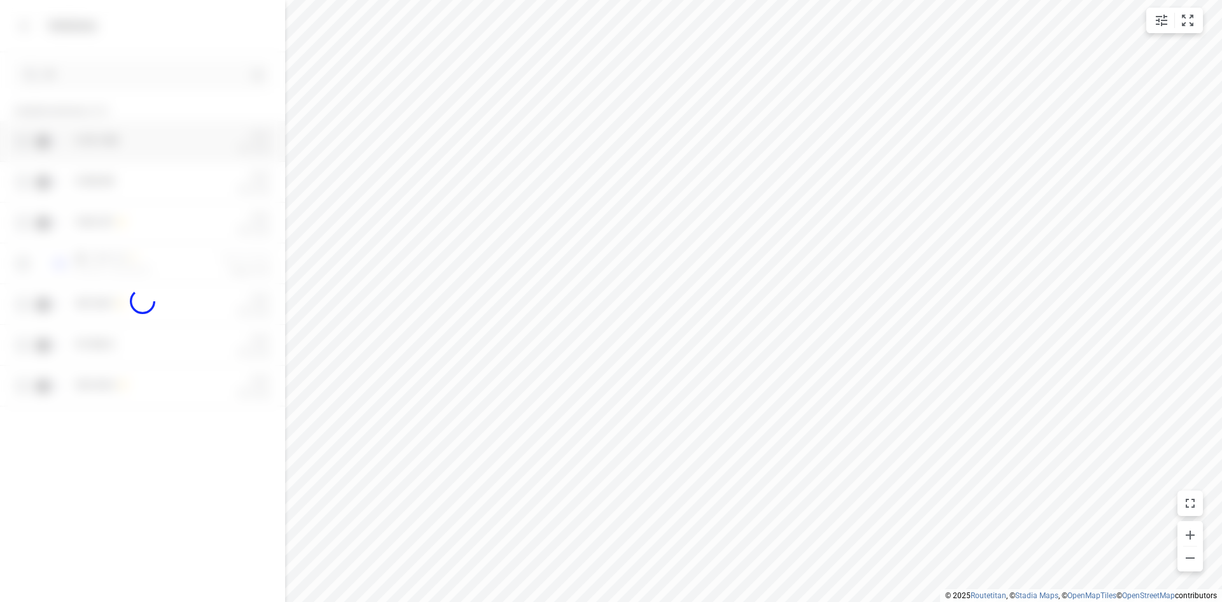
checkbox input "true"
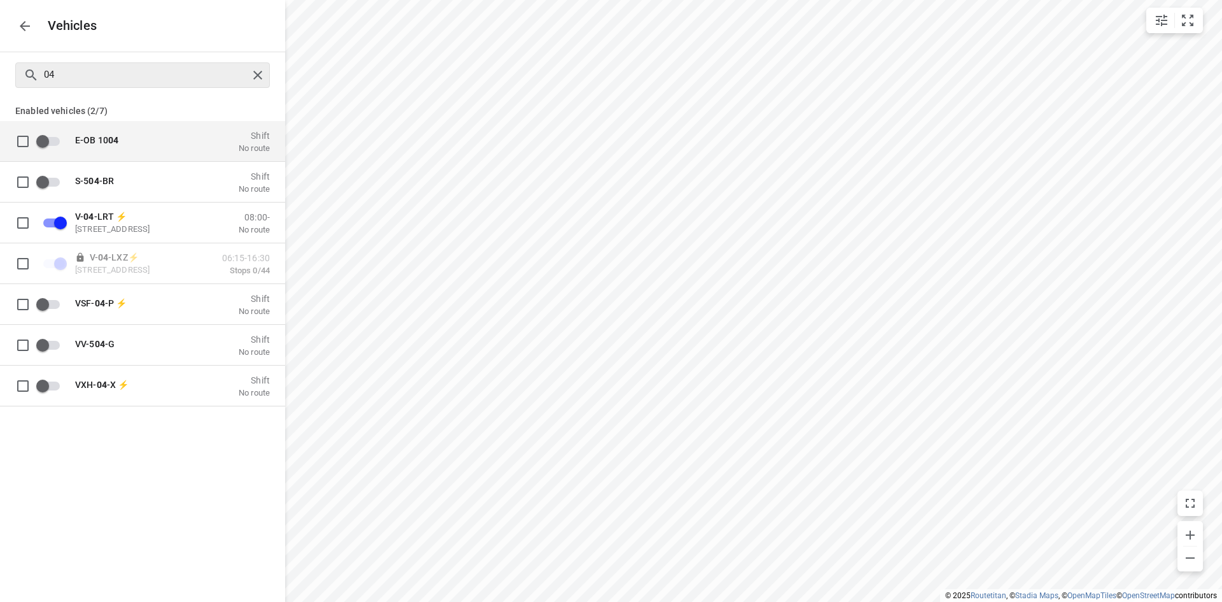
checkbox input "false"
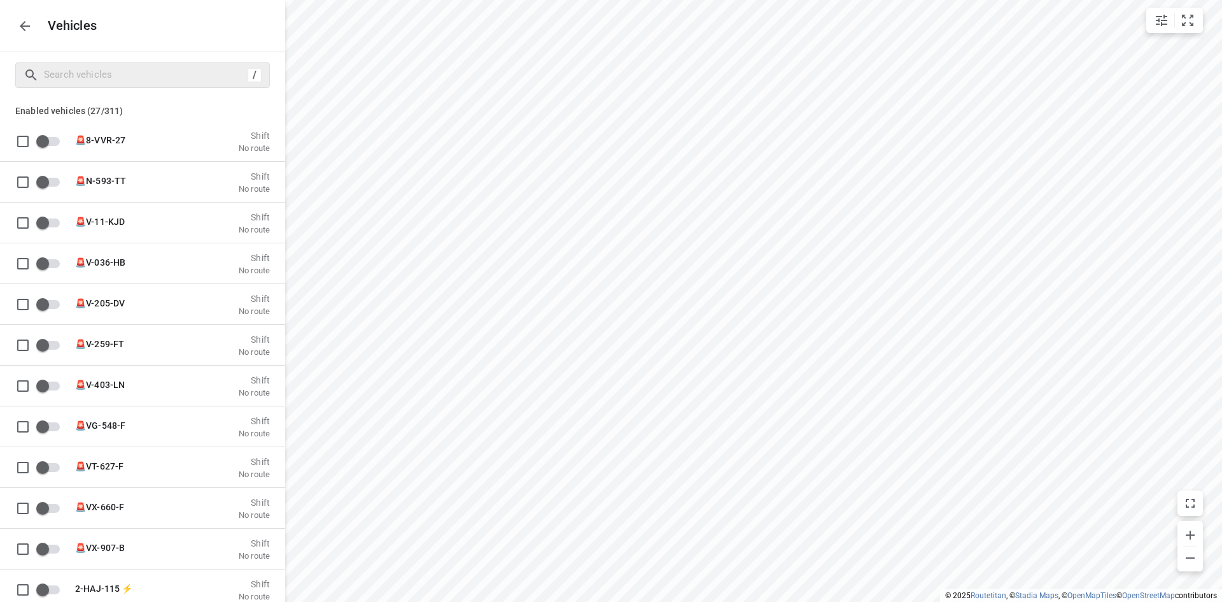
drag, startPoint x: 265, startPoint y: 80, endPoint x: 257, endPoint y: 80, distance: 8.3
click at [31, 27] on icon "button" at bounding box center [24, 25] width 15 height 15
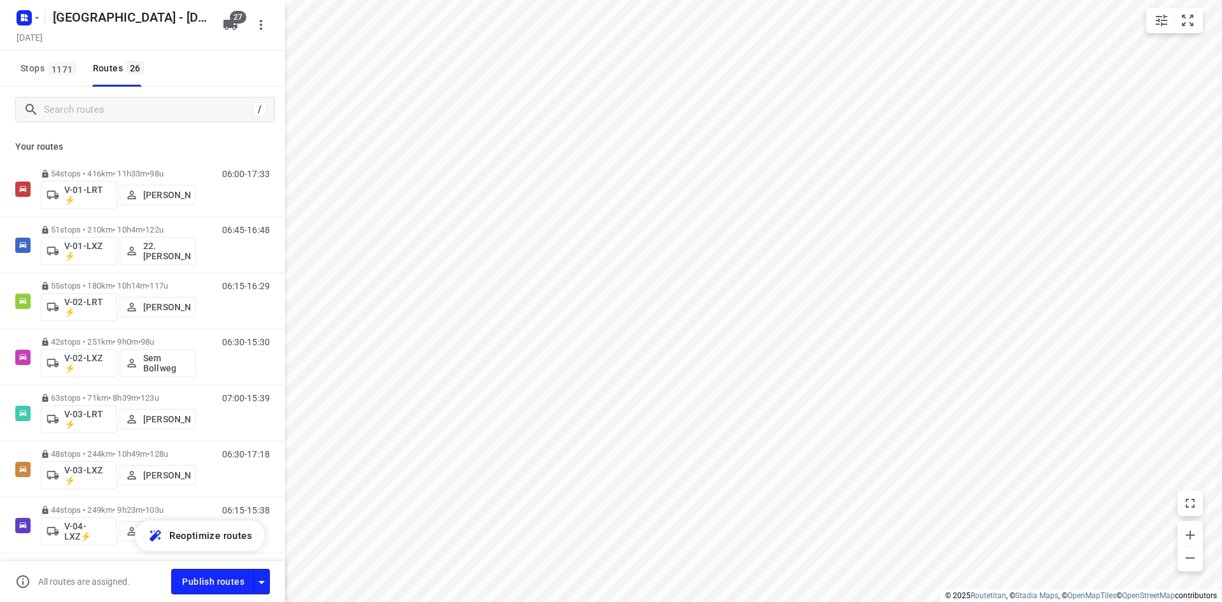
click at [237, 145] on p "Your routes" at bounding box center [142, 146] width 255 height 13
click at [134, 107] on input "Search routes" at bounding box center [149, 110] width 208 height 20
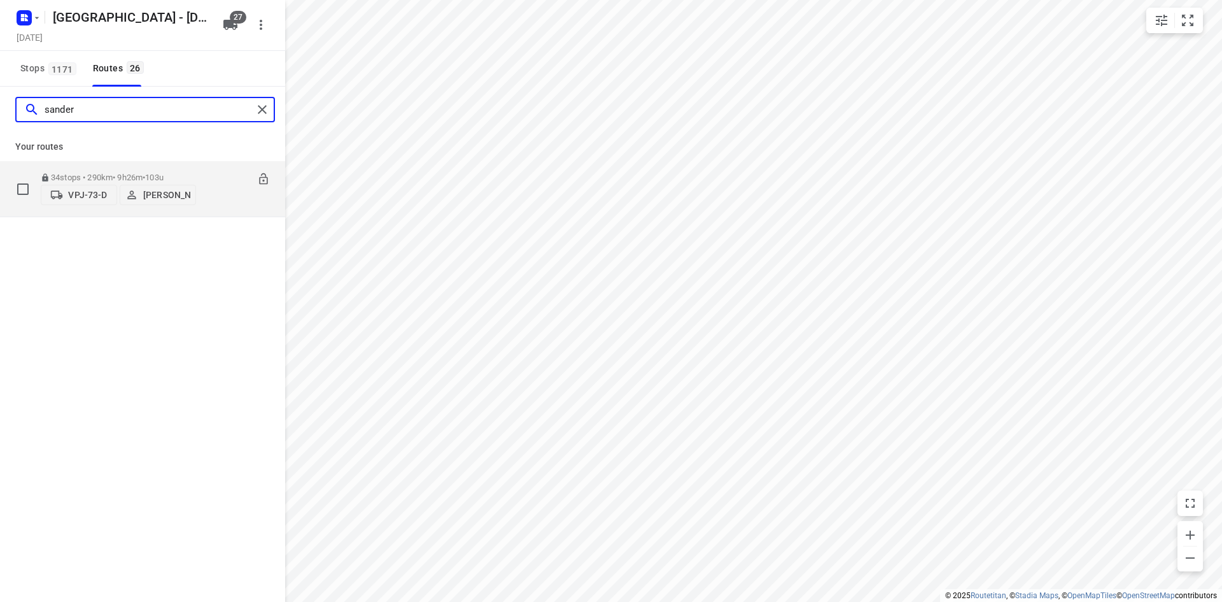
type input "sander"
click at [83, 196] on p "VPJ-73-D" at bounding box center [87, 195] width 39 height 10
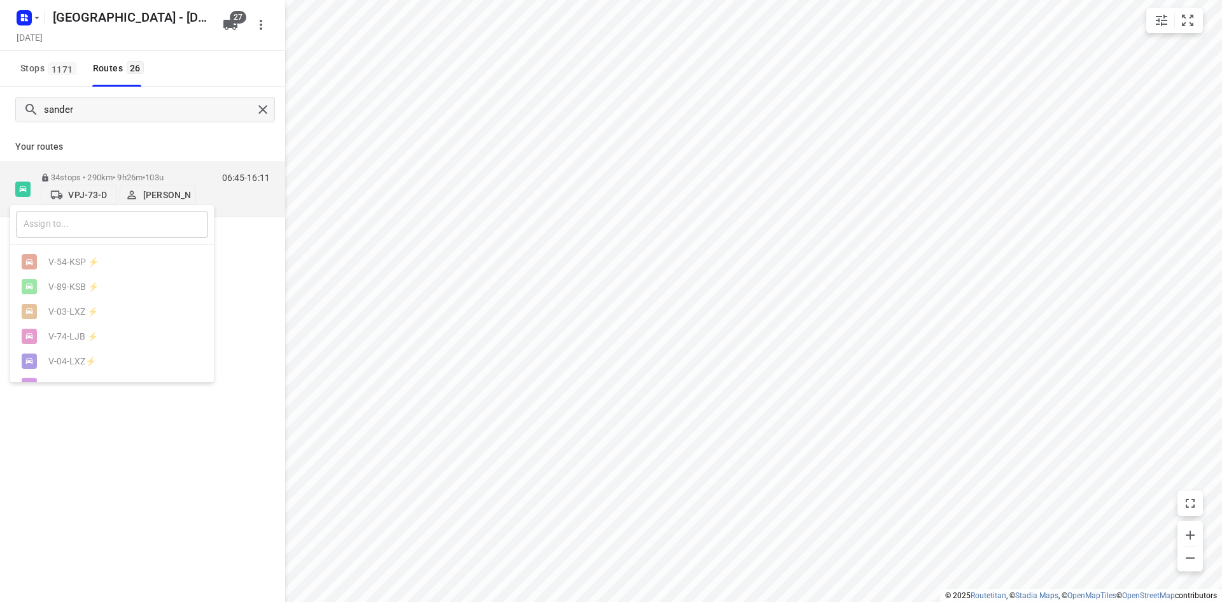
click at [157, 223] on input "text" at bounding box center [112, 224] width 192 height 26
type input "04"
click at [101, 290] on div "V- 04 -LRT ⚡" at bounding box center [115, 286] width 134 height 10
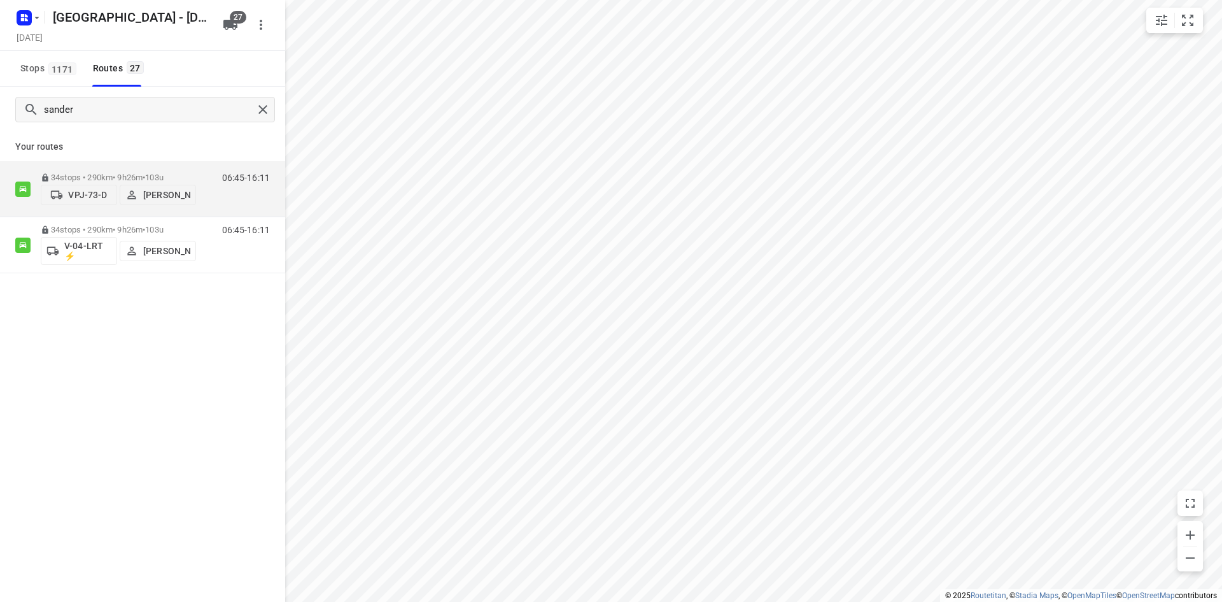
click at [230, 27] on icon "button" at bounding box center [230, 25] width 14 height 10
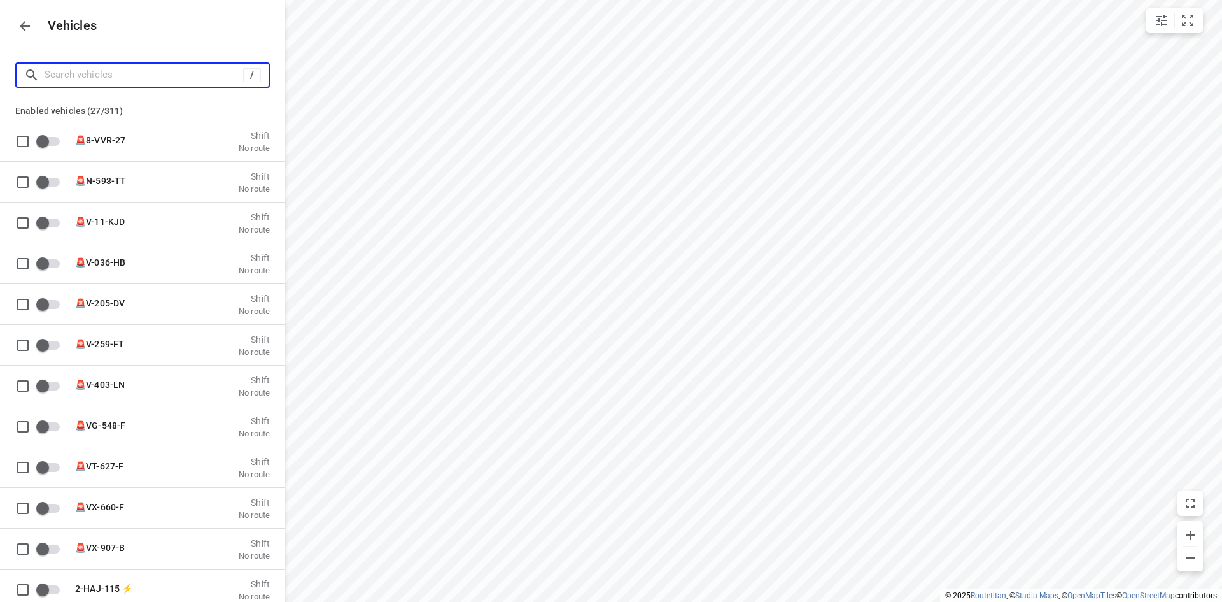
click at [146, 78] on input "Search vehicles" at bounding box center [144, 75] width 199 height 20
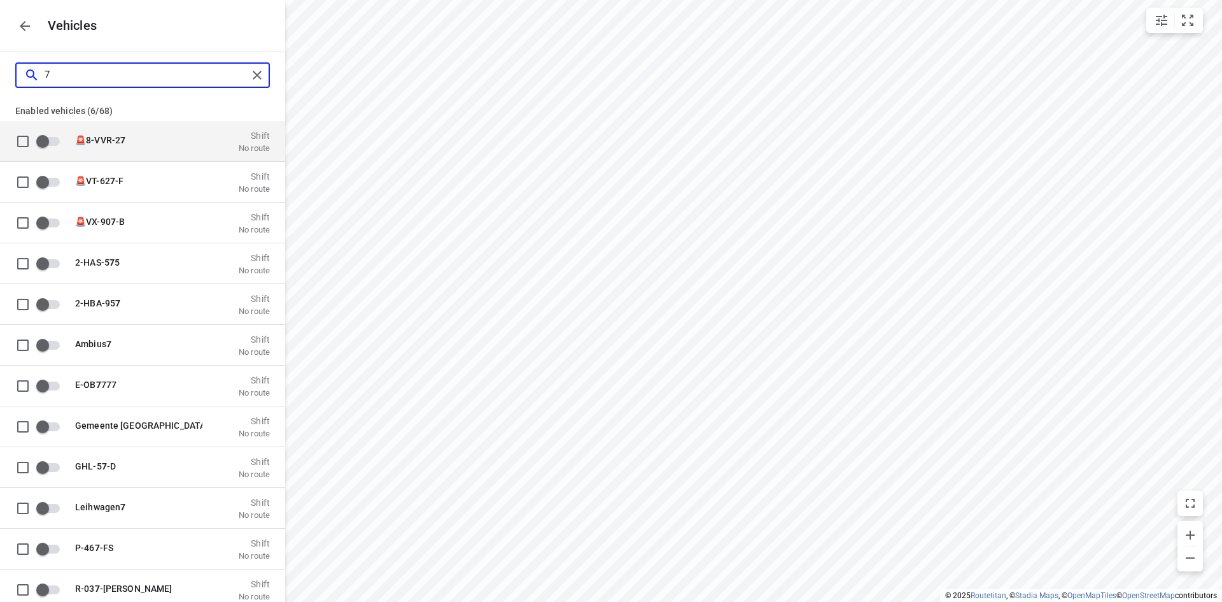
type input "73"
checkbox input "true"
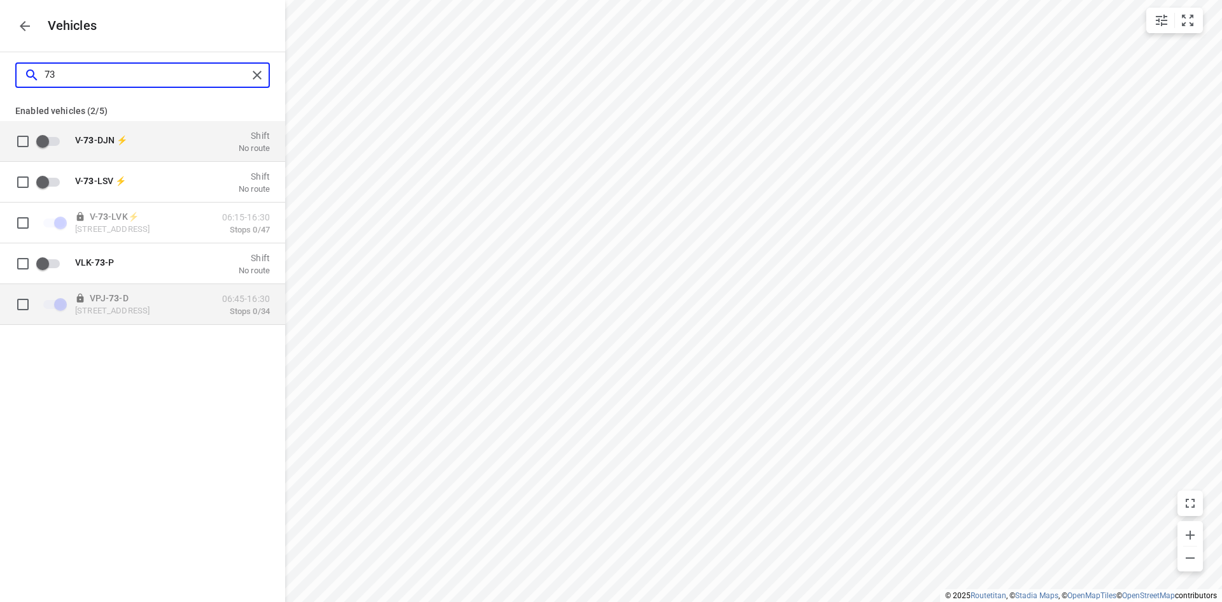
type input "73"
click at [22, 302] on input "grid" at bounding box center [22, 303] width 25 height 25
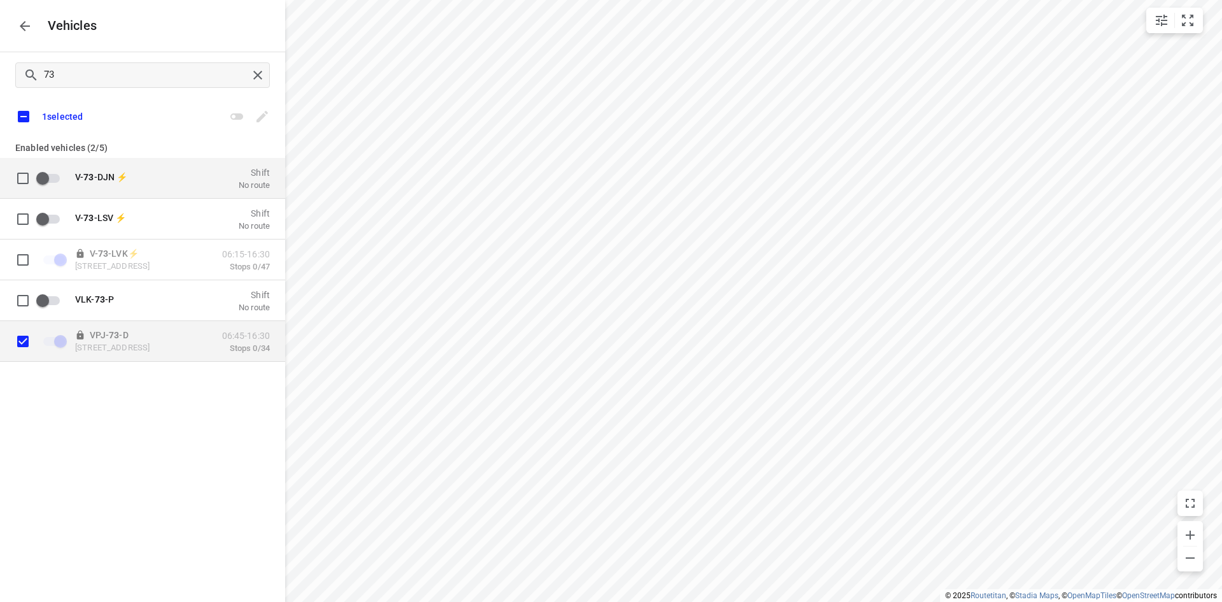
drag, startPoint x: 198, startPoint y: 348, endPoint x: 171, endPoint y: 342, distance: 27.3
click at [171, 342] on p "Bohemenstraat 31, 8028 SB Zwolle, Nederland" at bounding box center [138, 347] width 127 height 10
click at [23, 340] on input "grid" at bounding box center [22, 340] width 25 height 25
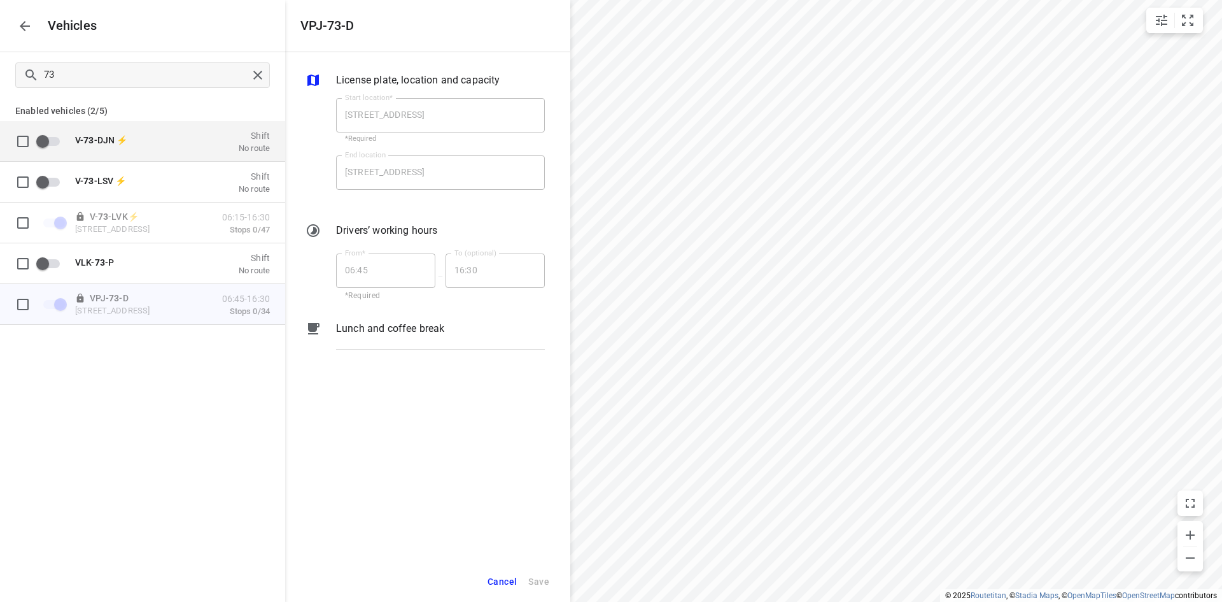
click at [500, 579] on span "Cancel" at bounding box center [502, 582] width 29 height 16
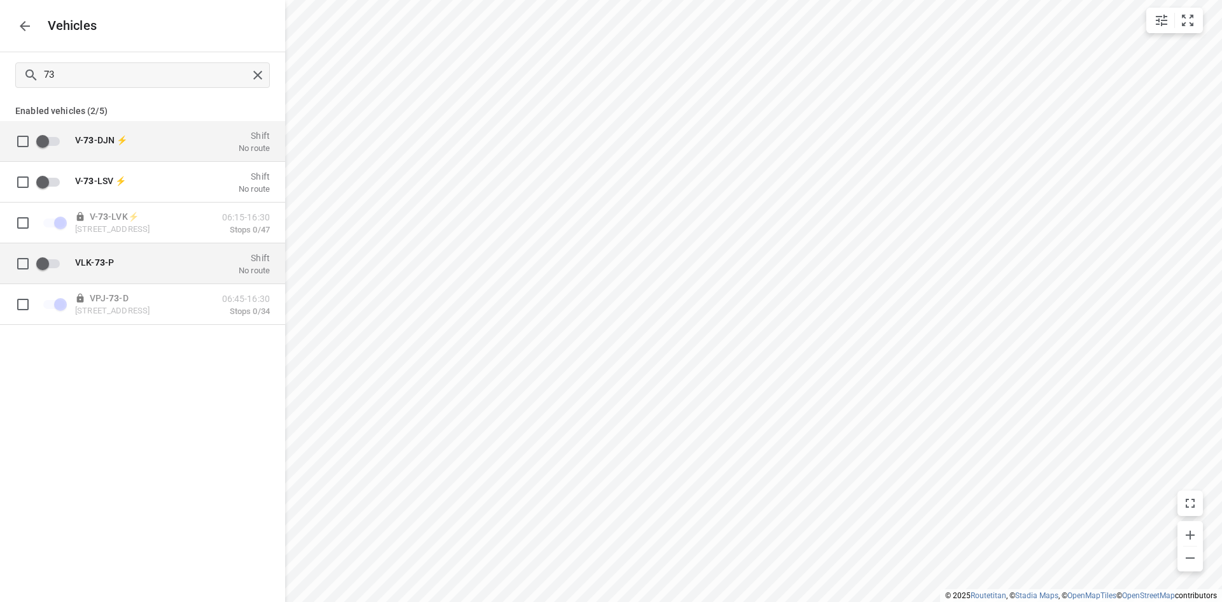
click at [25, 305] on input "grid" at bounding box center [22, 303] width 25 height 25
checkbox input "true"
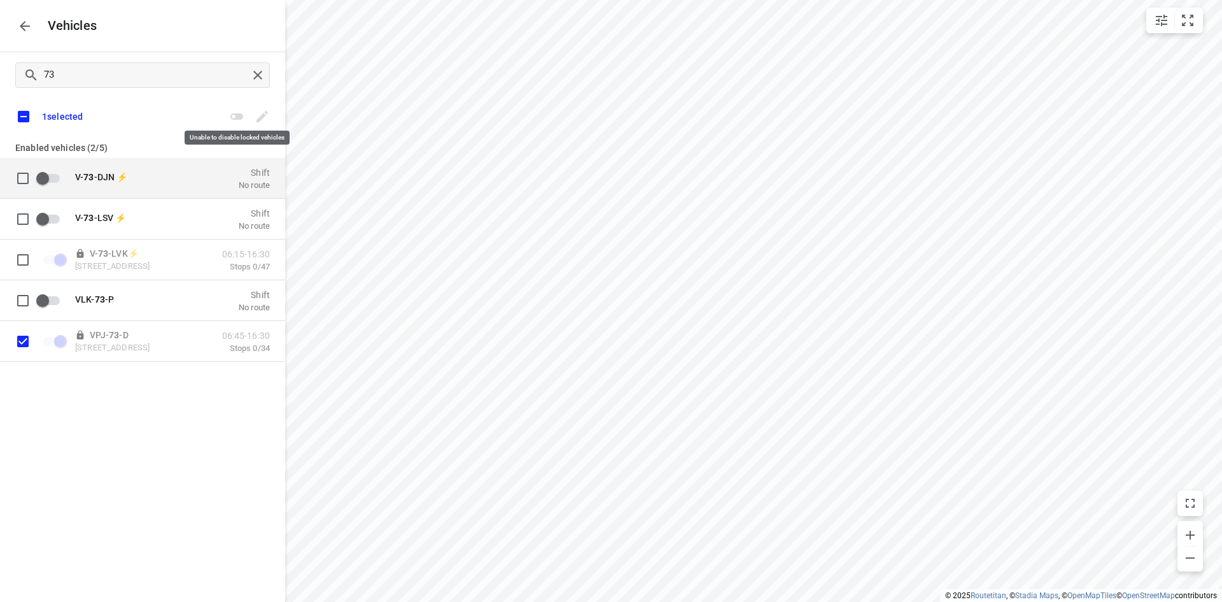
click at [234, 117] on span at bounding box center [236, 116] width 25 height 12
click at [26, 21] on icon "button" at bounding box center [24, 25] width 15 height 15
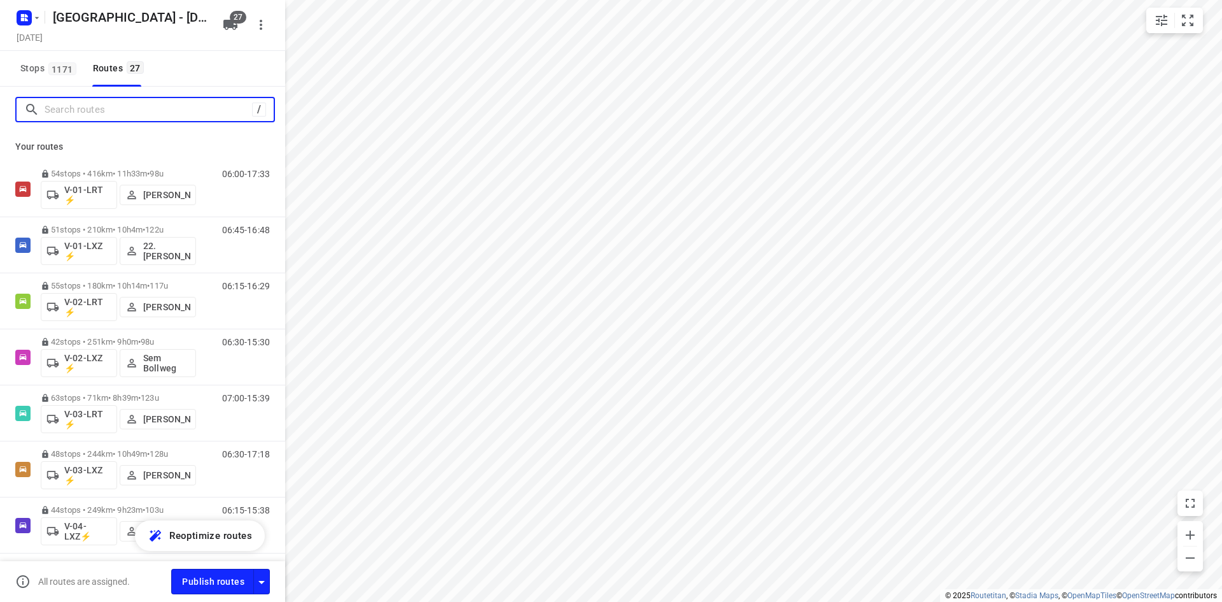
click at [117, 113] on input "Search routes" at bounding box center [149, 110] width 208 height 20
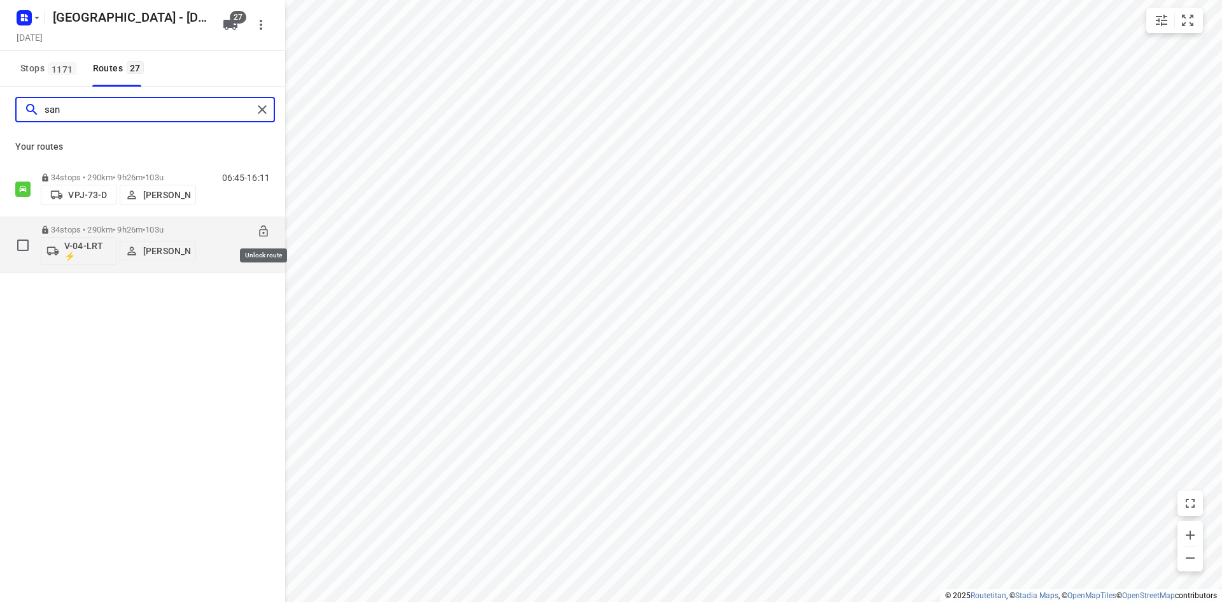
type input "san"
click at [265, 226] on icon at bounding box center [263, 230] width 8 height 11
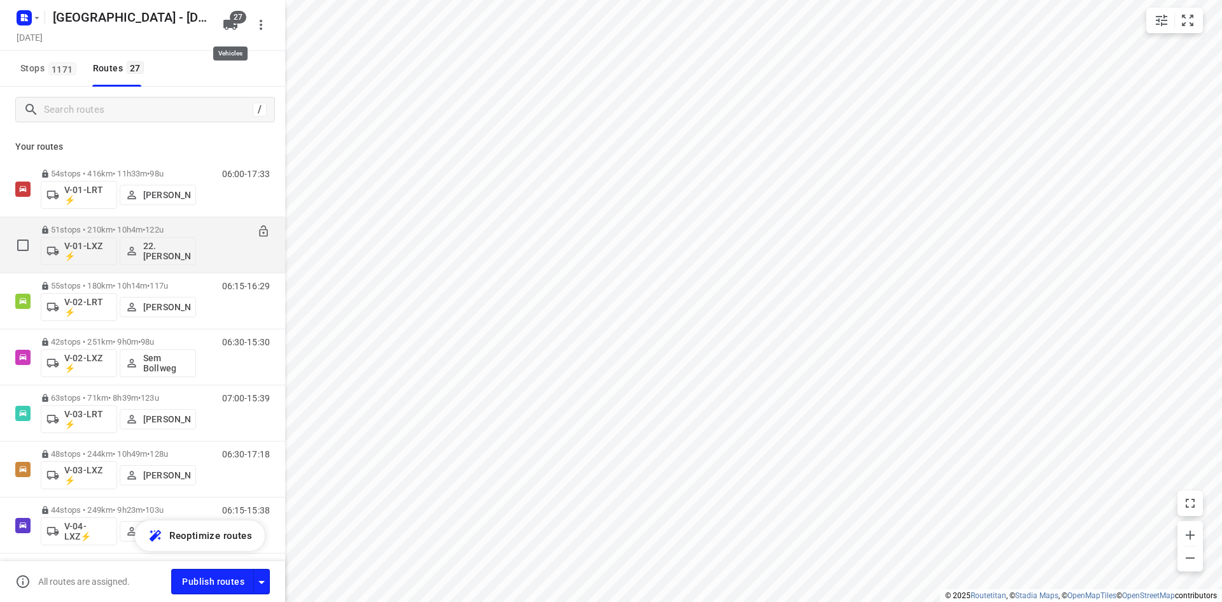
click at [227, 24] on icon "button" at bounding box center [230, 25] width 14 height 10
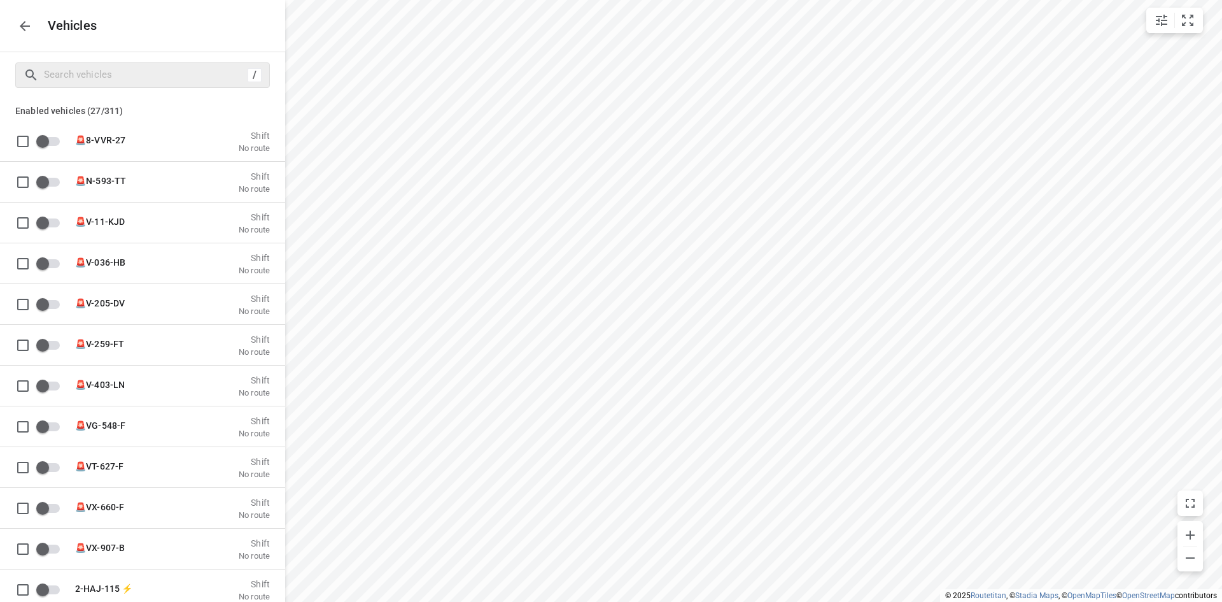
click at [129, 85] on div "/" at bounding box center [142, 74] width 255 height 25
click at [122, 73] on input "Search vehicles" at bounding box center [157, 75] width 224 height 20
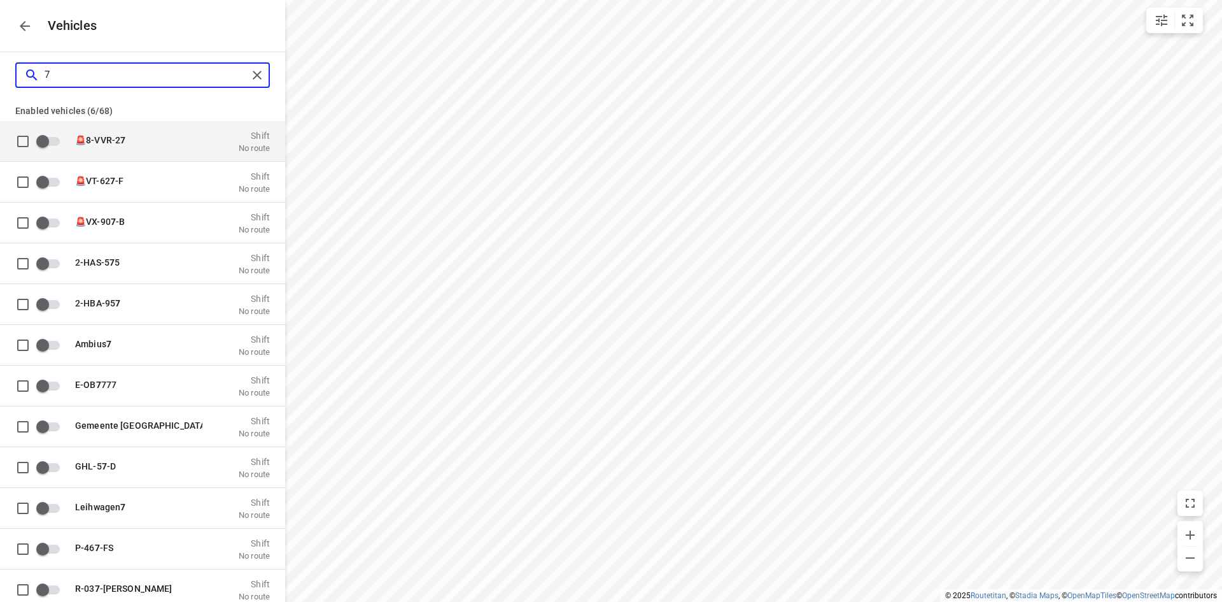
type input "73"
checkbox input "true"
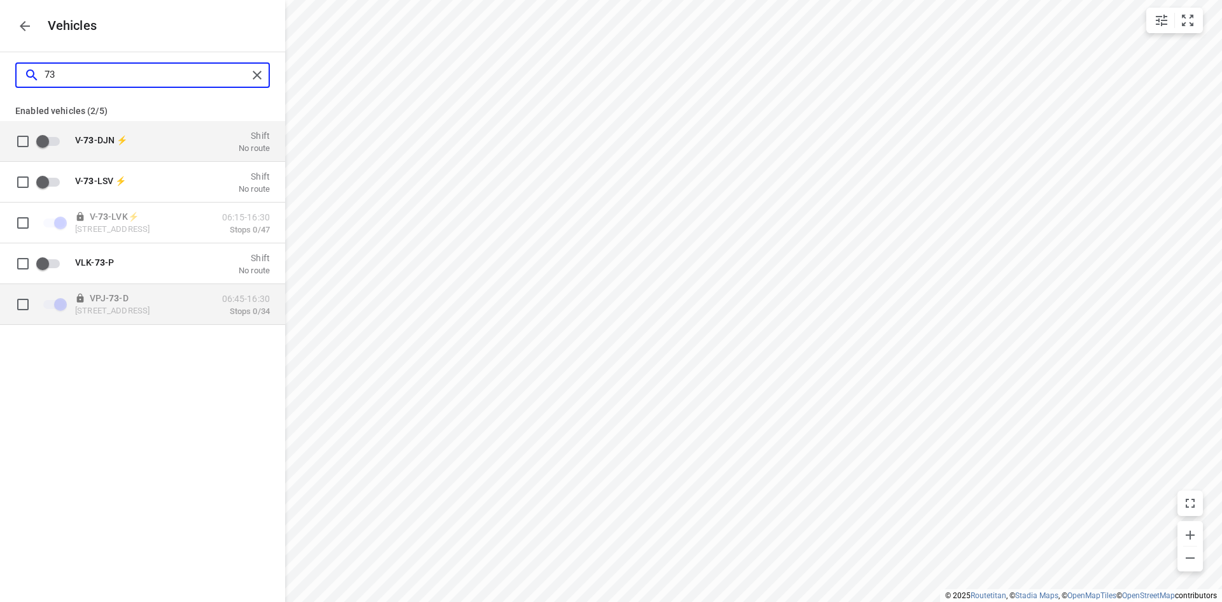
type input "73"
click at [25, 306] on input "grid" at bounding box center [22, 303] width 25 height 25
checkbox input "true"
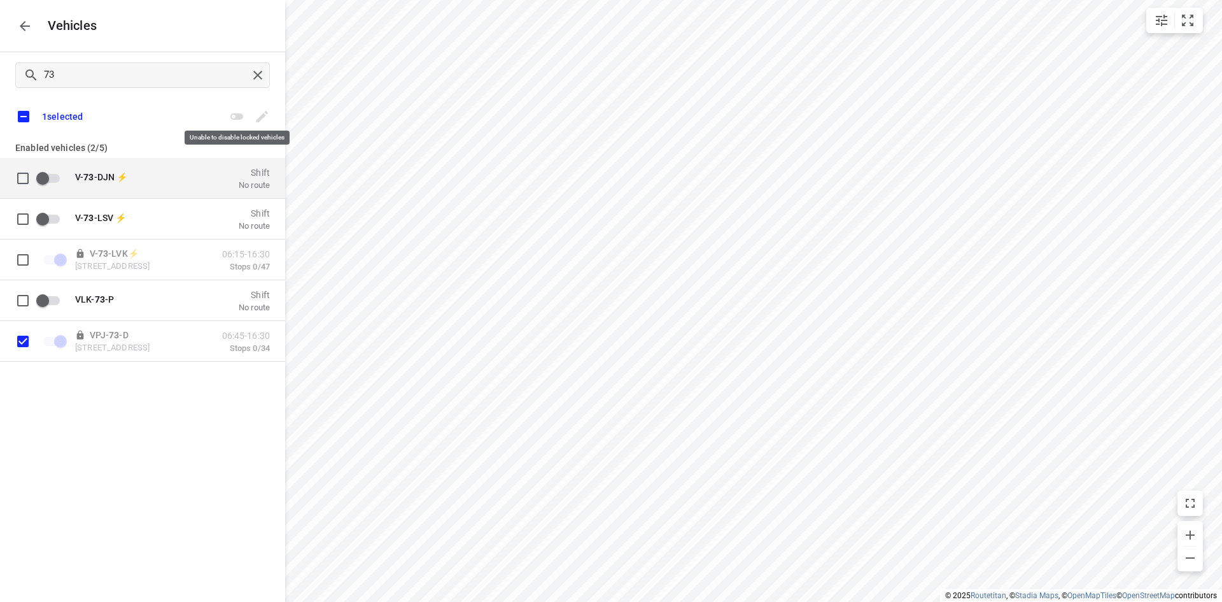
click at [234, 117] on span at bounding box center [236, 116] width 25 height 12
click at [257, 117] on span at bounding box center [262, 116] width 25 height 12
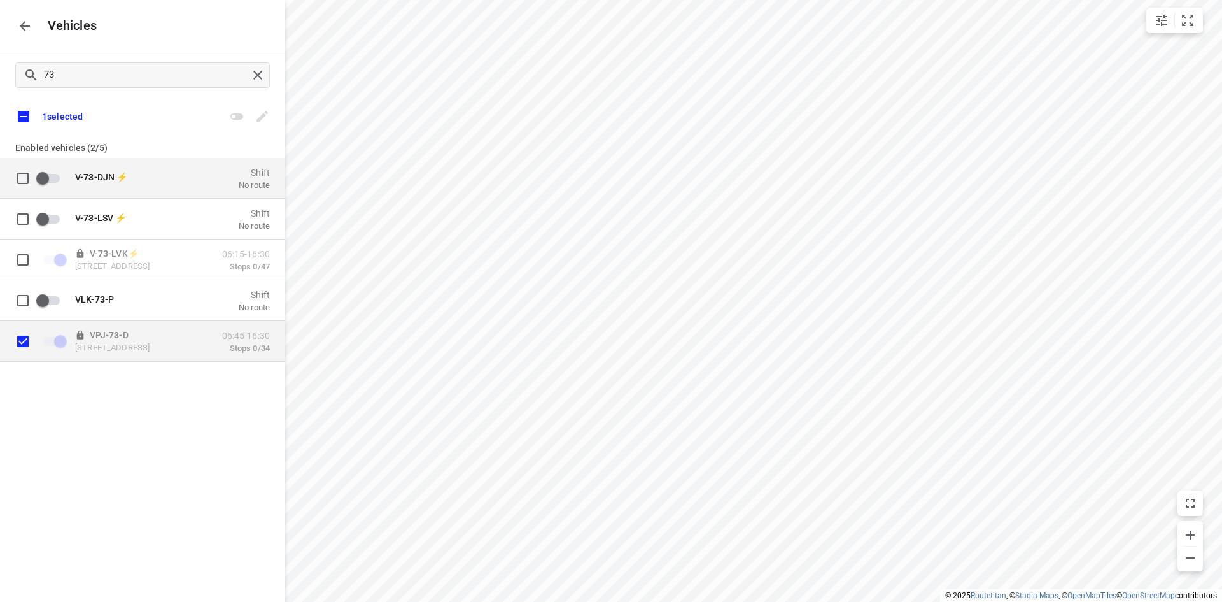
click at [144, 347] on p "Bohemenstraat 31, 8028 SB Zwolle, Nederland" at bounding box center [138, 347] width 127 height 10
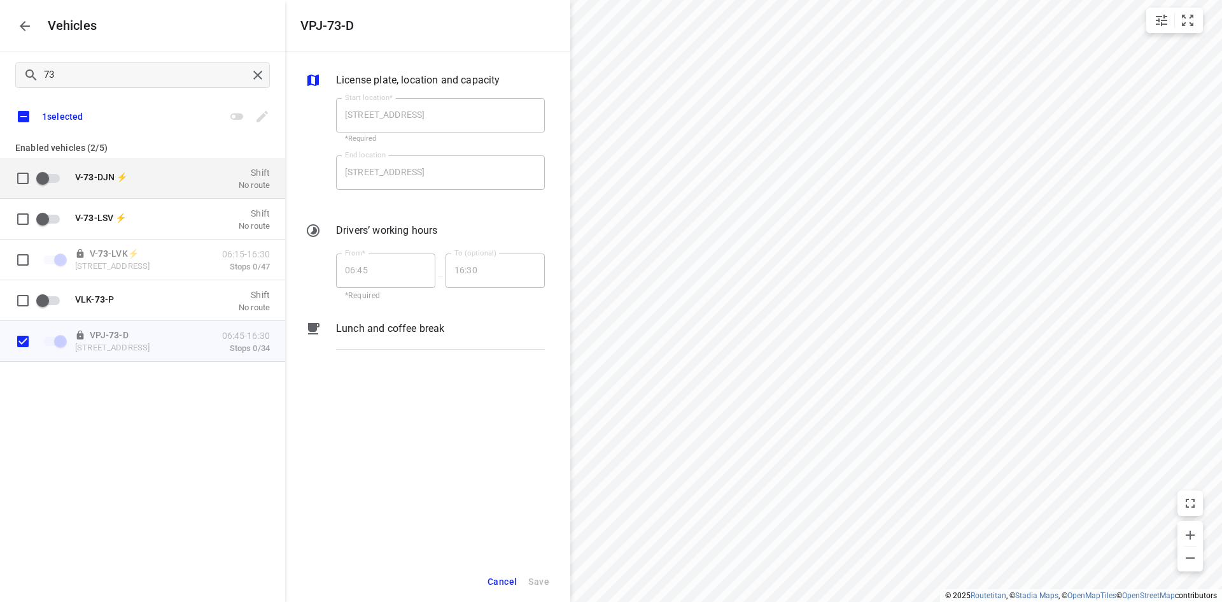
click at [500, 581] on span "Cancel" at bounding box center [502, 582] width 29 height 16
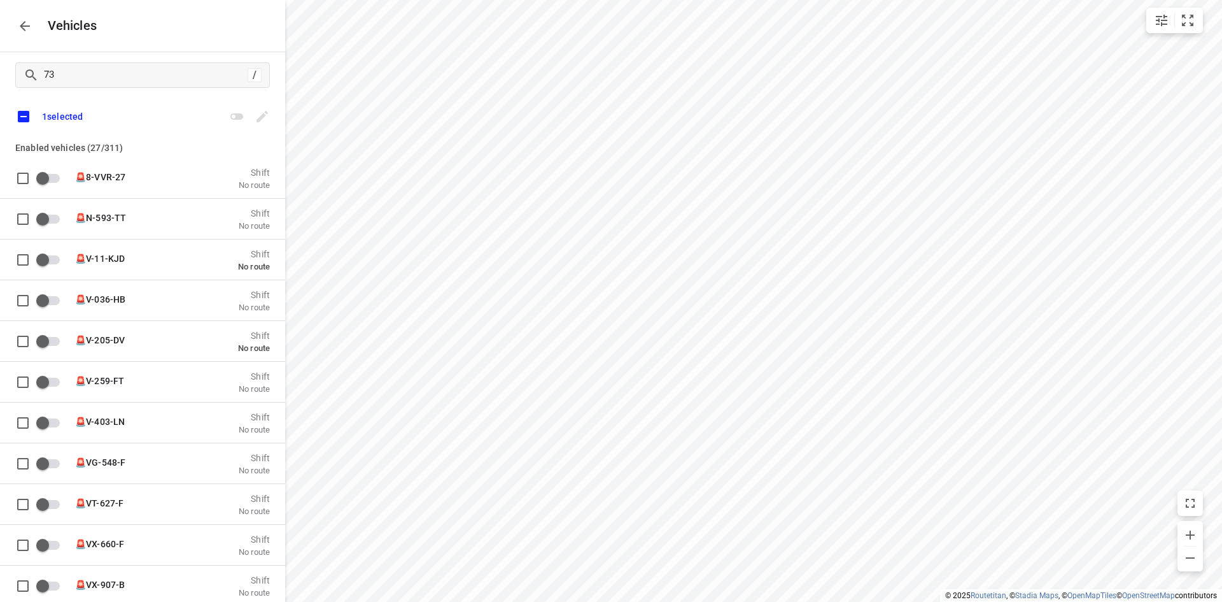
checkbox input "false"
click at [23, 30] on icon "button" at bounding box center [24, 25] width 15 height 15
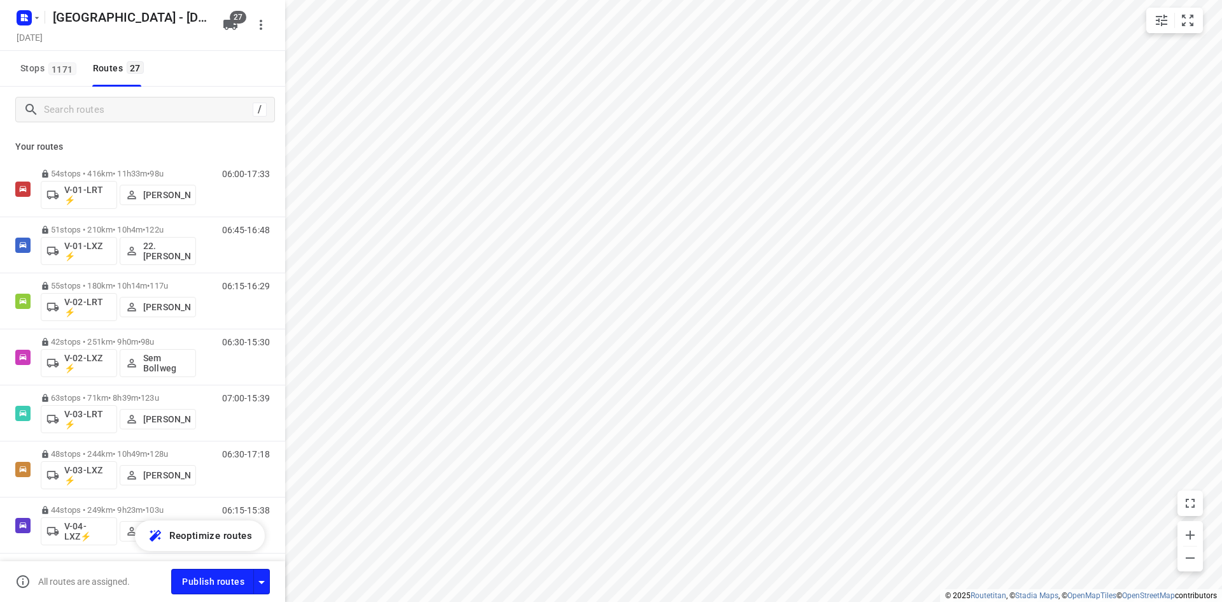
click at [118, 134] on div "Your routes 54 stops • 416km • 11h33m • 98u V-01-LRT ⚡ Jorick Kok 06:00-17:33 5…" at bounding box center [142, 365] width 285 height 467
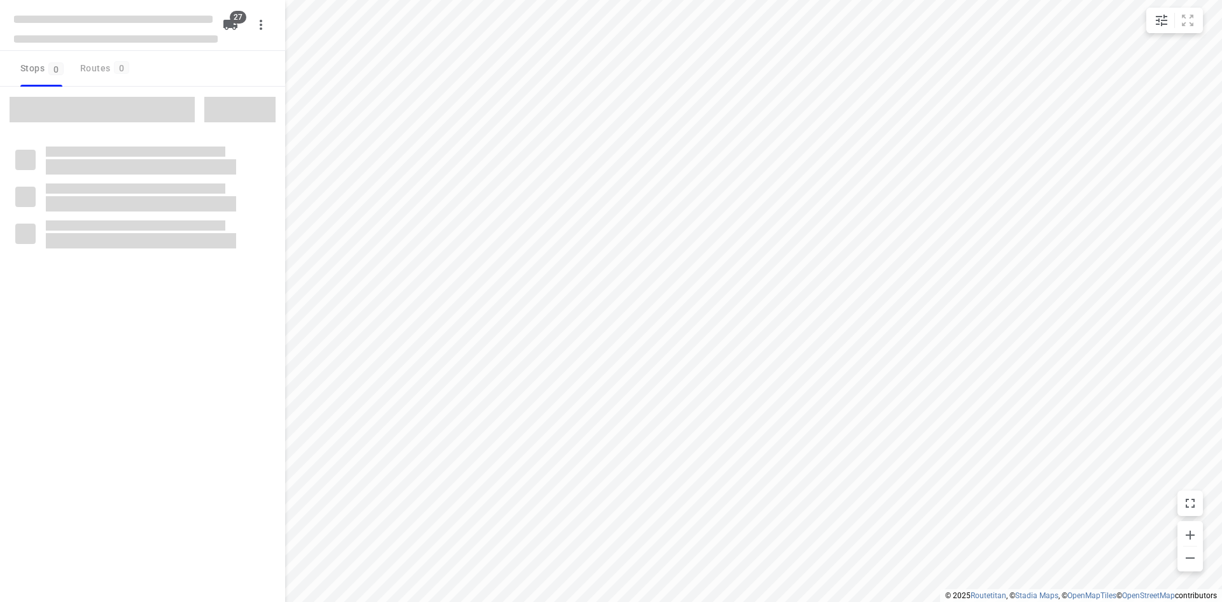
checkbox input "true"
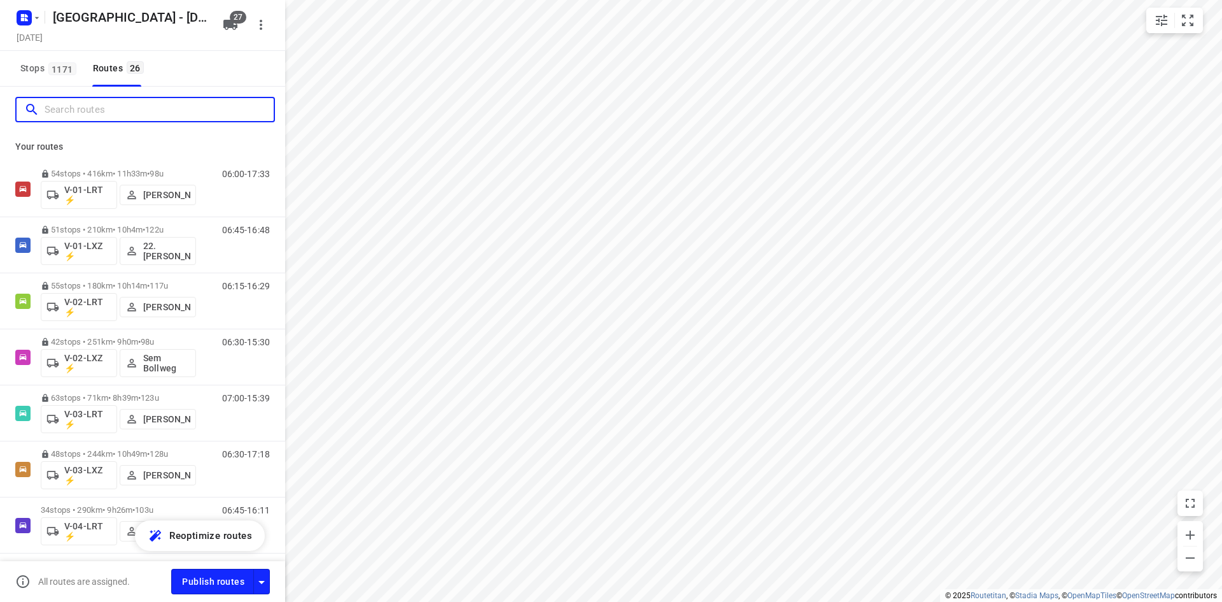
click at [115, 103] on input "Search routes" at bounding box center [159, 110] width 229 height 20
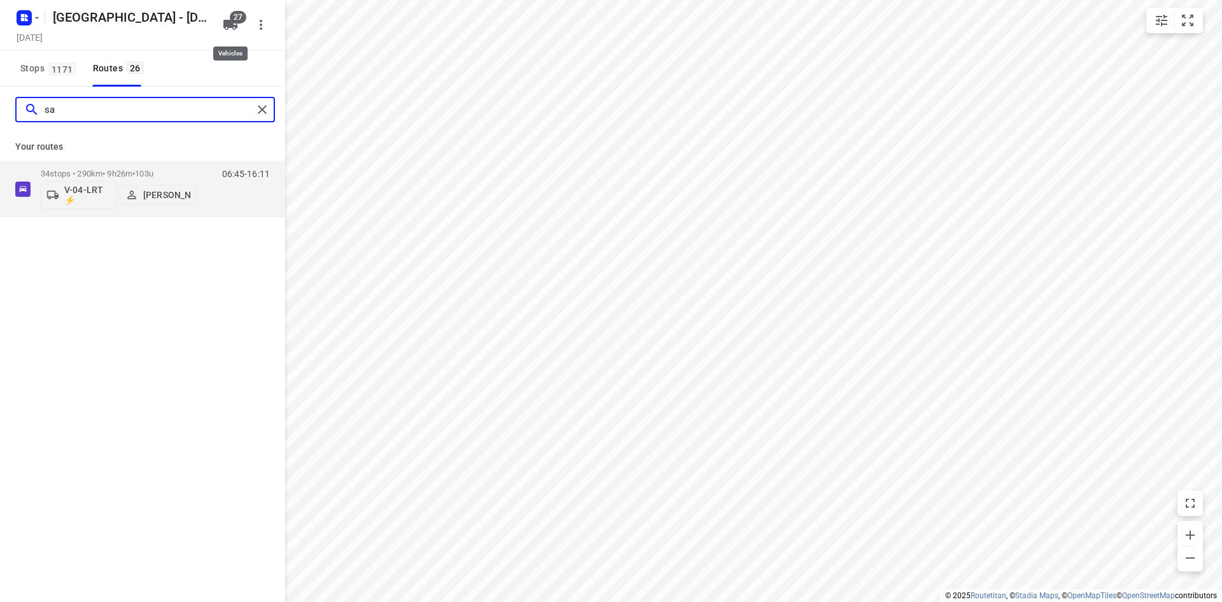
type input "sa"
click at [224, 22] on icon "button" at bounding box center [230, 25] width 14 height 10
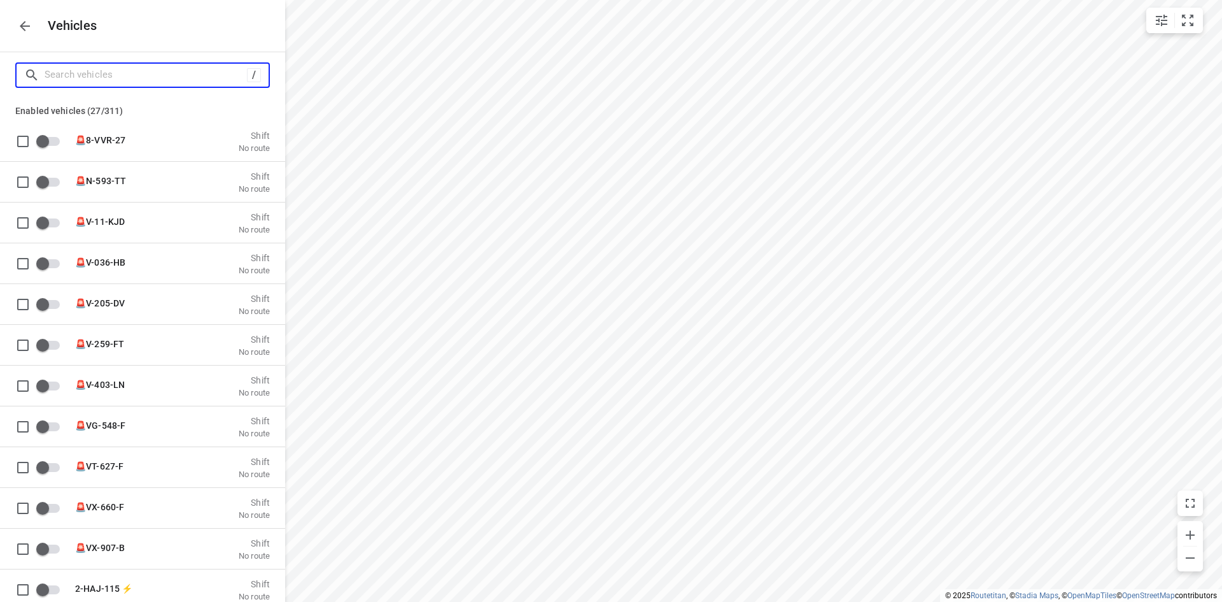
click at [190, 76] on input "Search vehicles" at bounding box center [146, 75] width 202 height 20
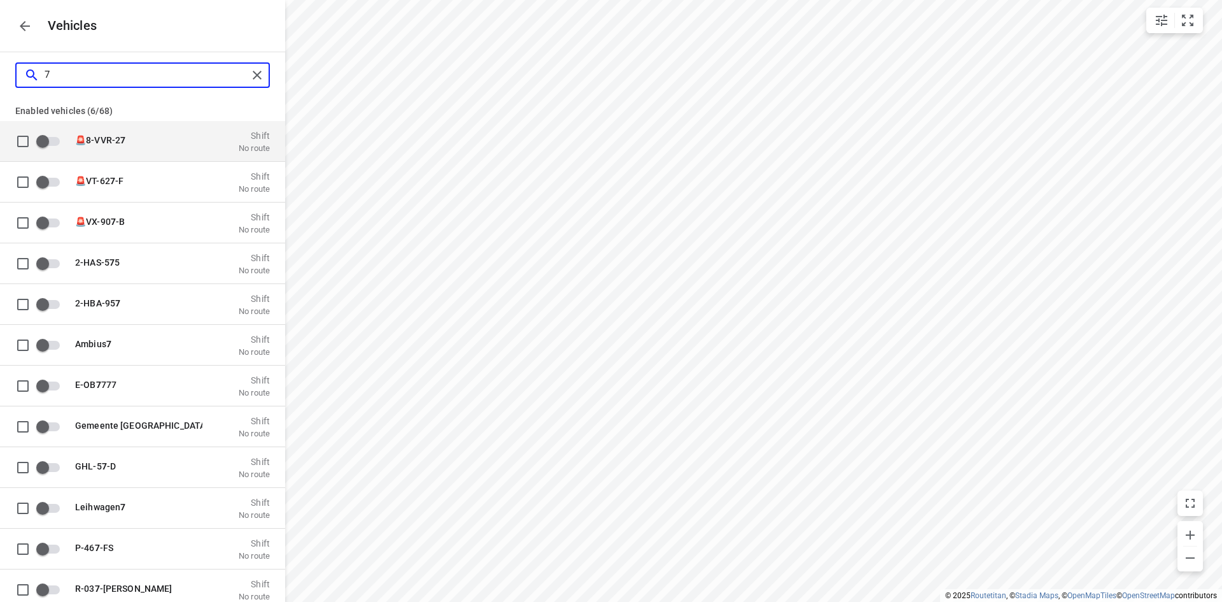
type input "73"
checkbox input "true"
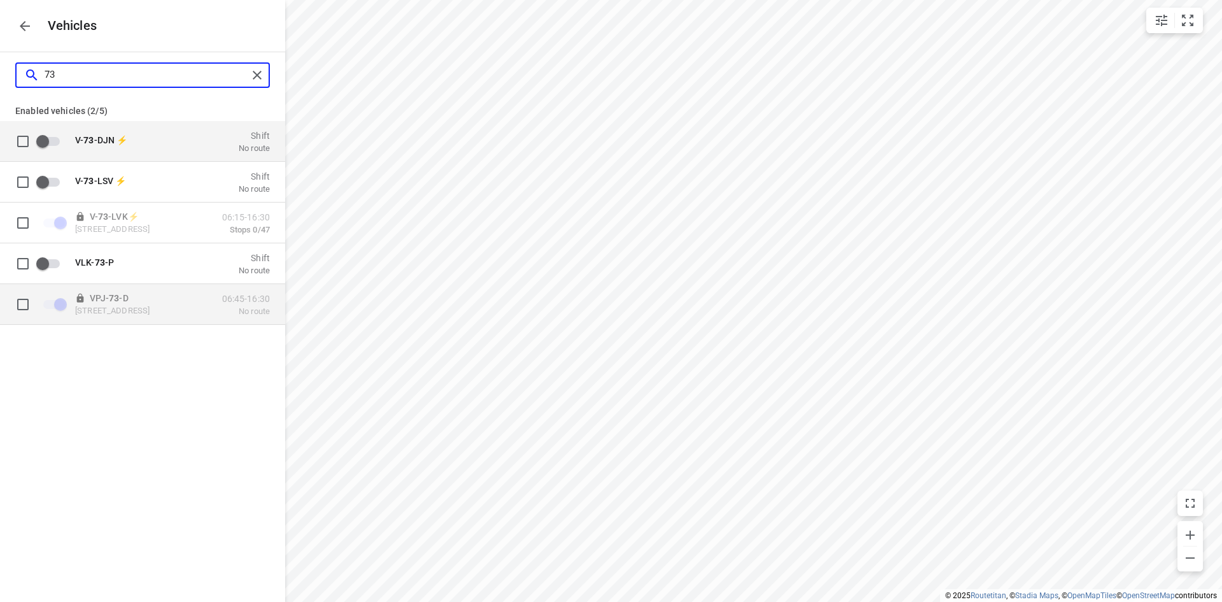
type input "73"
click at [27, 303] on input "grid" at bounding box center [22, 303] width 25 height 25
checkbox input "true"
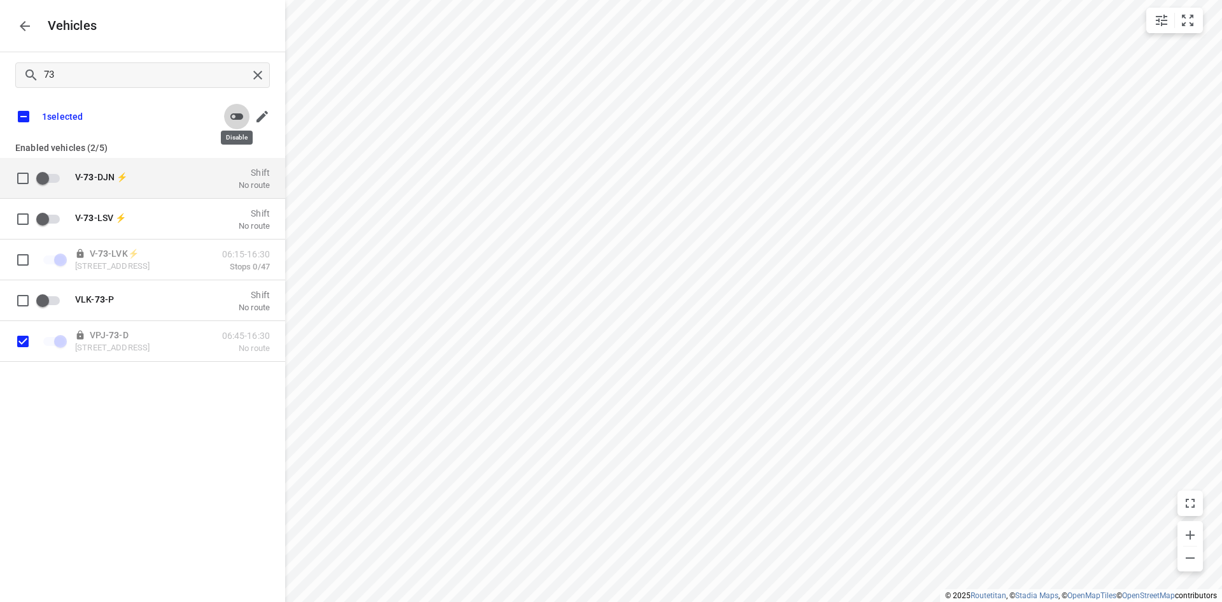
click at [234, 117] on icon "button" at bounding box center [236, 116] width 15 height 15
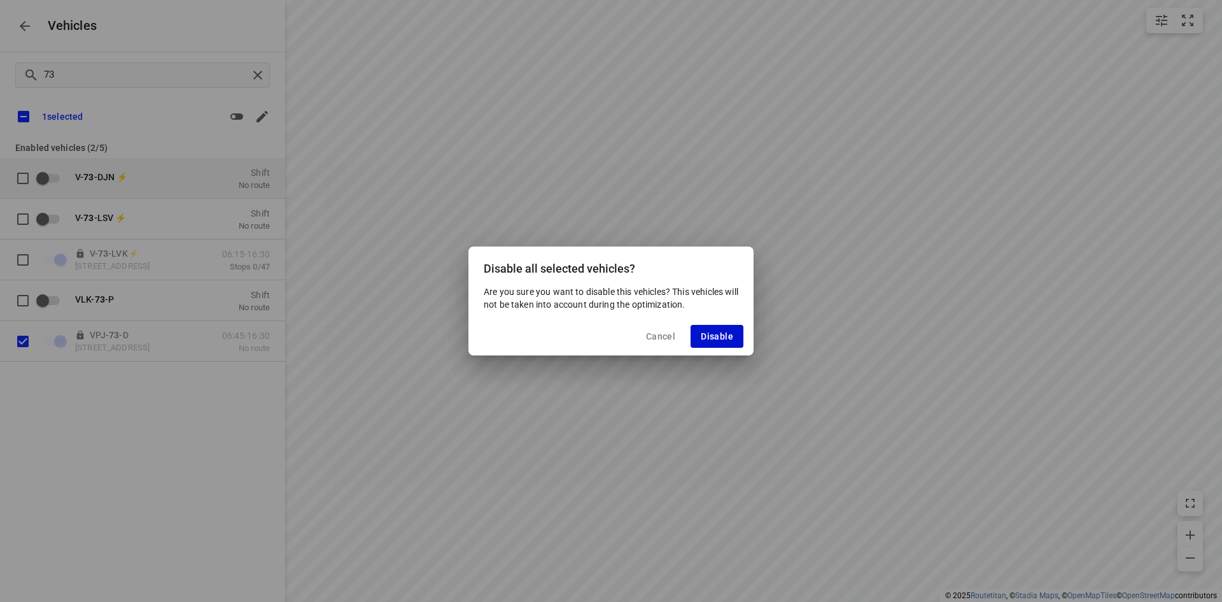
click at [704, 335] on span "Disable" at bounding box center [717, 336] width 32 height 10
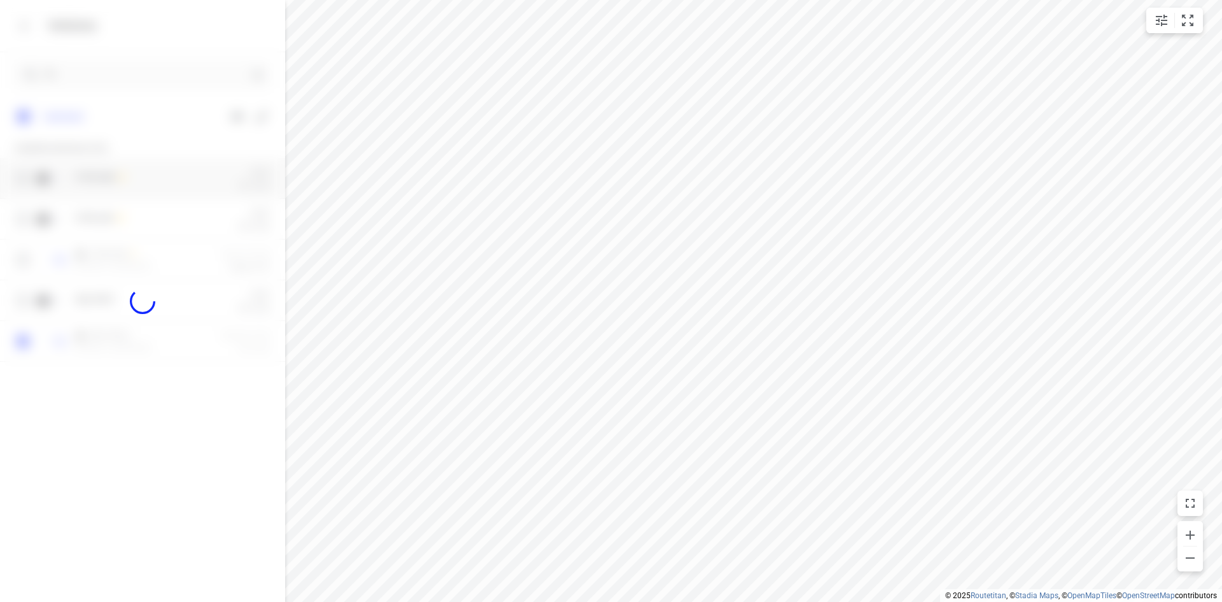
checkbox input "false"
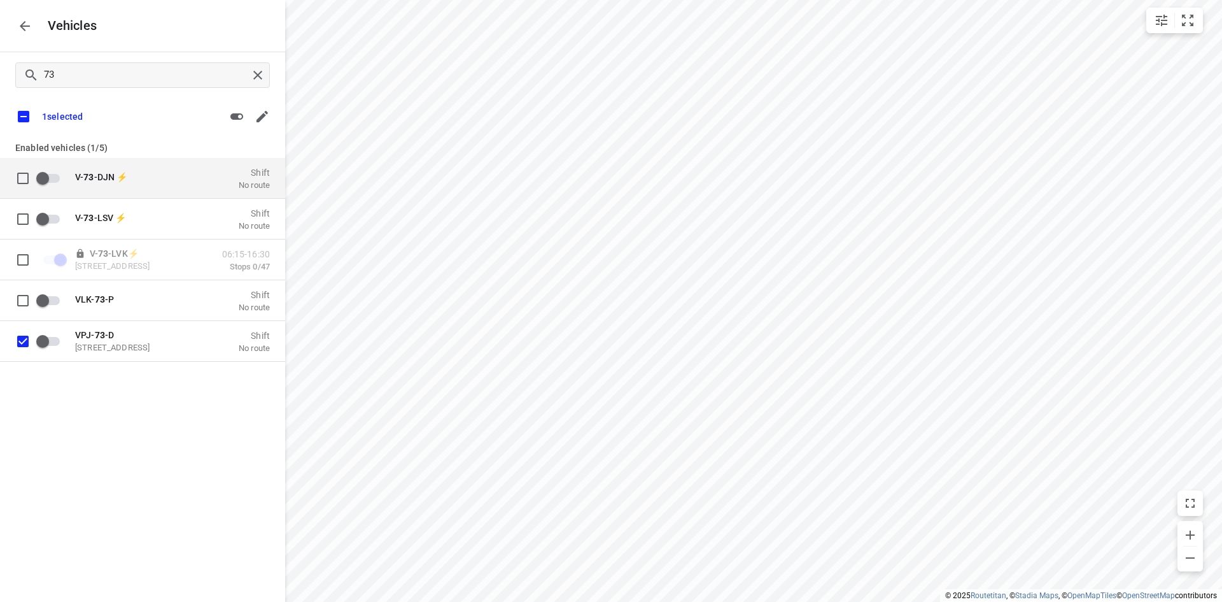
click at [243, 485] on div "73 1 selected Enabled vehicles (1/5) V- 73 -DJN ⚡ Shift No route V- 73 -LSV ⚡ S…" at bounding box center [142, 353] width 285 height 602
click at [20, 339] on input "grid" at bounding box center [22, 340] width 25 height 25
checkbox input "false"
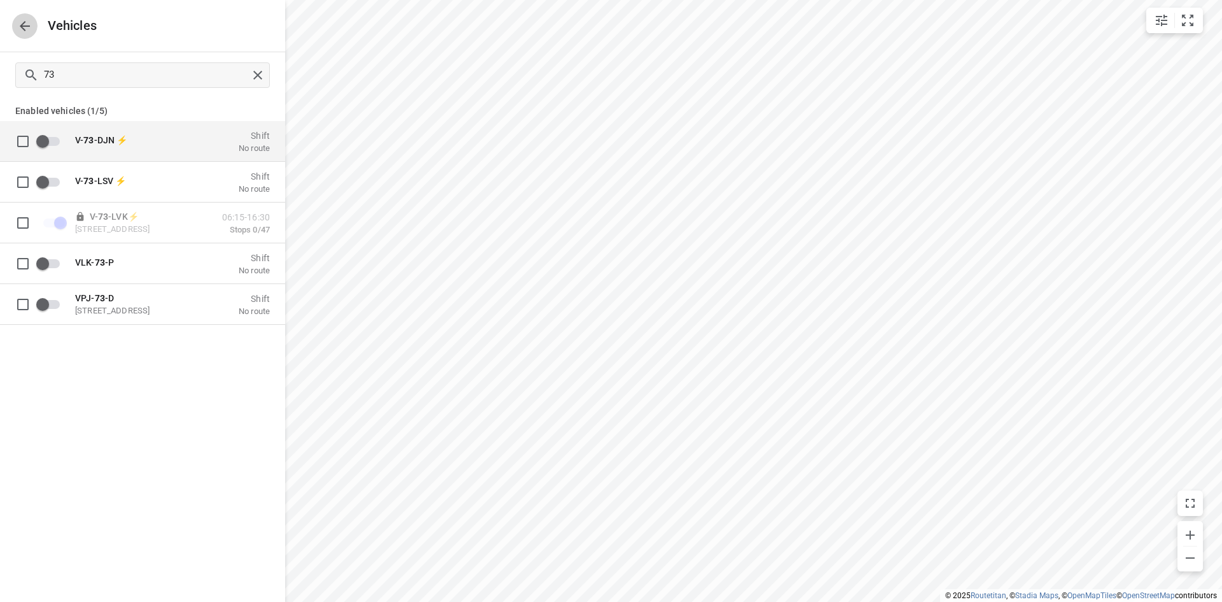
click at [14, 20] on button "button" at bounding box center [24, 25] width 25 height 25
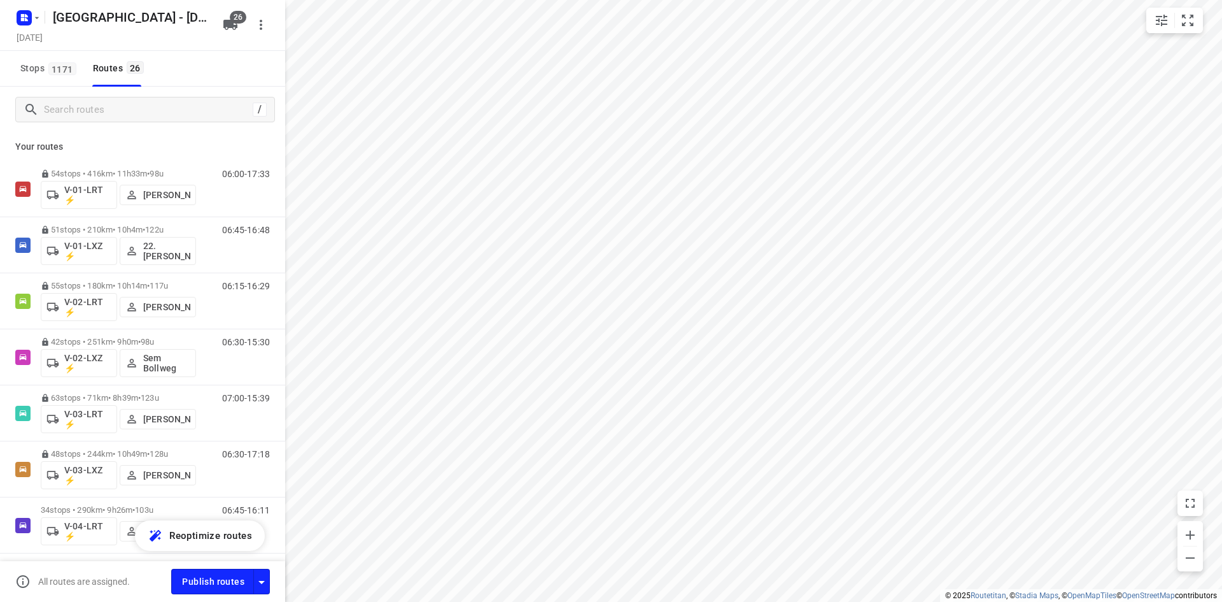
click at [229, 74] on div "Stops 1171 Routes 26" at bounding box center [142, 69] width 285 height 36
click at [23, 22] on rect "button" at bounding box center [24, 17] width 15 height 15
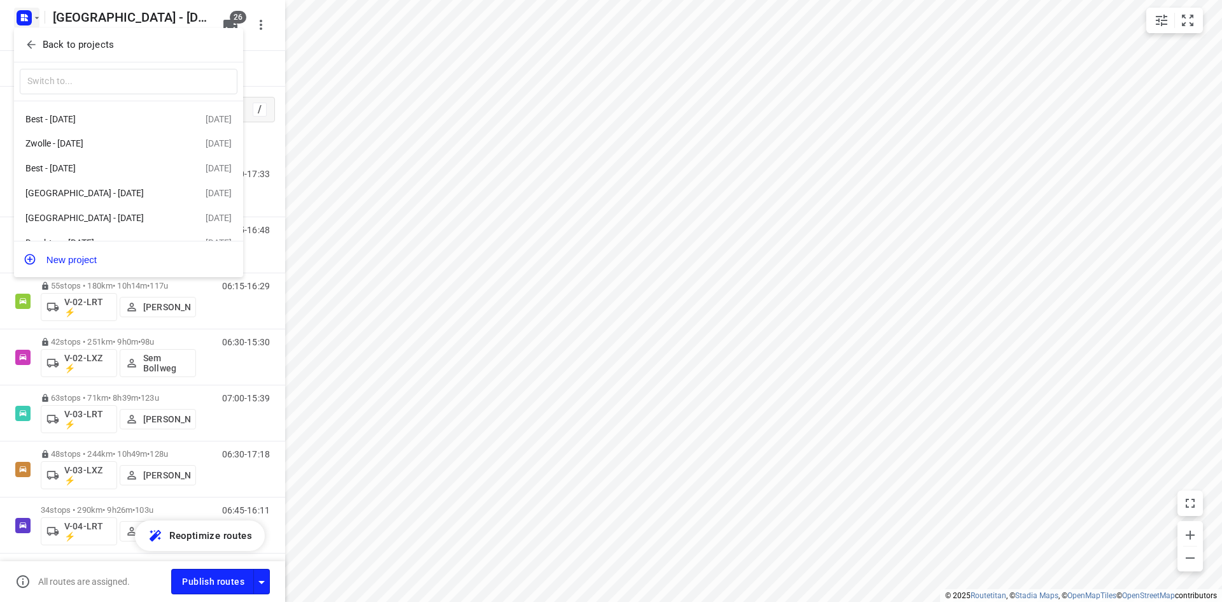
click at [30, 48] on icon "button" at bounding box center [31, 44] width 13 height 13
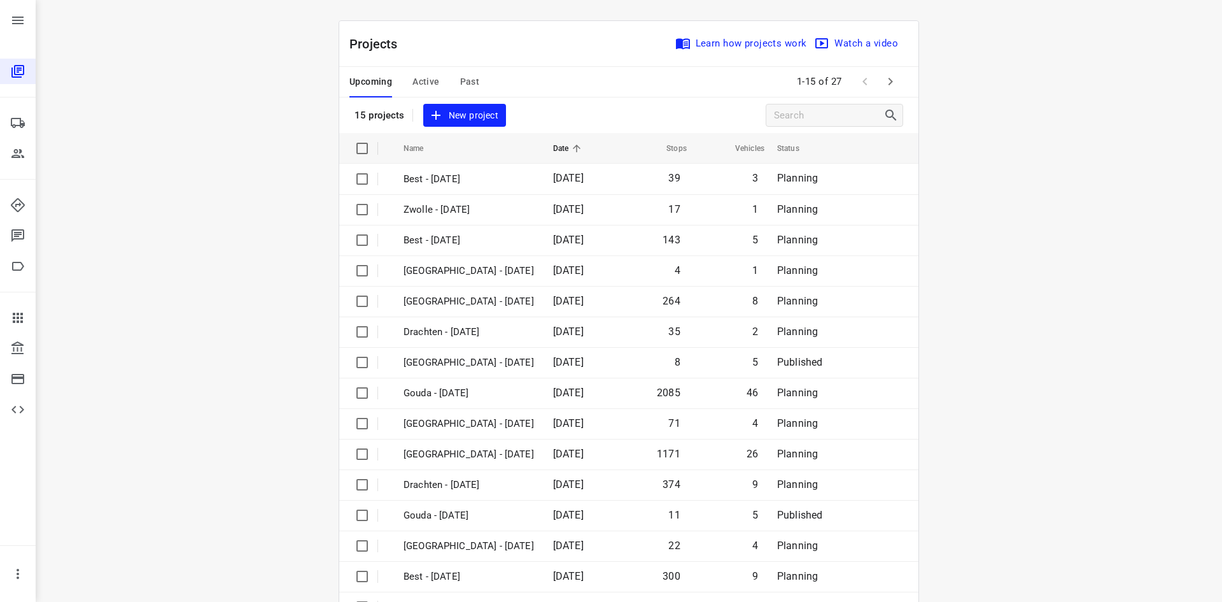
click at [544, 67] on div "Upcoming Active Past 1-15 of 27" at bounding box center [628, 82] width 579 height 31
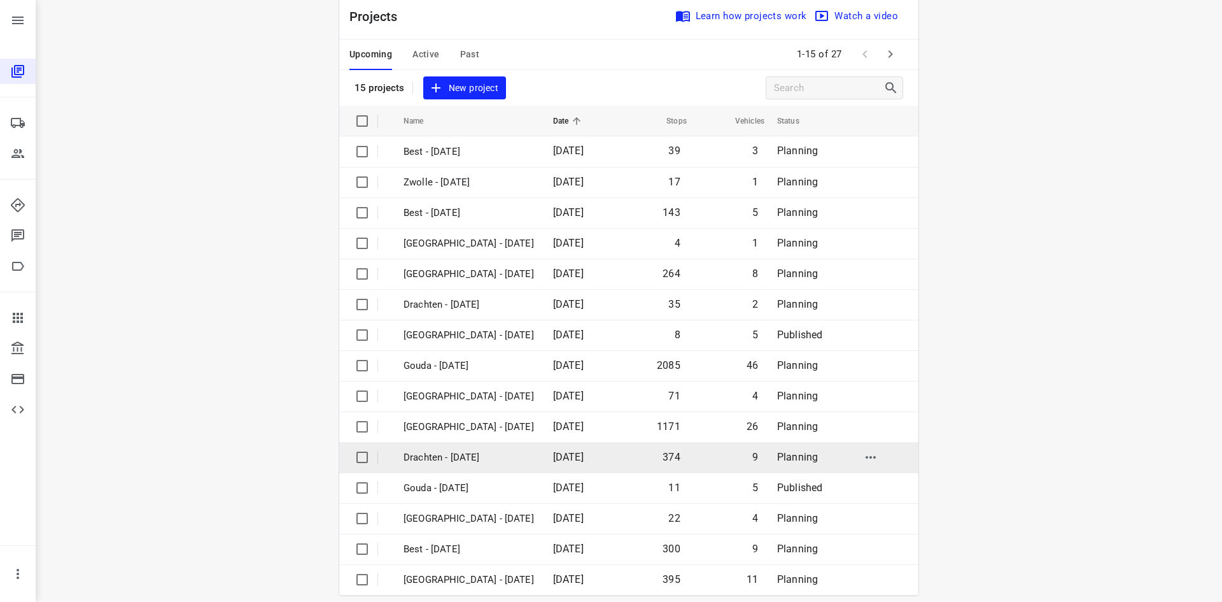
scroll to position [42, 0]
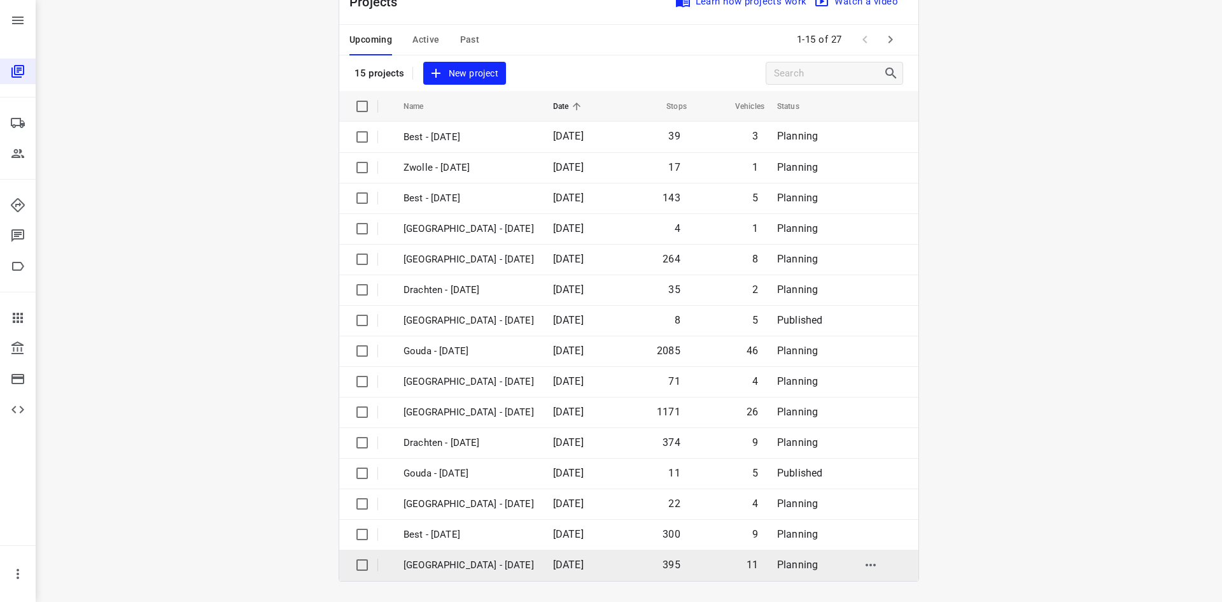
click at [493, 566] on p "Zwolle - Tuesday" at bounding box center [469, 565] width 131 height 15
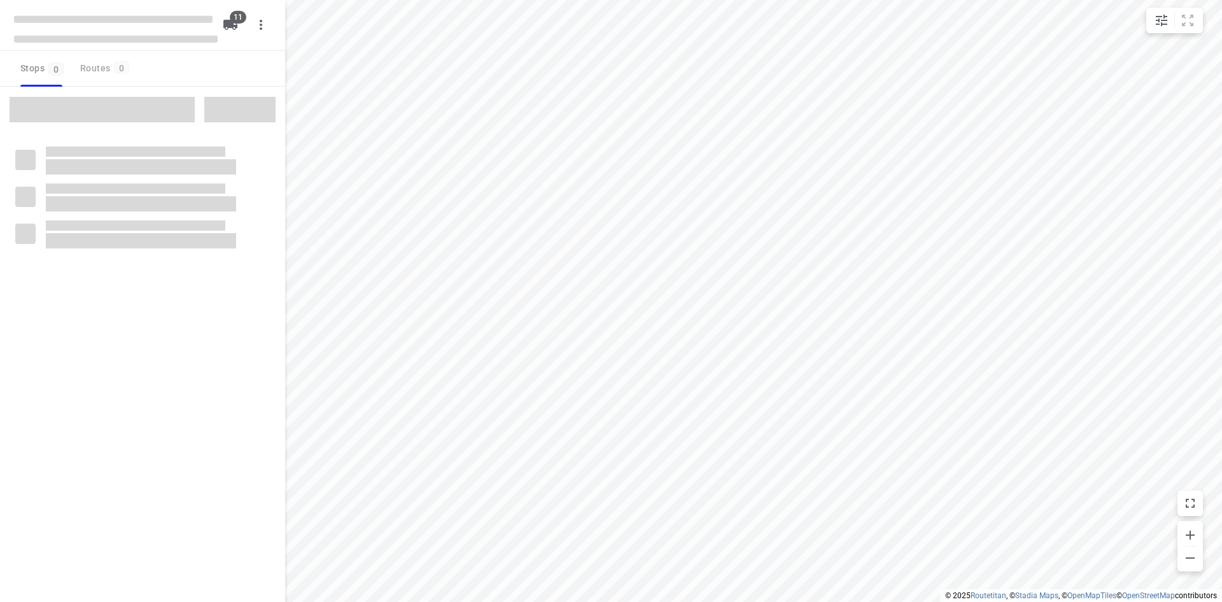
checkbox input "true"
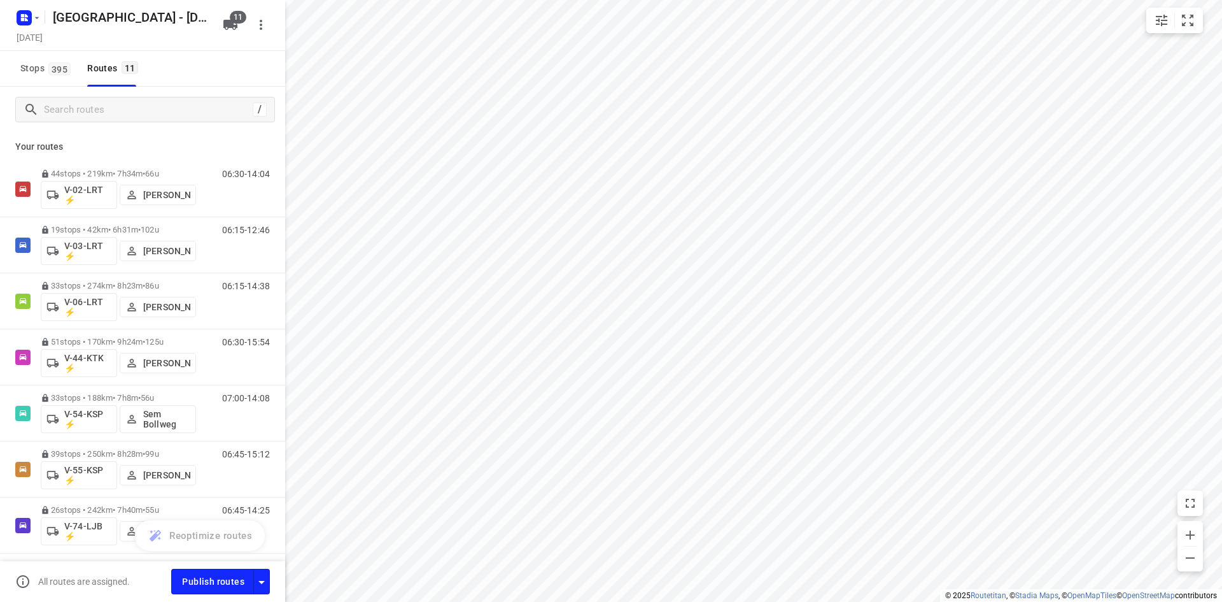
click at [209, 59] on div "Stops 395 Routes 11" at bounding box center [142, 69] width 285 height 36
click at [174, 139] on div "Your routes 44 stops • 219km • 7h34m • 66u V-02-LRT ⚡ Frank Louwdijk 06:30-14:0…" at bounding box center [142, 365] width 285 height 467
click at [202, 80] on div "Stops 395 Routes 11" at bounding box center [142, 69] width 285 height 36
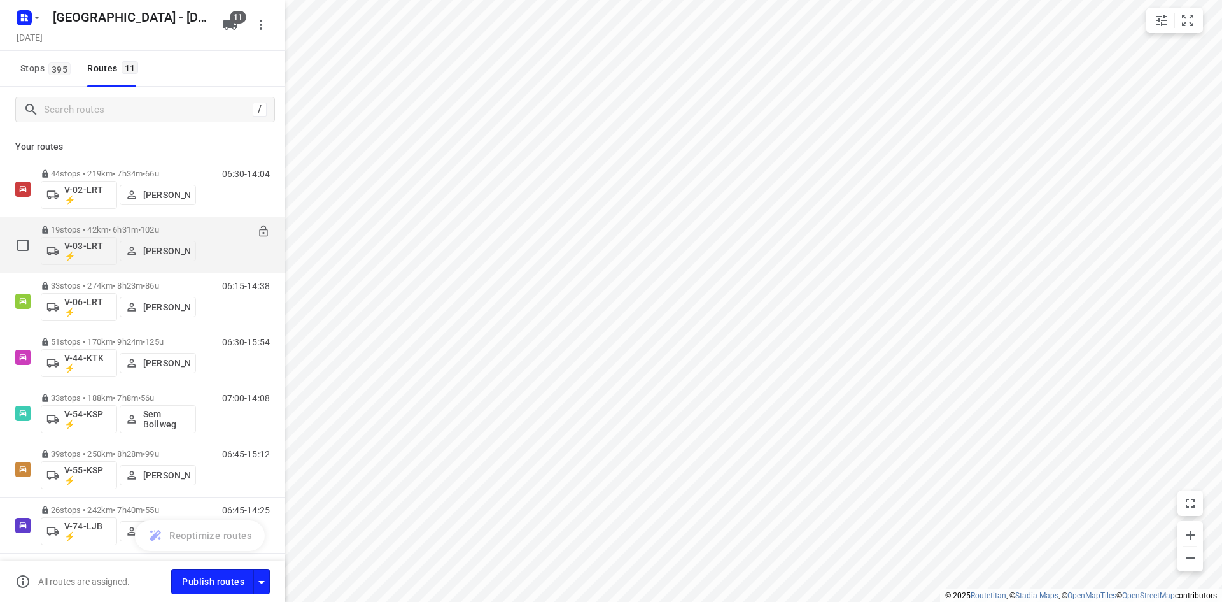
click at [223, 257] on div "06:15-12:46" at bounding box center [238, 248] width 64 height 46
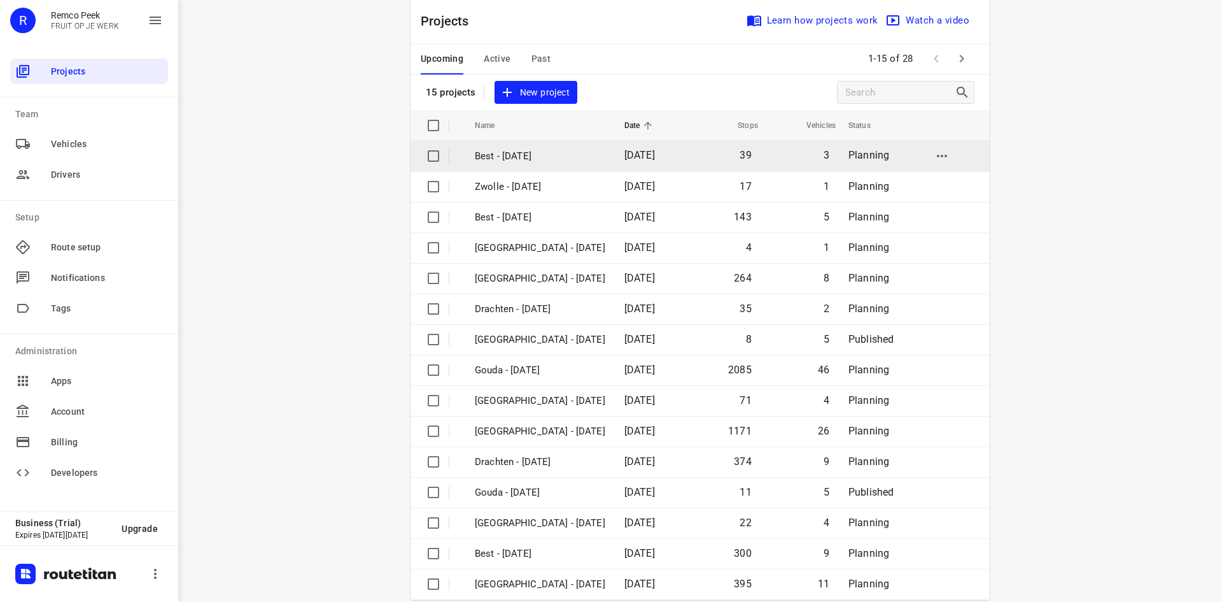
scroll to position [42, 0]
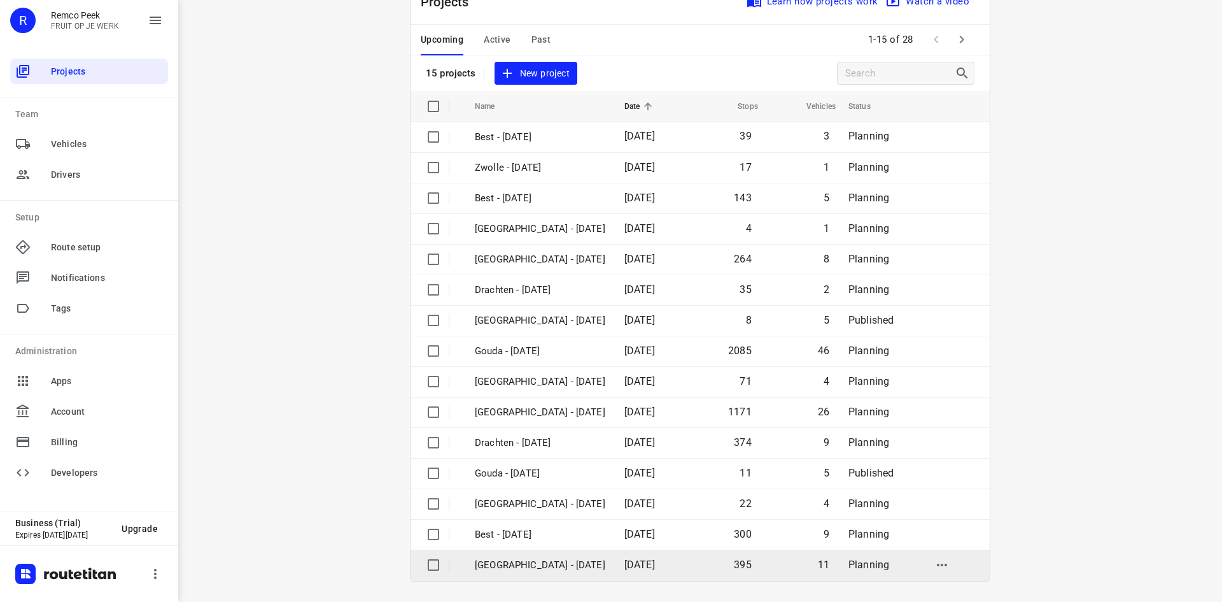
click at [534, 563] on p "[GEOGRAPHIC_DATA] - [DATE]" at bounding box center [540, 565] width 131 height 15
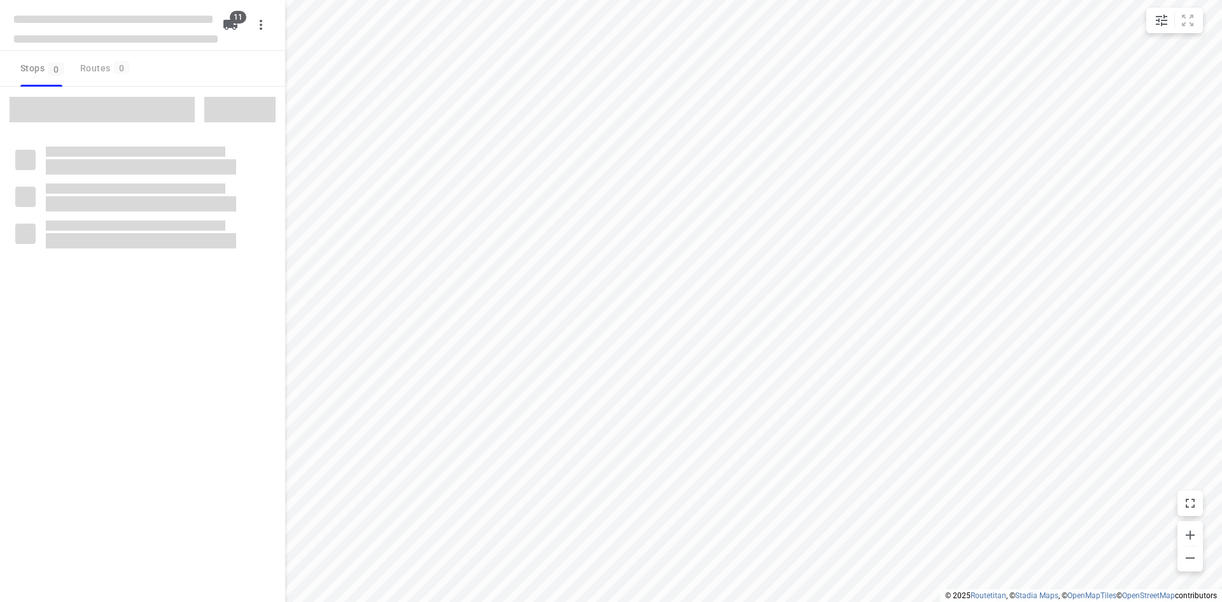
checkbox input "true"
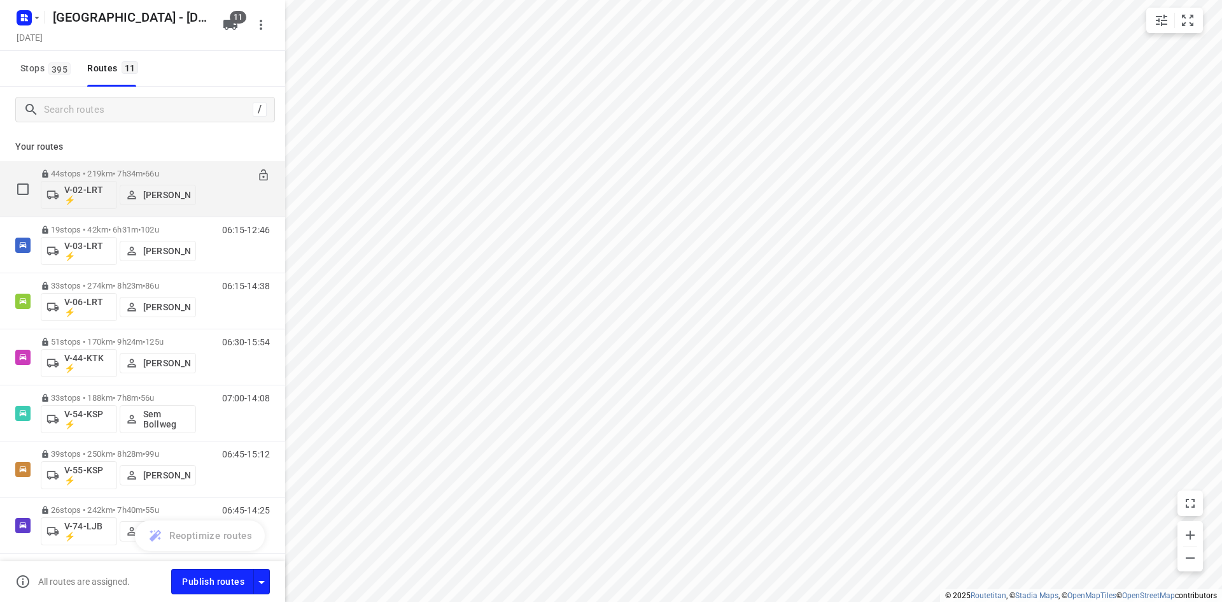
click at [206, 181] on div "06:30-14:04" at bounding box center [238, 192] width 64 height 46
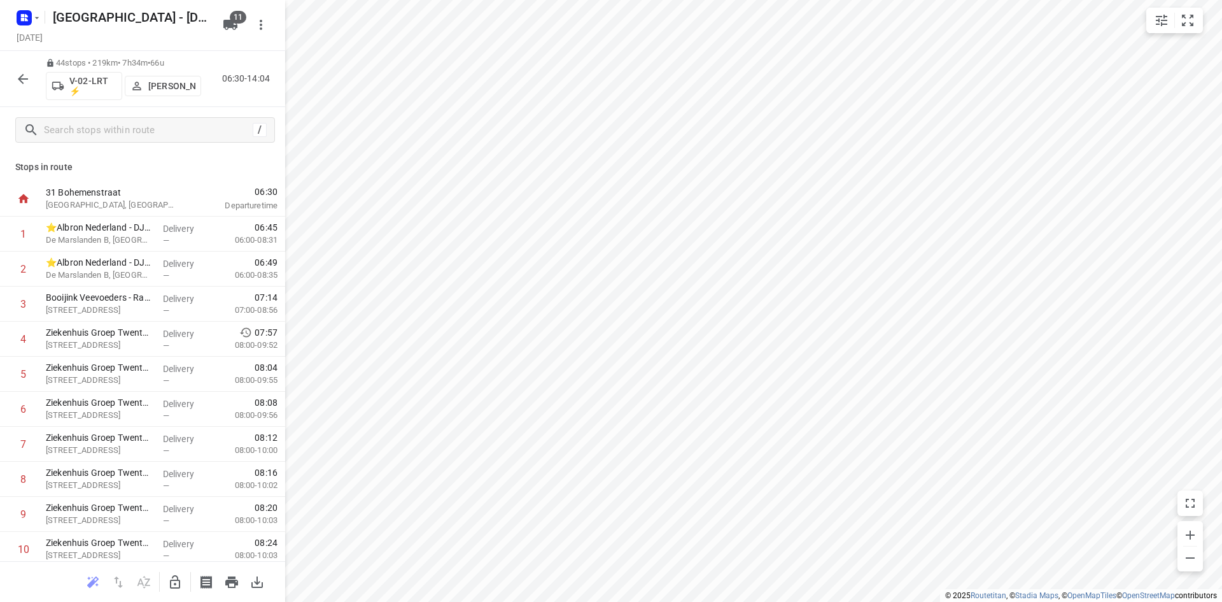
click at [27, 80] on icon "button" at bounding box center [22, 78] width 15 height 15
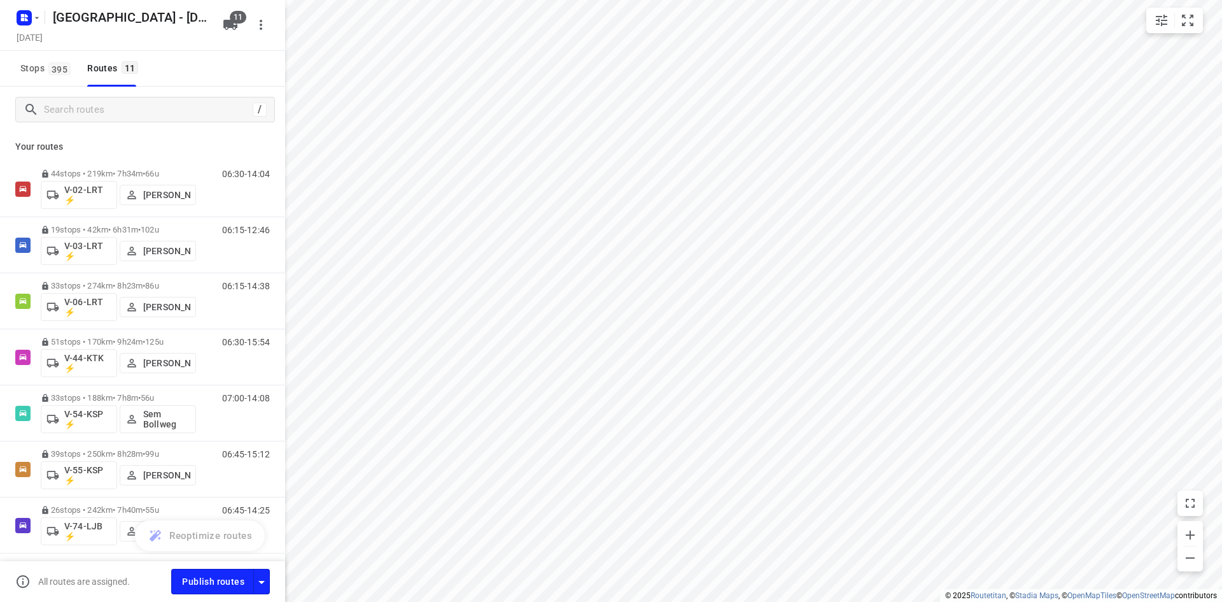
click at [209, 145] on p "Your routes" at bounding box center [142, 146] width 255 height 13
drag, startPoint x: 237, startPoint y: 141, endPoint x: 255, endPoint y: 138, distance: 18.7
click at [237, 141] on p "Your routes" at bounding box center [142, 146] width 255 height 13
click at [23, 18] on icon "button" at bounding box center [22, 19] width 3 height 3
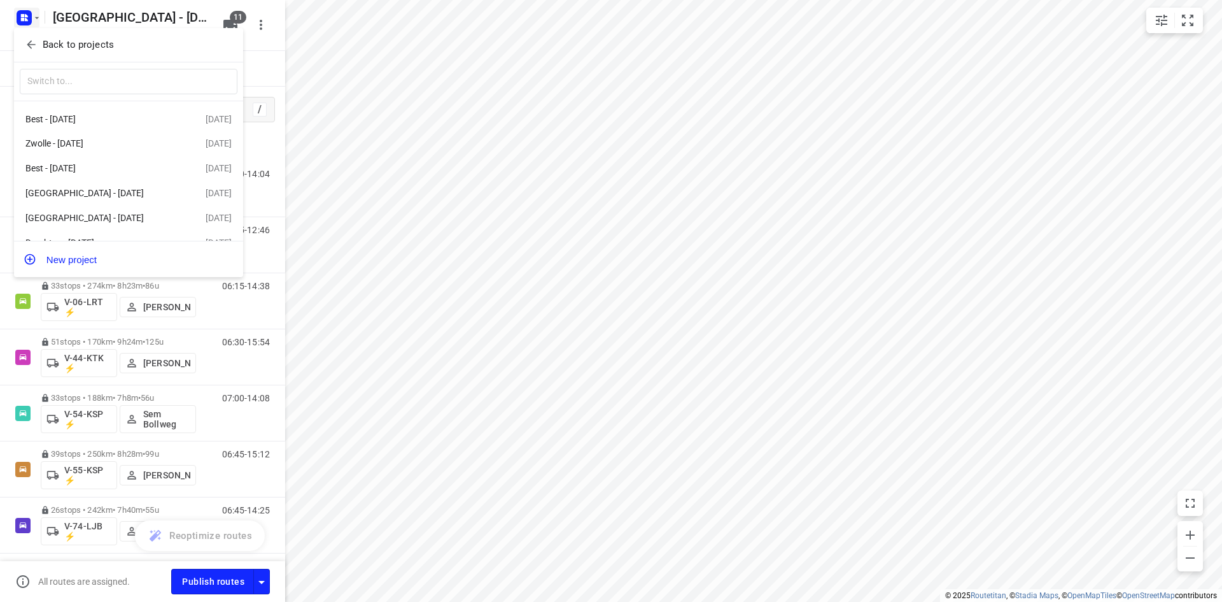
click at [185, 22] on div at bounding box center [611, 301] width 1222 height 602
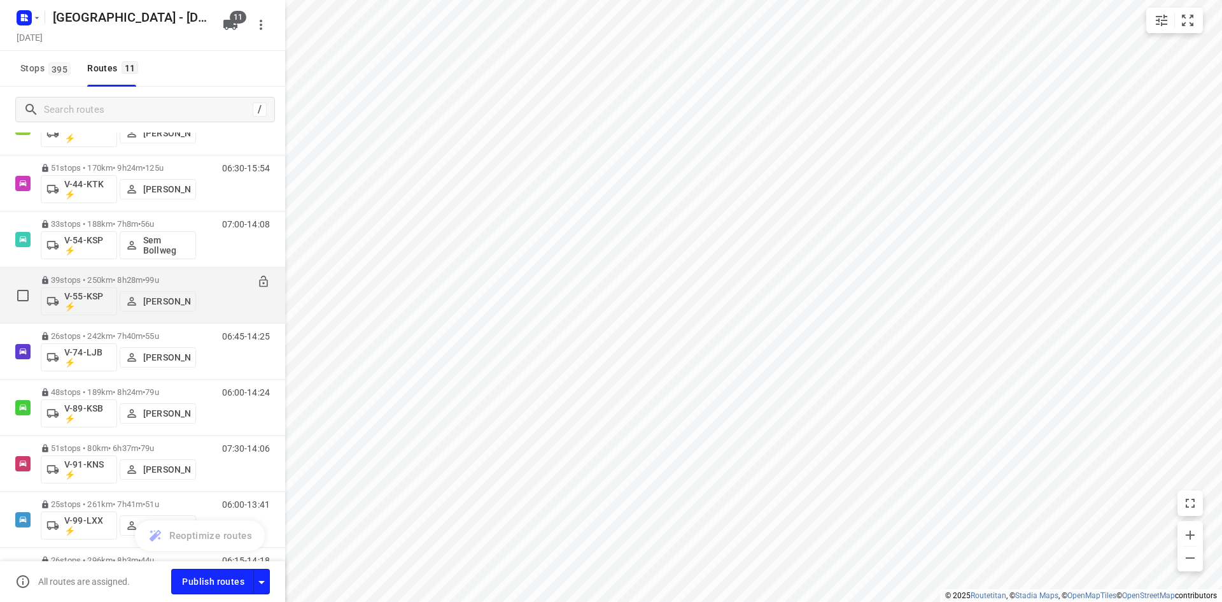
scroll to position [255, 0]
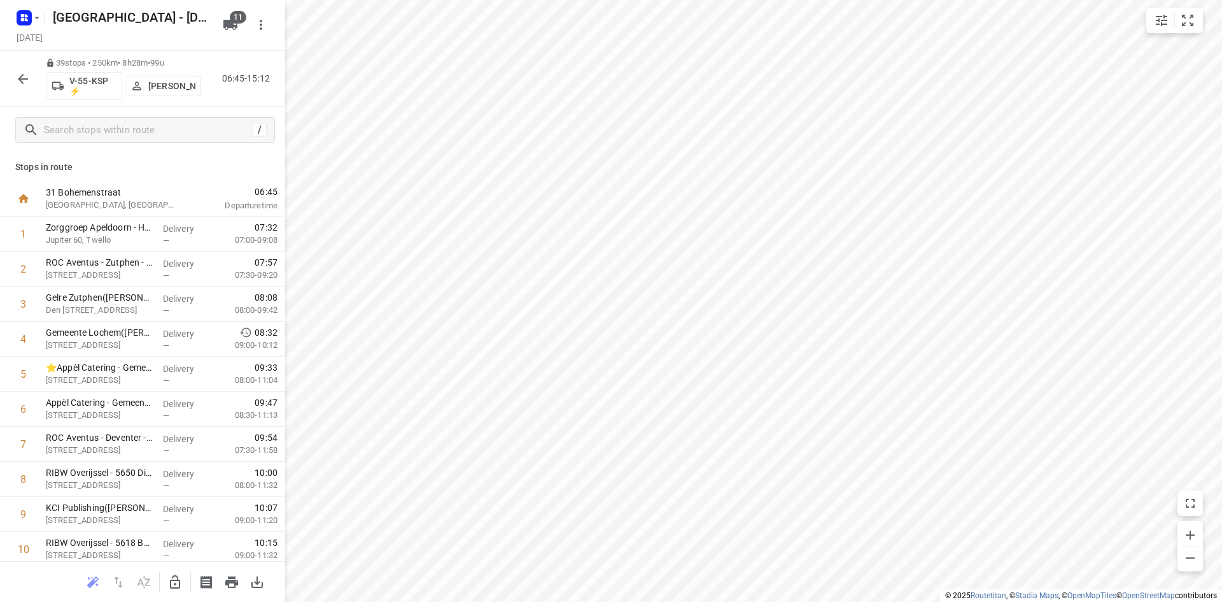
click at [24, 80] on icon "button" at bounding box center [22, 78] width 15 height 15
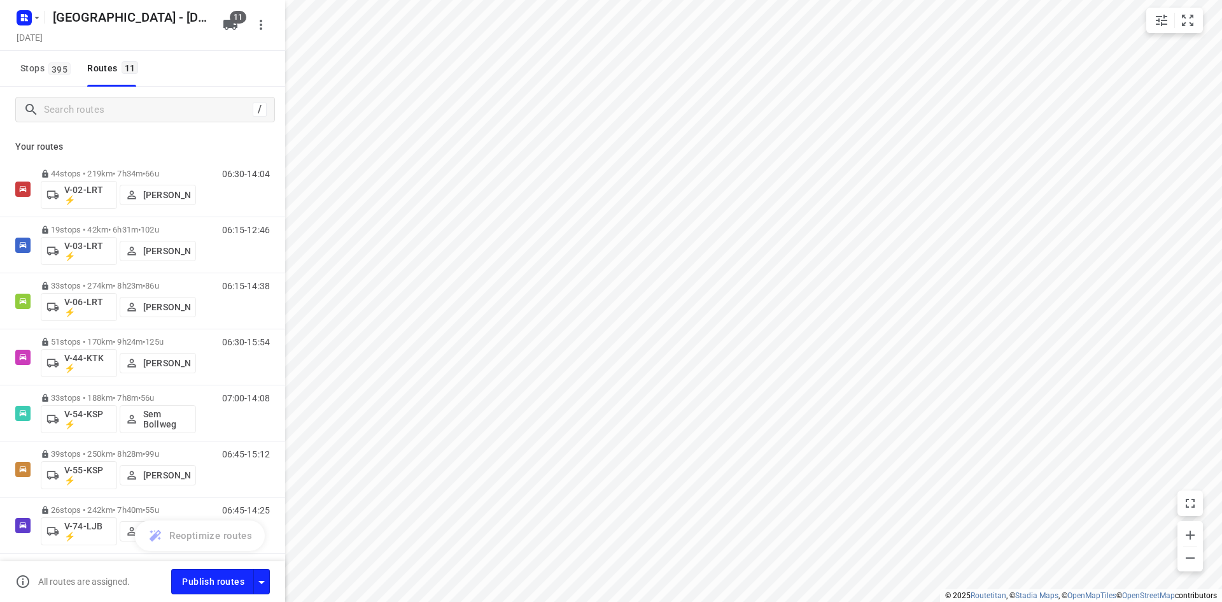
click at [243, 67] on div "Stops 395 Routes 11" at bounding box center [142, 69] width 285 height 36
